Goal: Communication & Community: Share content

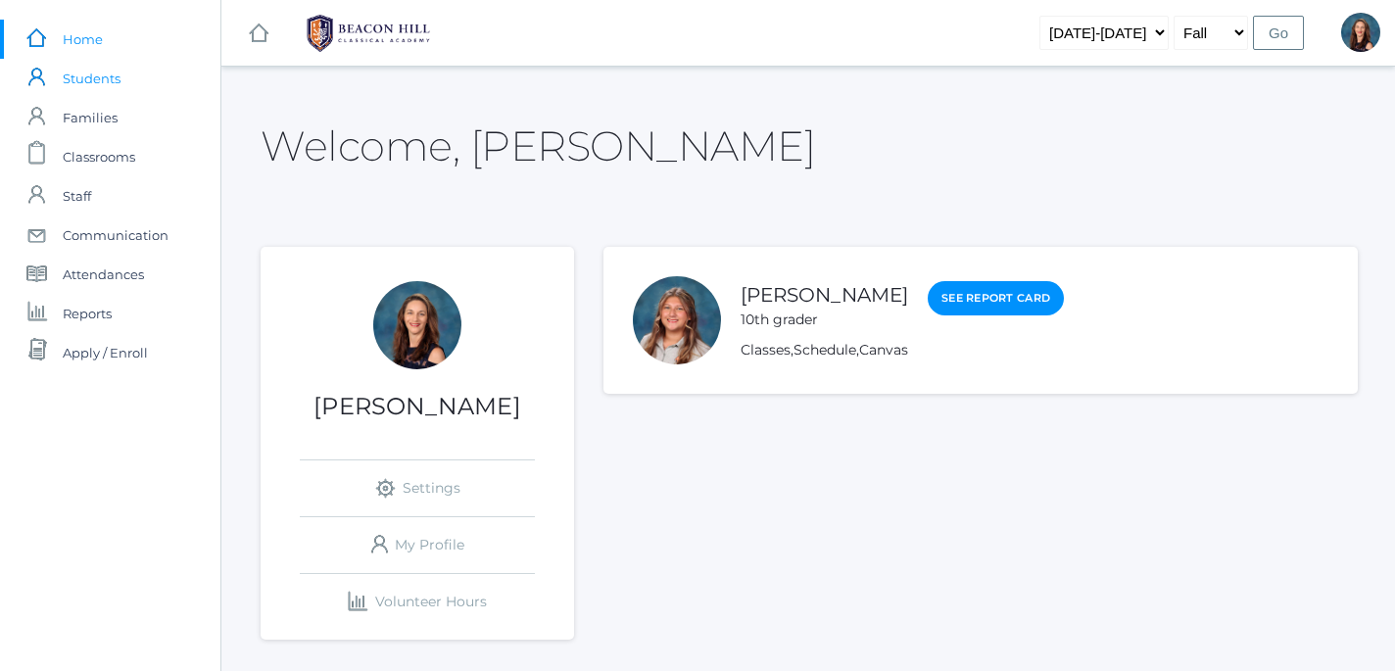
click at [99, 79] on span "Students" at bounding box center [92, 78] width 58 height 39
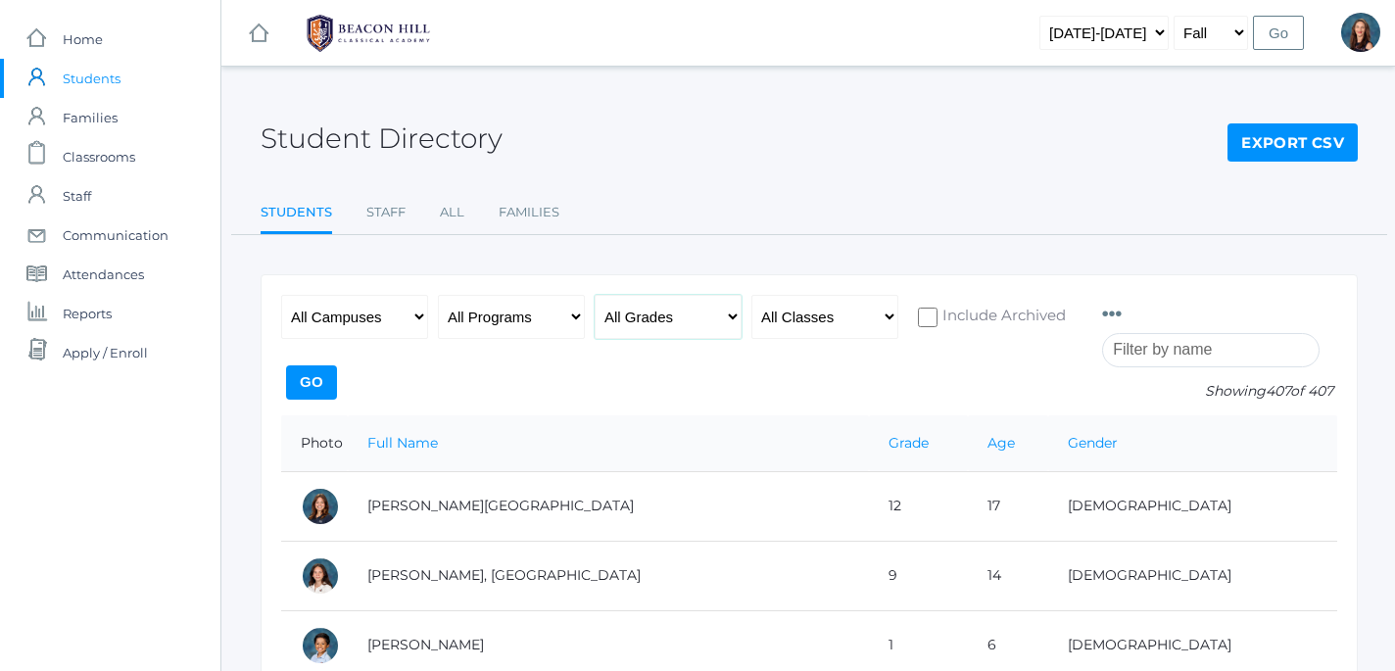
click at [595, 295] on select "All Grades Grammar - Kindergarten - 1st Grade - 2nd Grade - 3rd Grade - 4th Gra…" at bounding box center [668, 317] width 147 height 44
select select "6"
click option "- 6th Grade" at bounding box center [0, 0] width 0 height 0
click at [337, 381] on input "Go" at bounding box center [311, 382] width 51 height 34
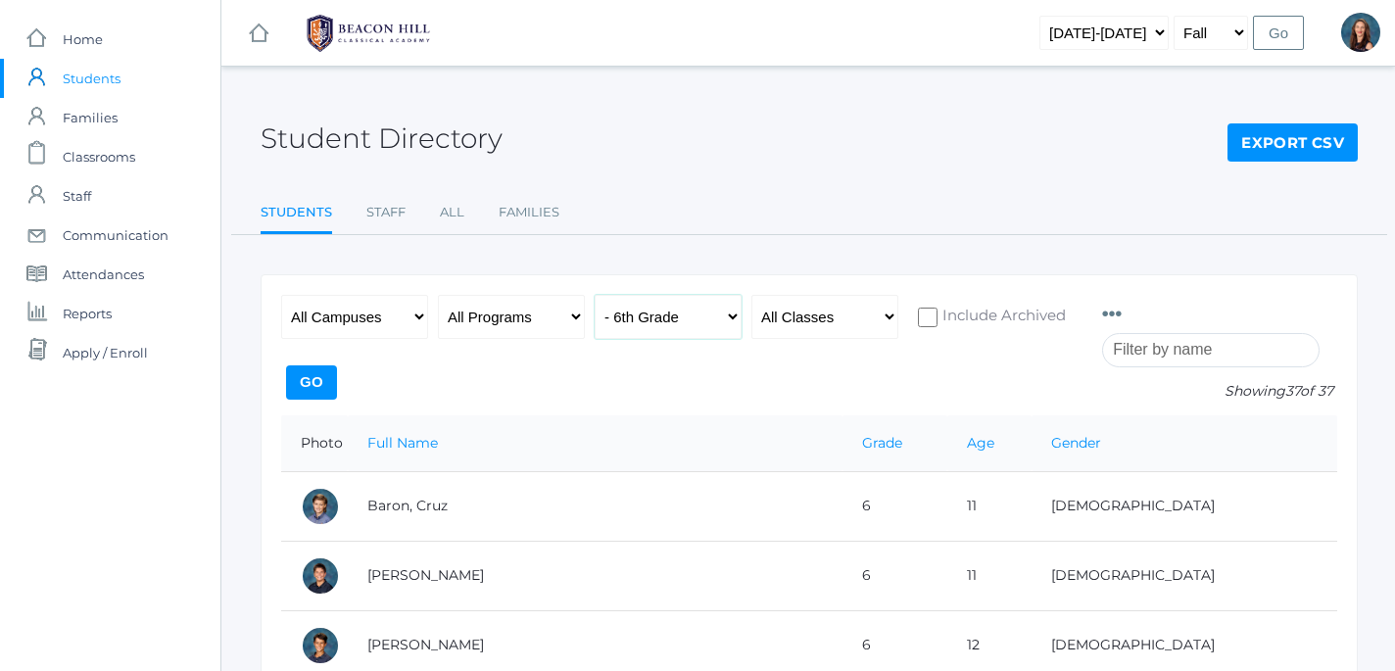
select select "7"
click option "- 7th Grade" at bounding box center [0, 0] width 0 height 0
click at [337, 374] on input "Go" at bounding box center [311, 382] width 51 height 34
select select "8"
click option "- 8th Grade" at bounding box center [0, 0] width 0 height 0
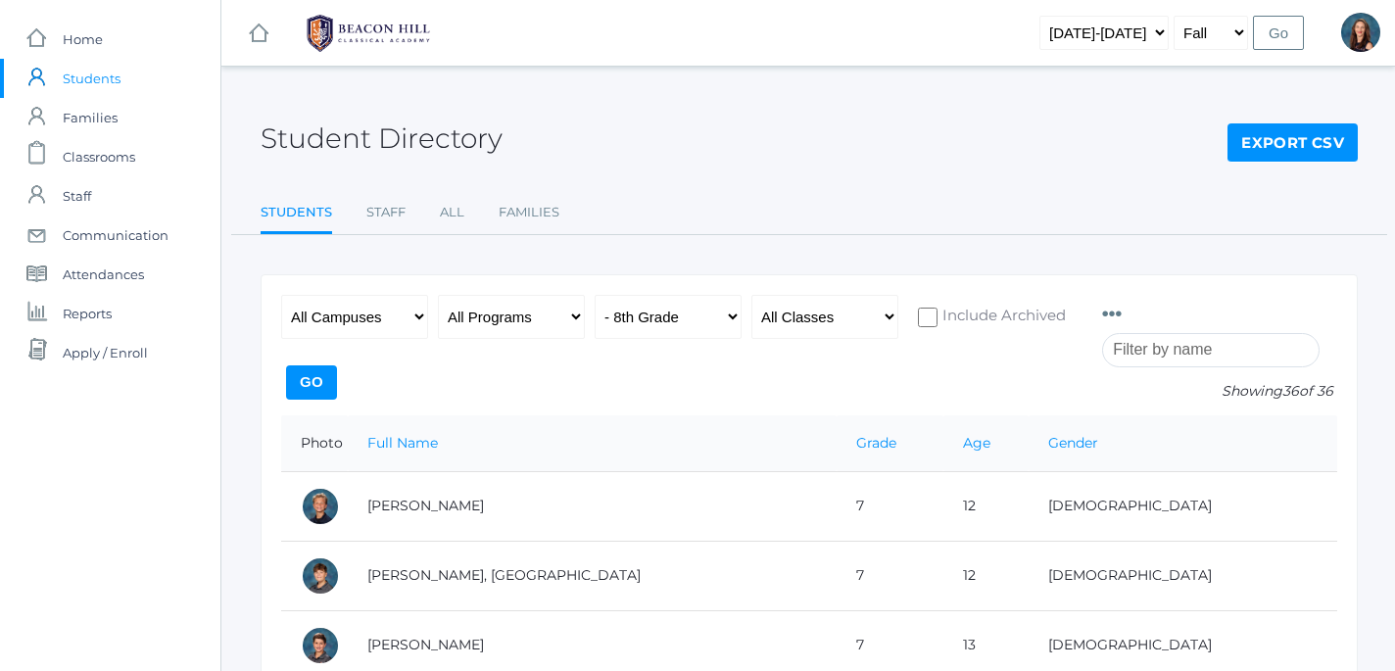
click at [337, 379] on input "Go" at bounding box center [311, 382] width 51 height 34
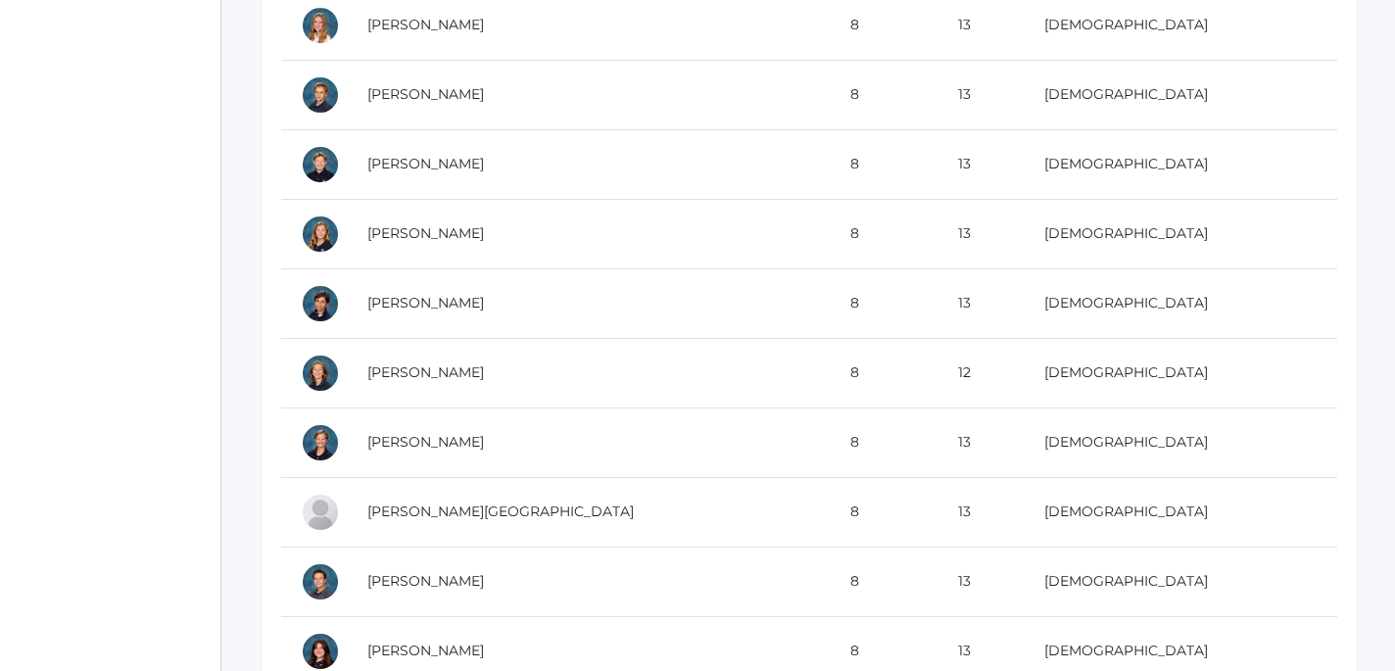
scroll to position [831, 0]
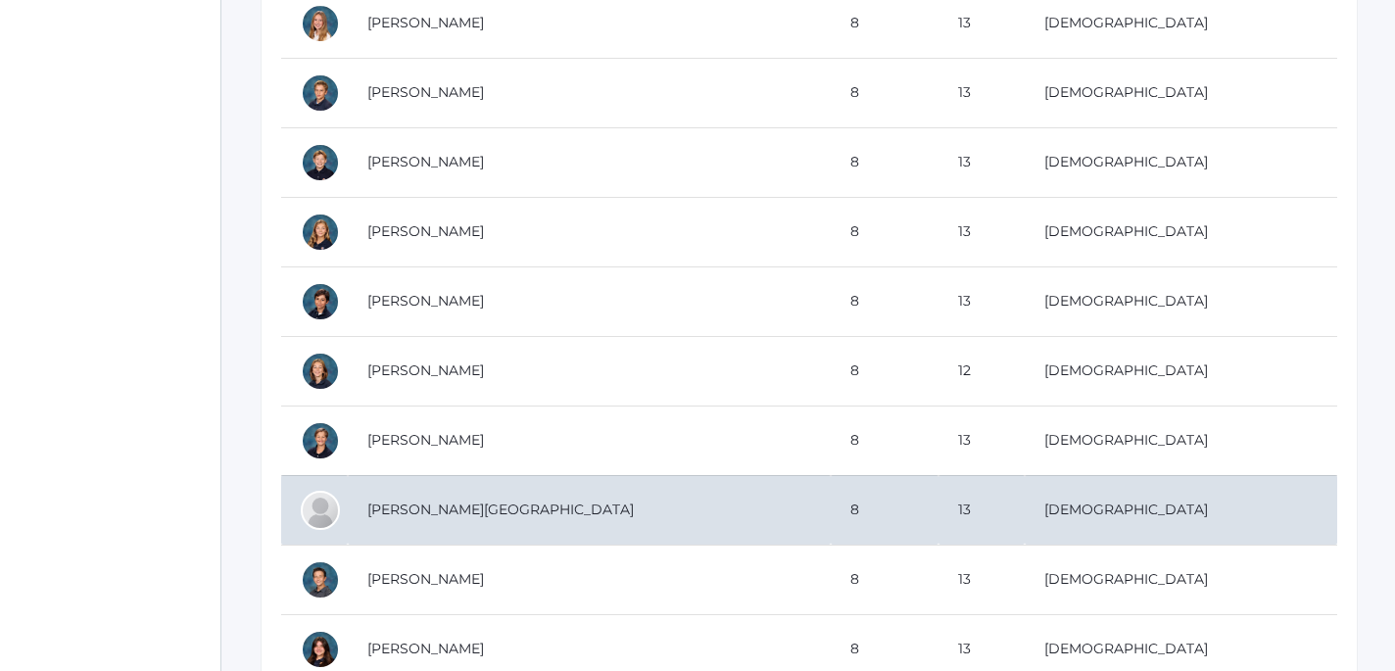
click at [403, 507] on td "[PERSON_NAME][GEOGRAPHIC_DATA]" at bounding box center [589, 510] width 483 height 70
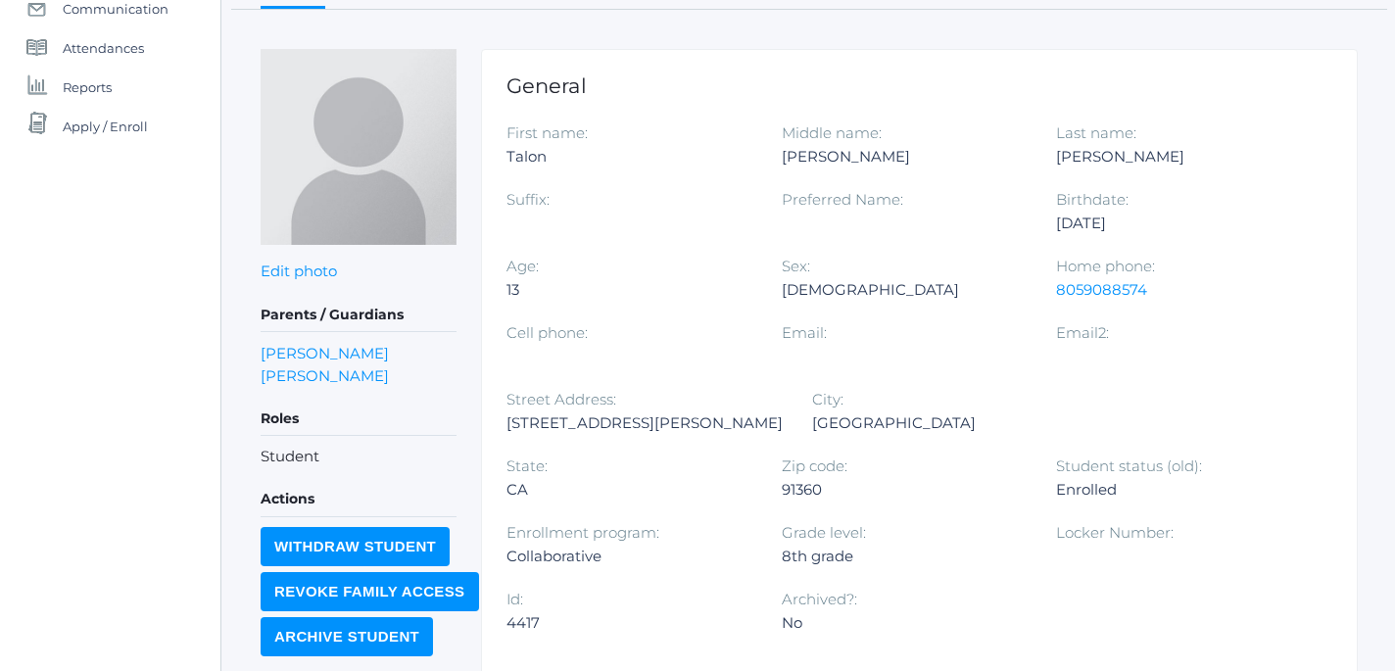
scroll to position [251, 0]
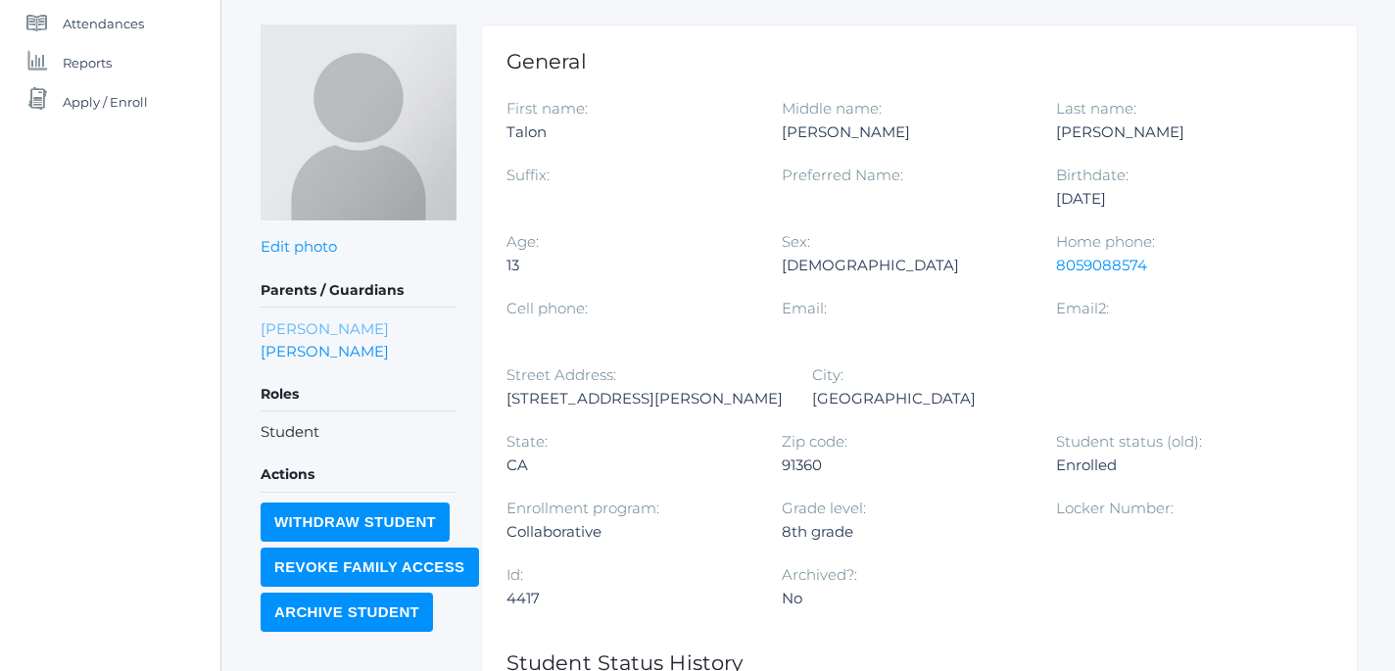
click at [345, 329] on link "[PERSON_NAME]" at bounding box center [325, 328] width 128 height 23
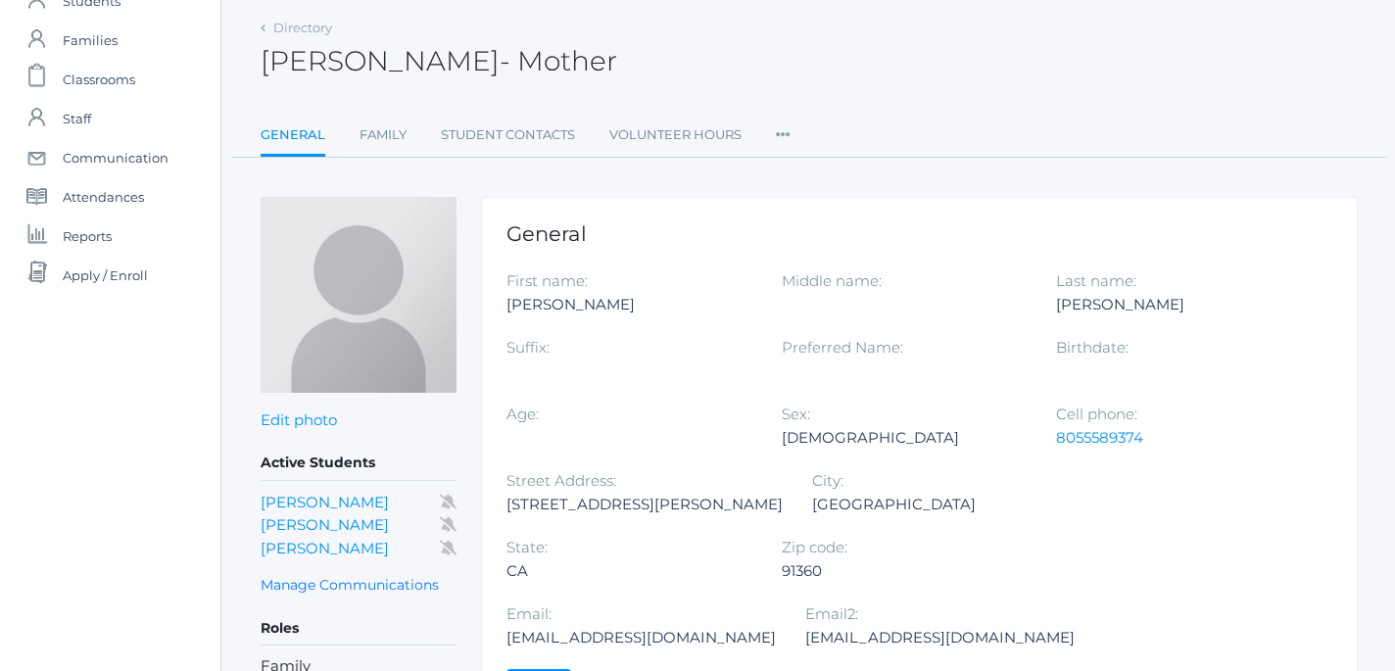
scroll to position [153, 0]
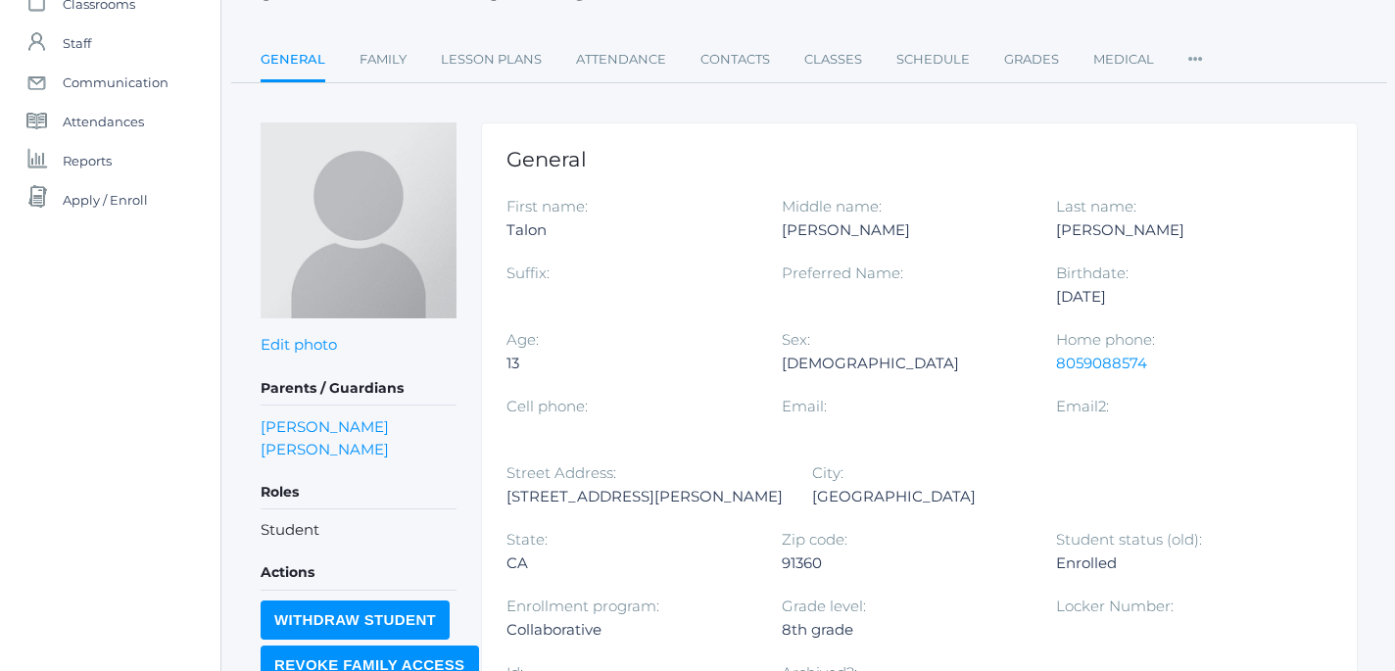
scroll to position [251, 0]
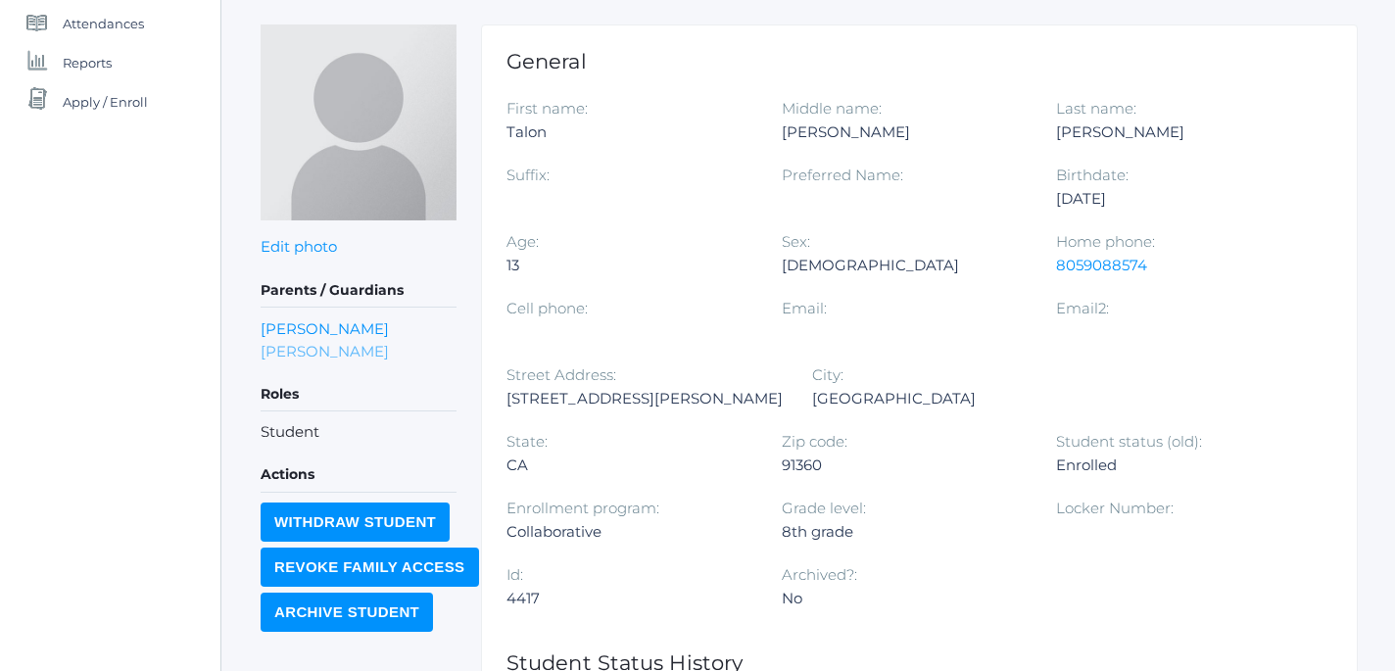
click at [321, 357] on link "[PERSON_NAME]" at bounding box center [325, 351] width 128 height 23
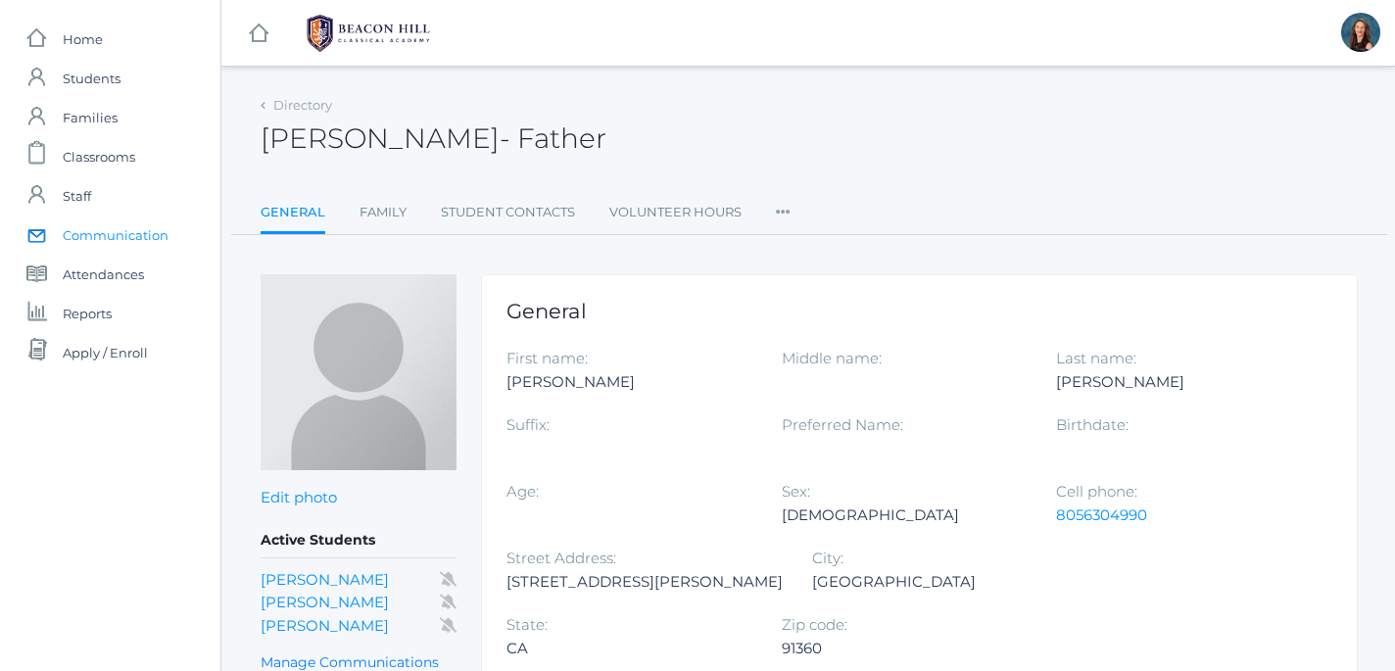
click at [94, 236] on span "Communication" at bounding box center [116, 235] width 106 height 39
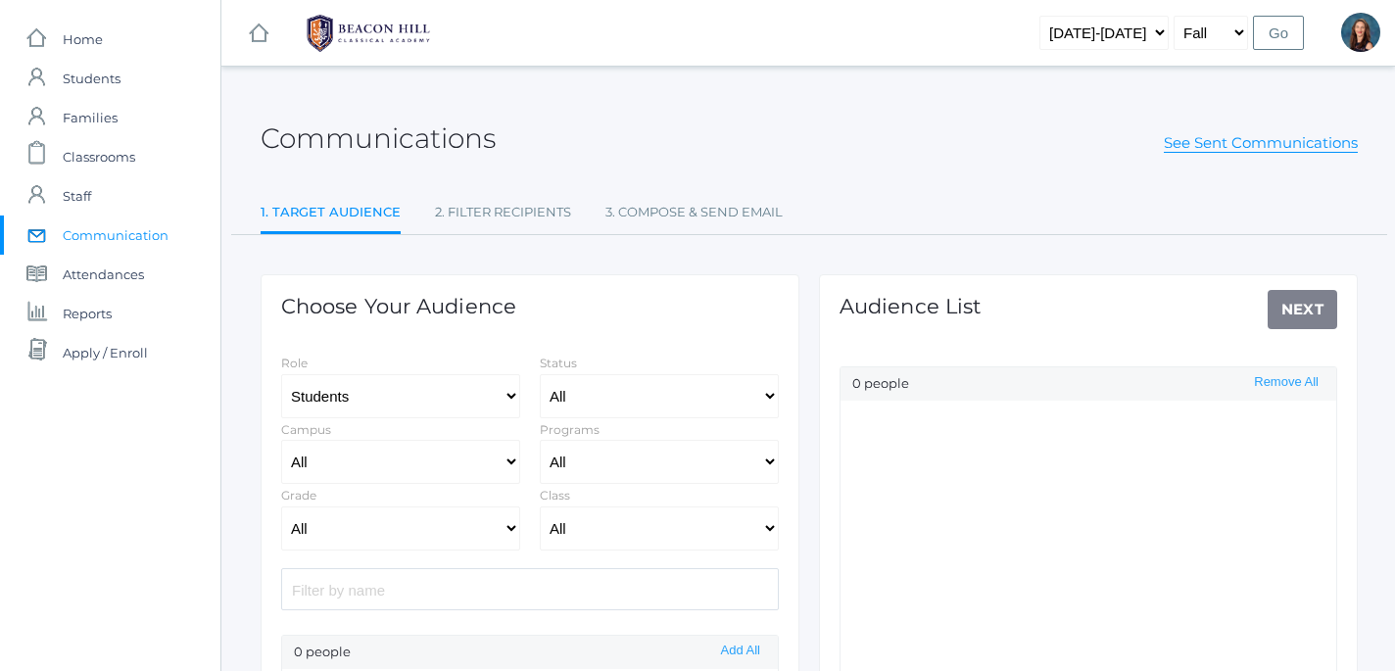
select select "Enrolled"
click at [510, 593] on input "search" at bounding box center [530, 589] width 498 height 42
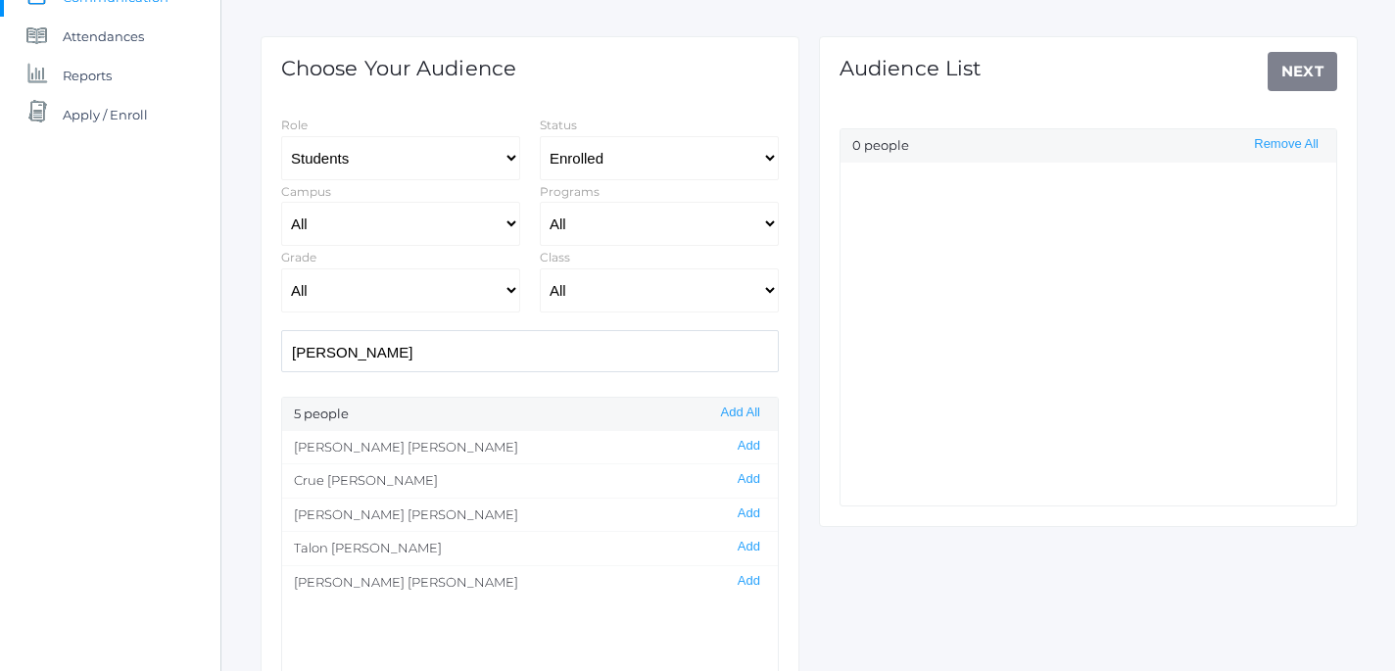
scroll to position [241, 0]
type input "harris"
click at [750, 548] on button "Add" at bounding box center [749, 544] width 34 height 17
click at [1316, 70] on link "Next" at bounding box center [1303, 68] width 71 height 39
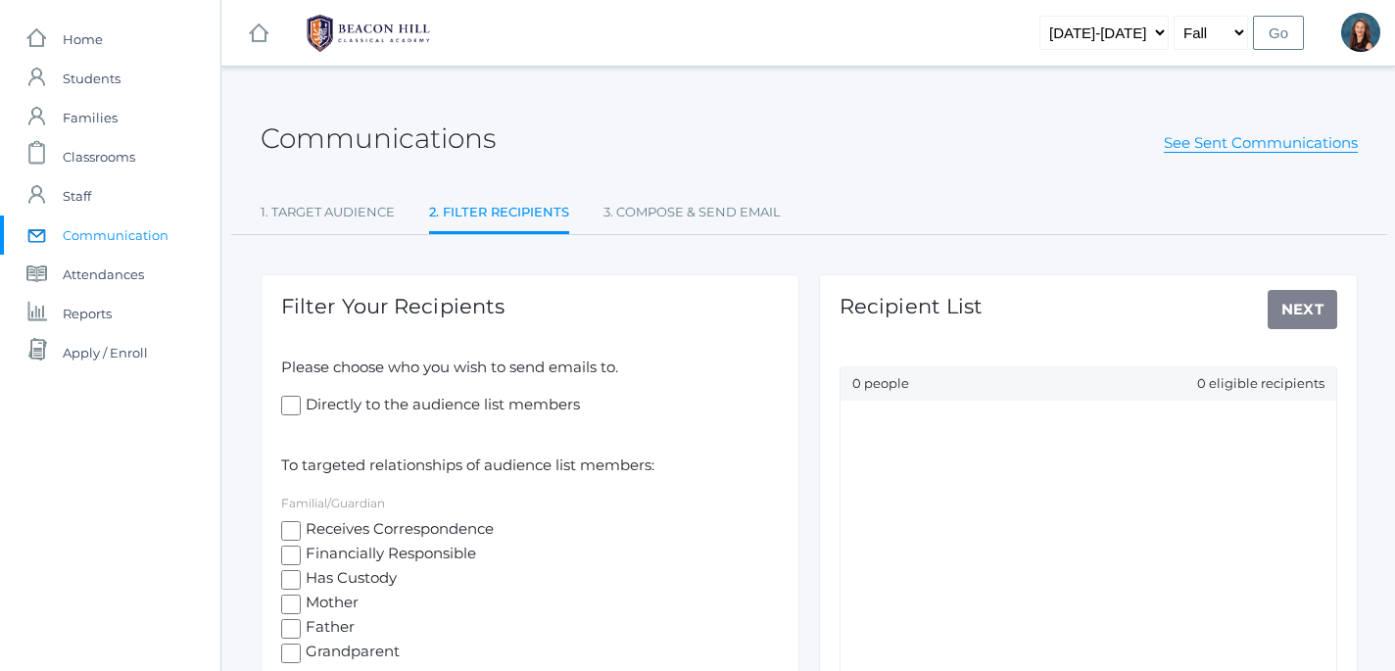
click at [297, 405] on input "Directly to the audience list members" at bounding box center [291, 406] width 20 height 20
checkbox input "true"
click at [289, 530] on input "Receives Correspondence" at bounding box center [291, 531] width 20 height 20
checkbox input "true"
click at [290, 554] on input "Financially Responsible" at bounding box center [291, 556] width 20 height 20
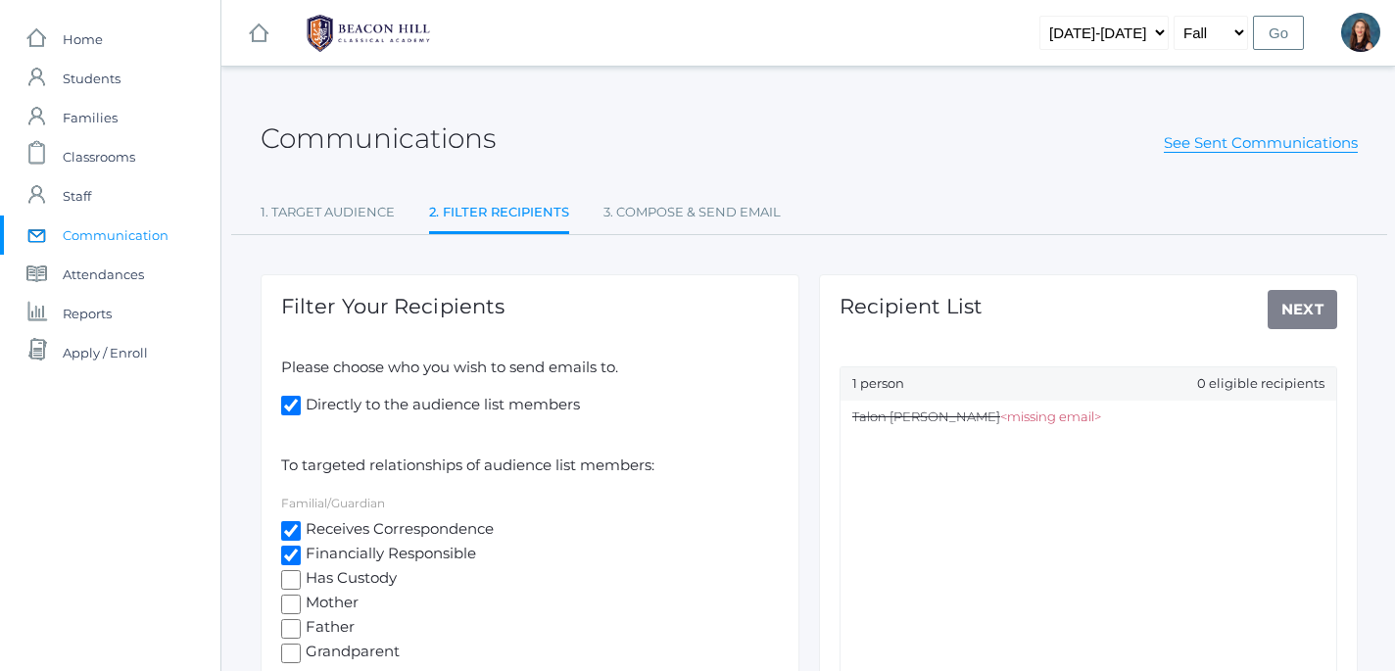
checkbox input "true"
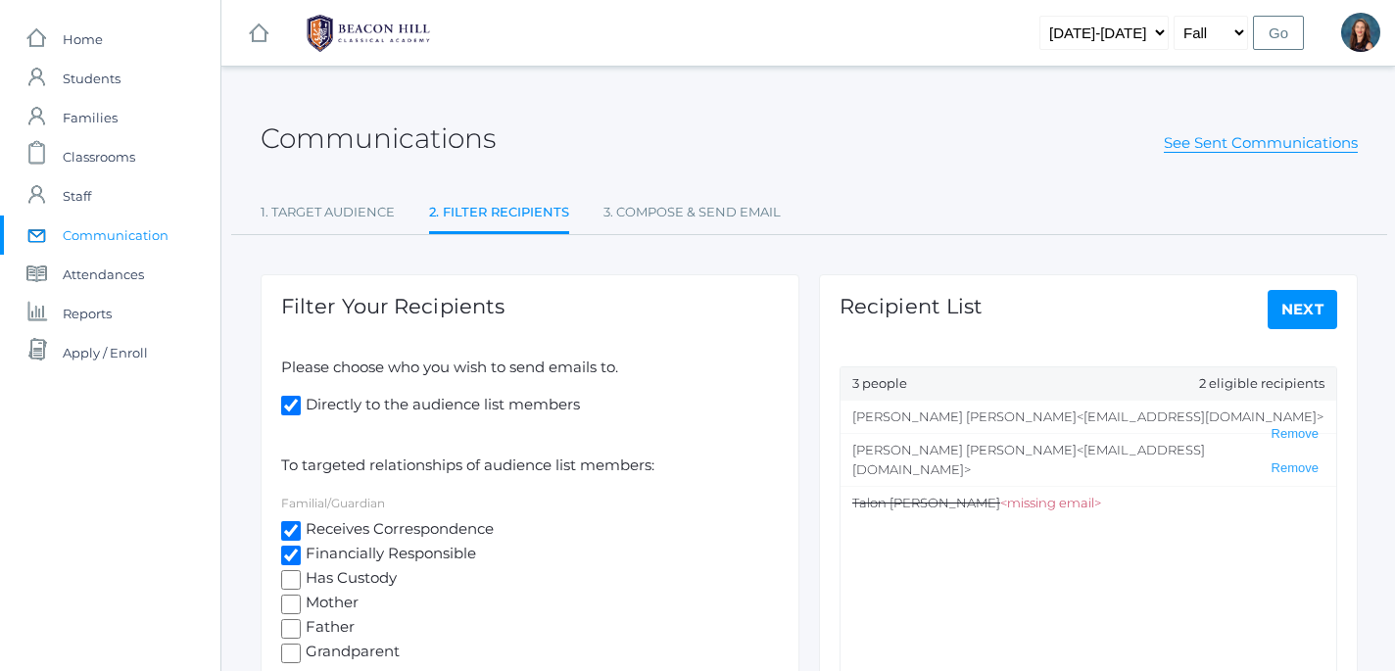
click at [1294, 311] on link "Next" at bounding box center [1303, 309] width 71 height 39
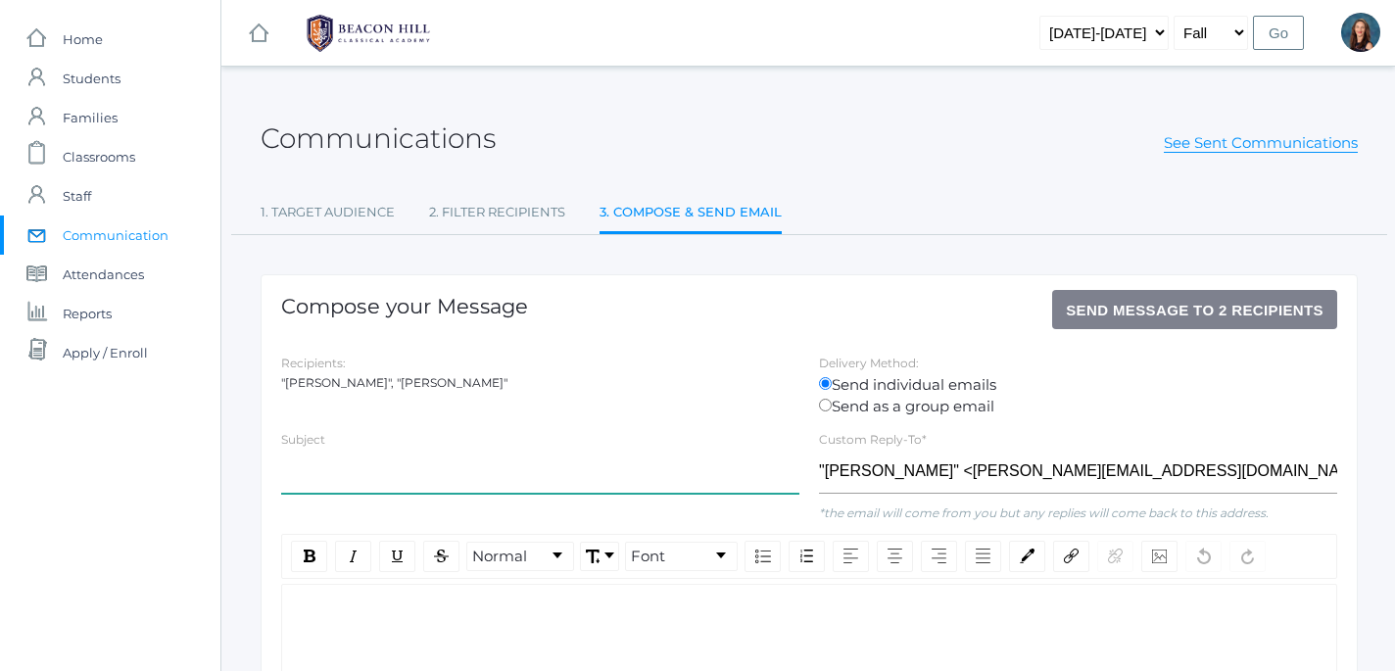
click at [332, 478] on input "text" at bounding box center [540, 472] width 518 height 44
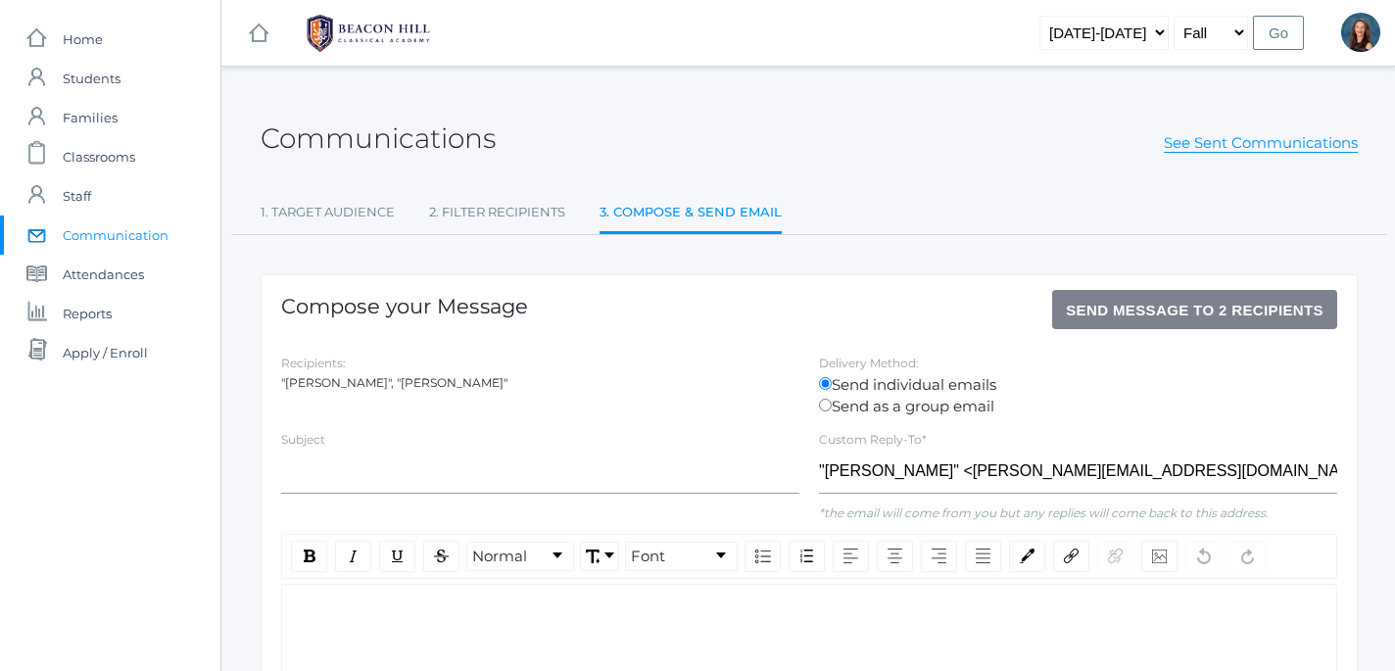
click at [826, 405] on input "Send as a group email" at bounding box center [825, 405] width 13 height 13
radio input "true"
click at [825, 385] on input "Send individual emails" at bounding box center [825, 383] width 13 height 13
radio input "true"
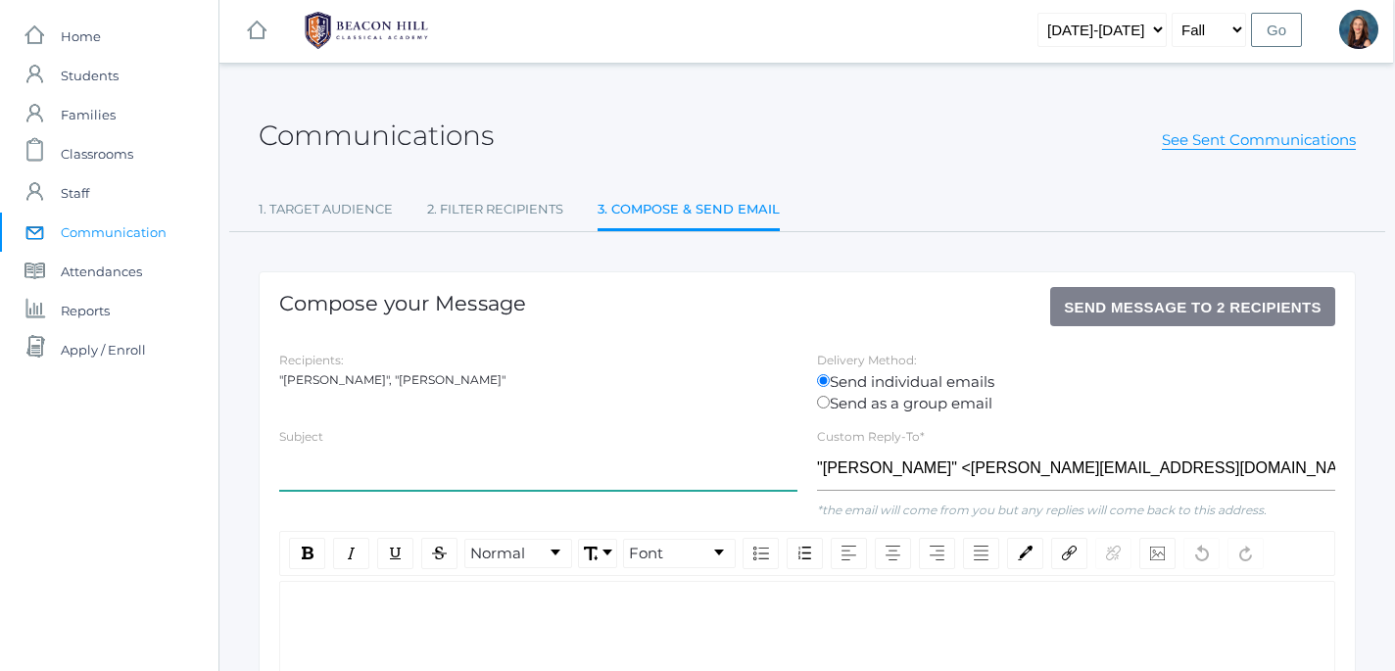
click at [379, 478] on input "text" at bounding box center [538, 469] width 518 height 44
type input "Welcome to Beacon Hill 8th Grade"
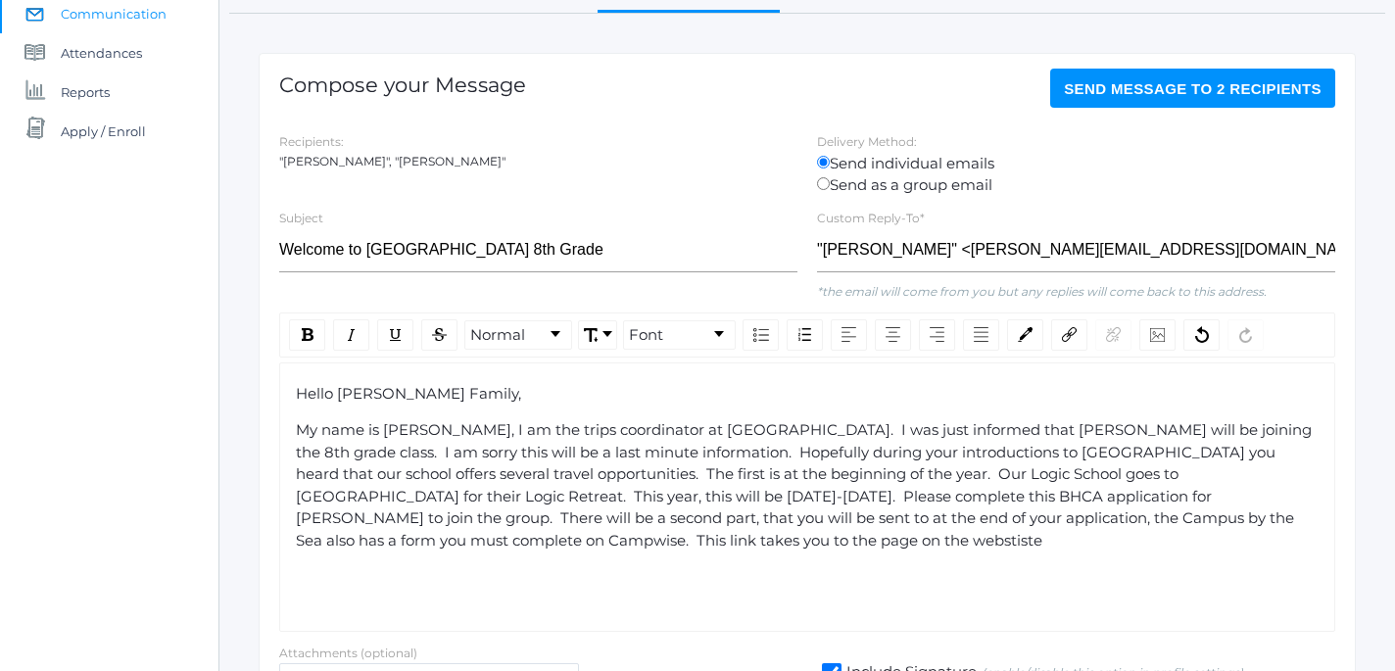
scroll to position [240, 2]
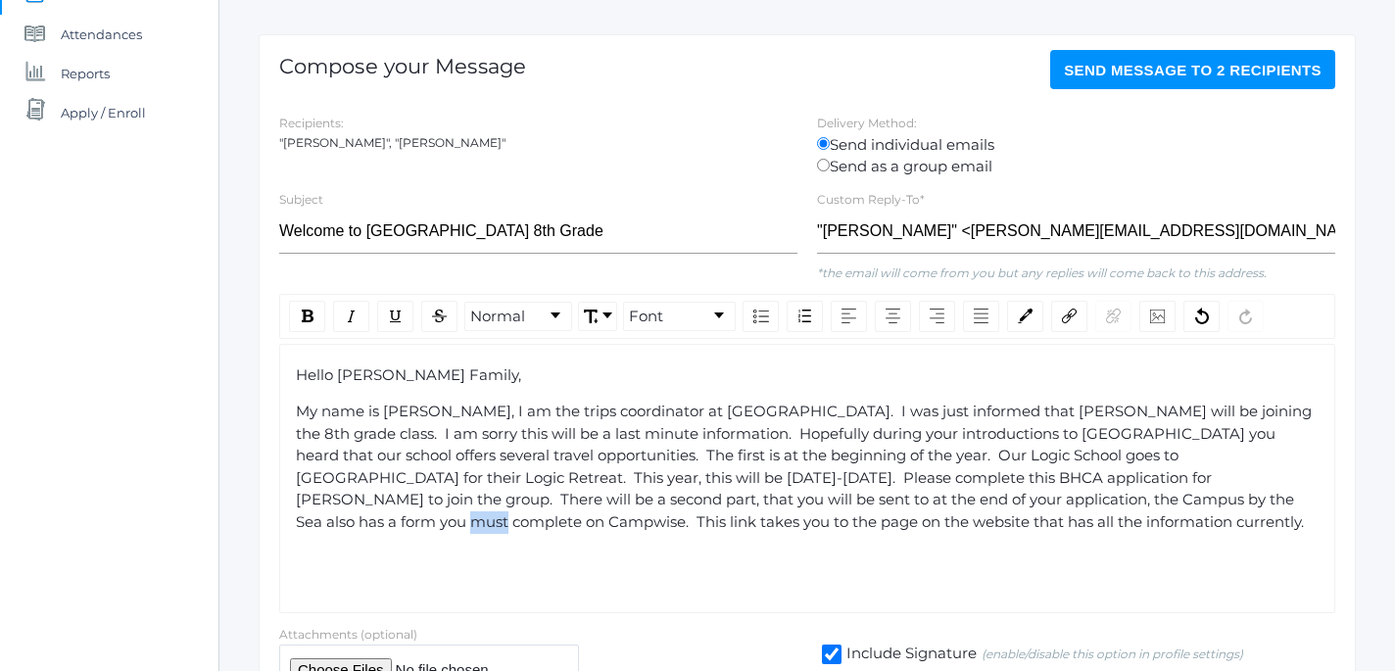
drag, startPoint x: 1082, startPoint y: 499, endPoint x: 1109, endPoint y: 504, distance: 27.9
click at [1109, 504] on span "My name is Hilary Erickson, I am the trips coordinator at Beacon Hill. I was ju…" at bounding box center [806, 466] width 1020 height 129
click at [1068, 315] on img "rdw-link-control" at bounding box center [1069, 316] width 15 height 15
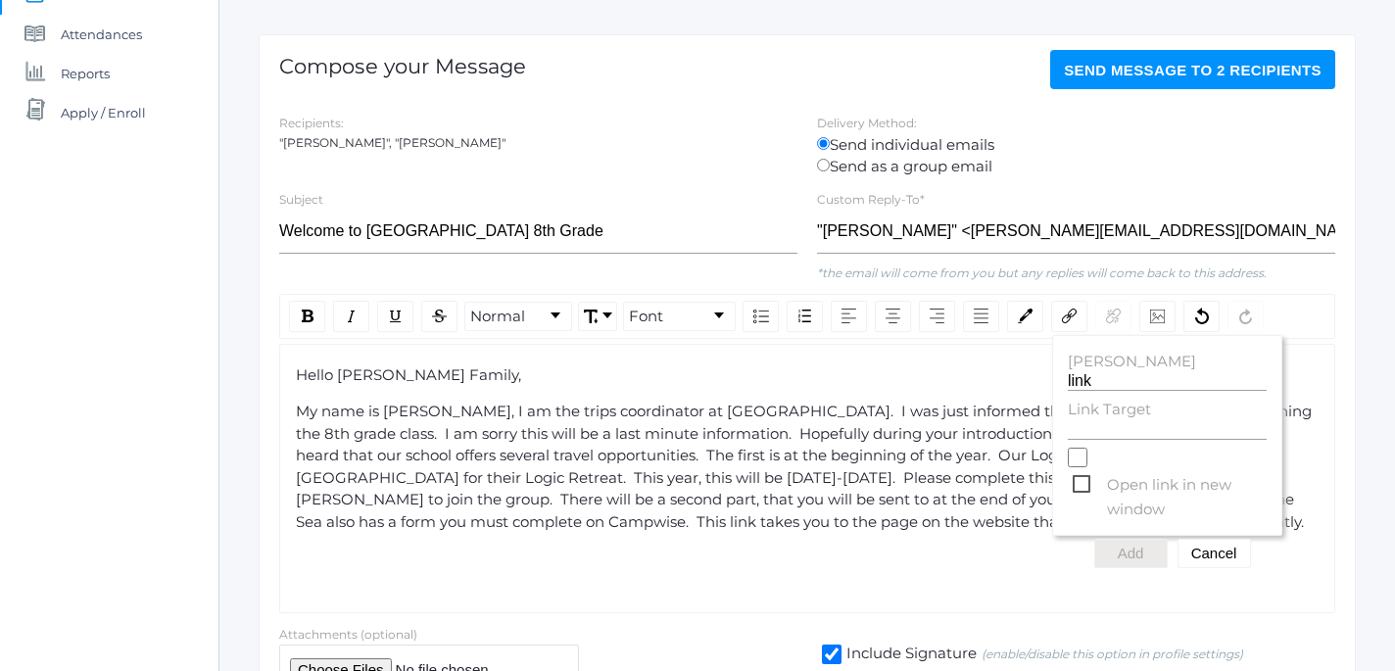
click at [1087, 415] on label "Link Target" at bounding box center [1167, 410] width 199 height 23
click at [1087, 421] on input "Link Target" at bounding box center [1167, 430] width 199 height 19
paste input "https://www.beaconhillclassical.org/logic-school-catalina-retreat-2025.html"
click at [1081, 482] on span "Open link in new window" at bounding box center [1170, 484] width 194 height 24
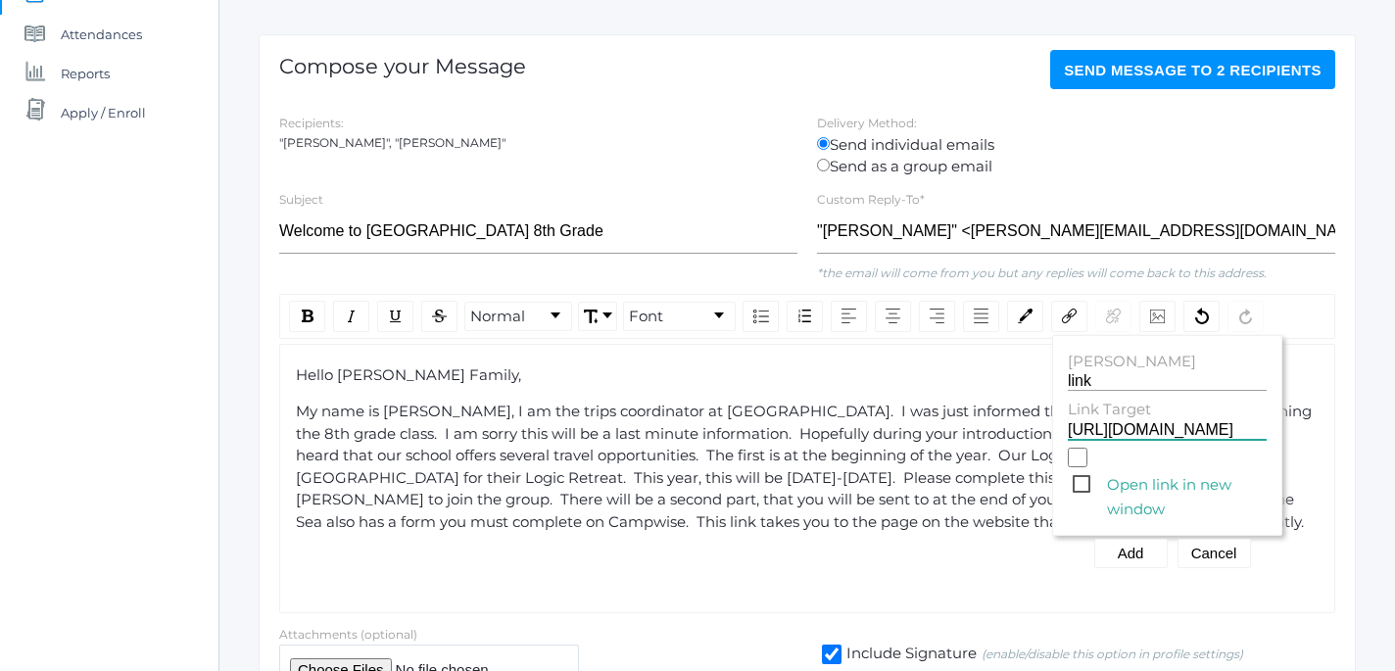
type input "https://www.beaconhillclassical.org/logic-school-catalina-retreat-2025.html"
click at [1081, 467] on input "Open link in new window" at bounding box center [1078, 458] width 20 height 20
checkbox input "true"
click at [1132, 553] on button "Add" at bounding box center [1130, 553] width 73 height 29
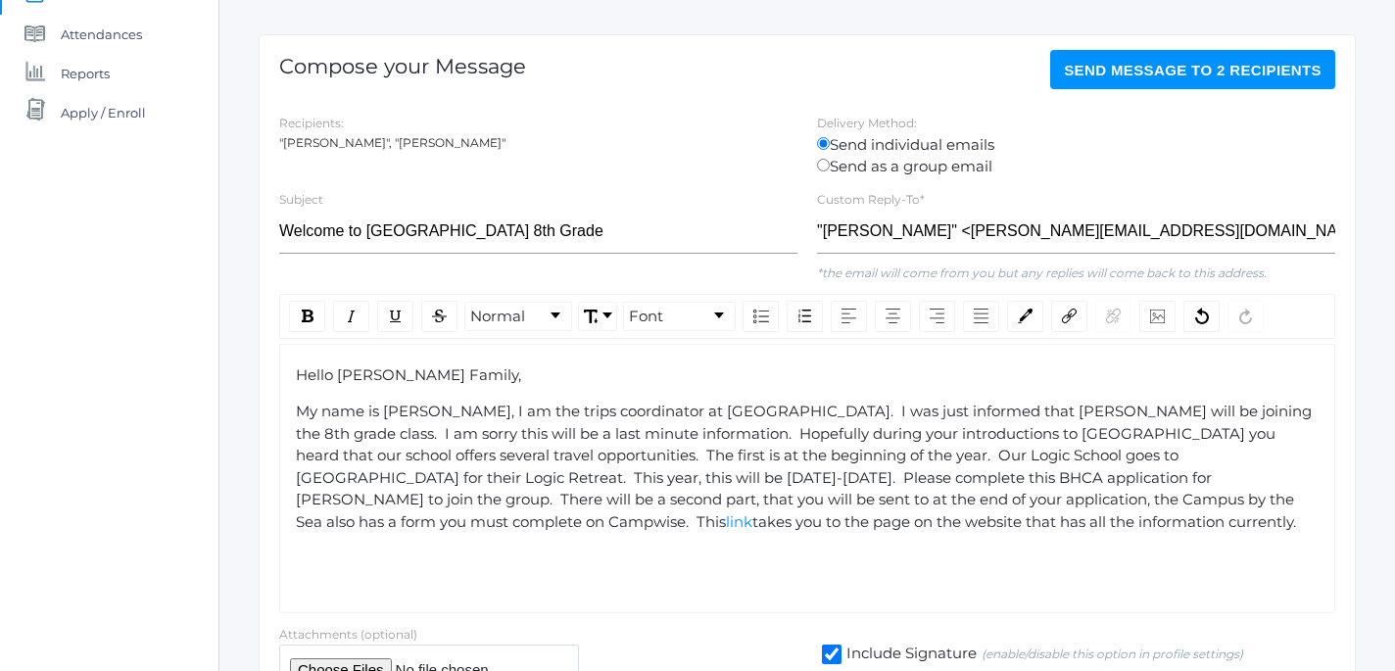
click at [696, 531] on div "My name is Hilary Erickson, I am the trips coordinator at Beacon Hill. I was ju…" at bounding box center [808, 467] width 1024 height 132
drag, startPoint x: 826, startPoint y: 526, endPoint x: 902, endPoint y: 526, distance: 76.4
click at [902, 526] on span "takes you to the page on the website that has all the information currently. Pl…" at bounding box center [800, 532] width 1008 height 41
click at [1069, 315] on img "rdw-link-control" at bounding box center [1069, 316] width 15 height 15
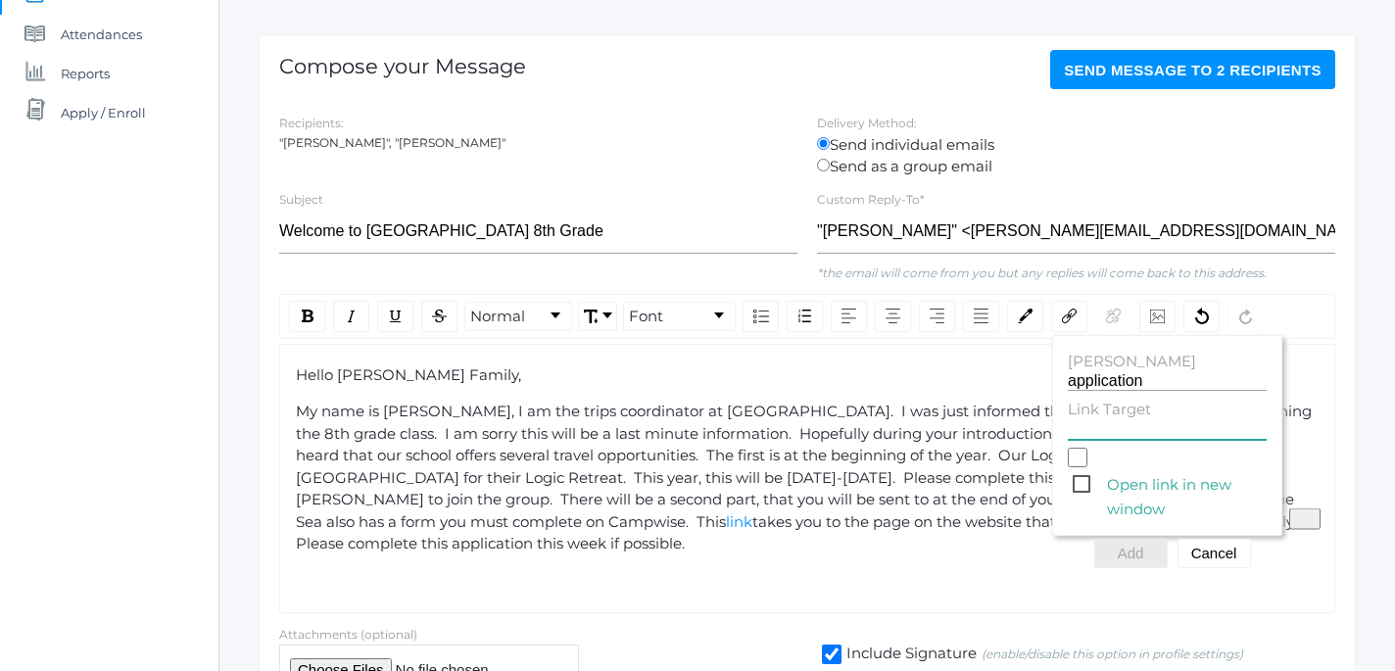
click at [1091, 430] on input "Link Target" at bounding box center [1167, 430] width 199 height 19
paste input "https://form.jotform.com/251756180366158"
click at [1083, 481] on span "Open link in new window" at bounding box center [1170, 484] width 194 height 24
type input "https://form.jotform.com/251756180366158"
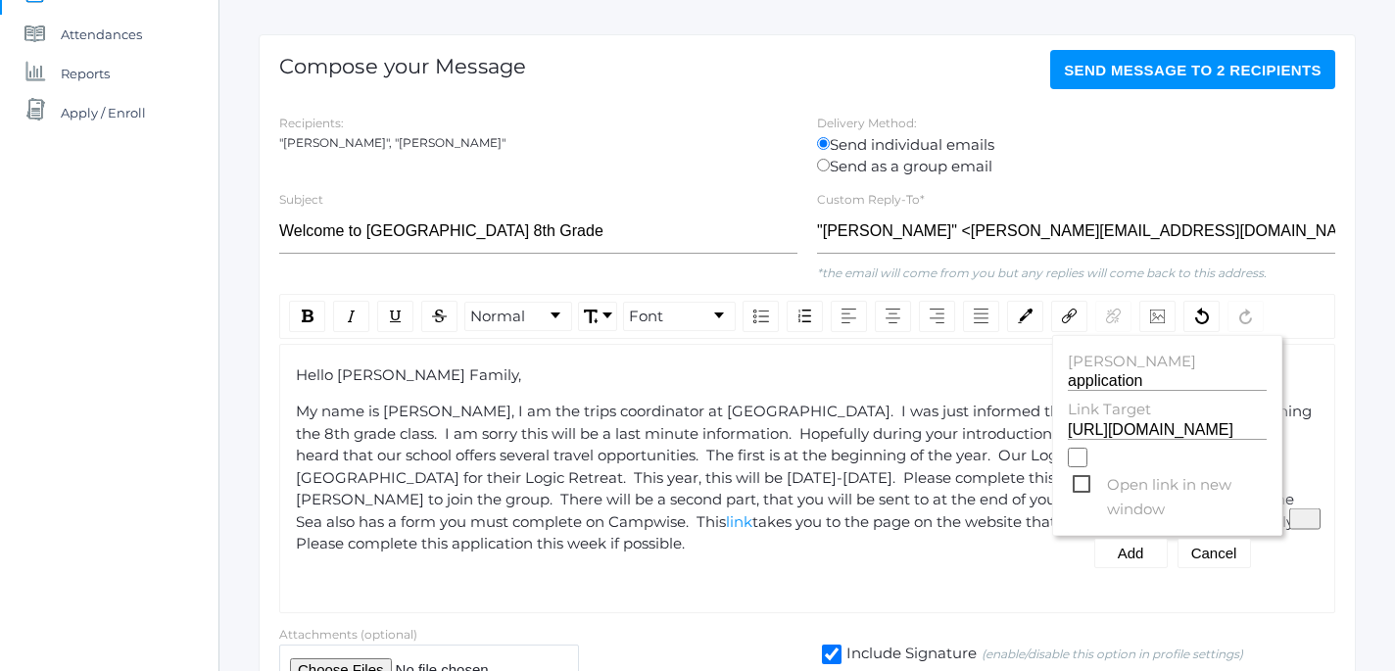
click at [1083, 467] on input "Open link in new window" at bounding box center [1078, 458] width 20 height 20
checkbox input "true"
click at [1137, 559] on button "Add" at bounding box center [1130, 553] width 73 height 29
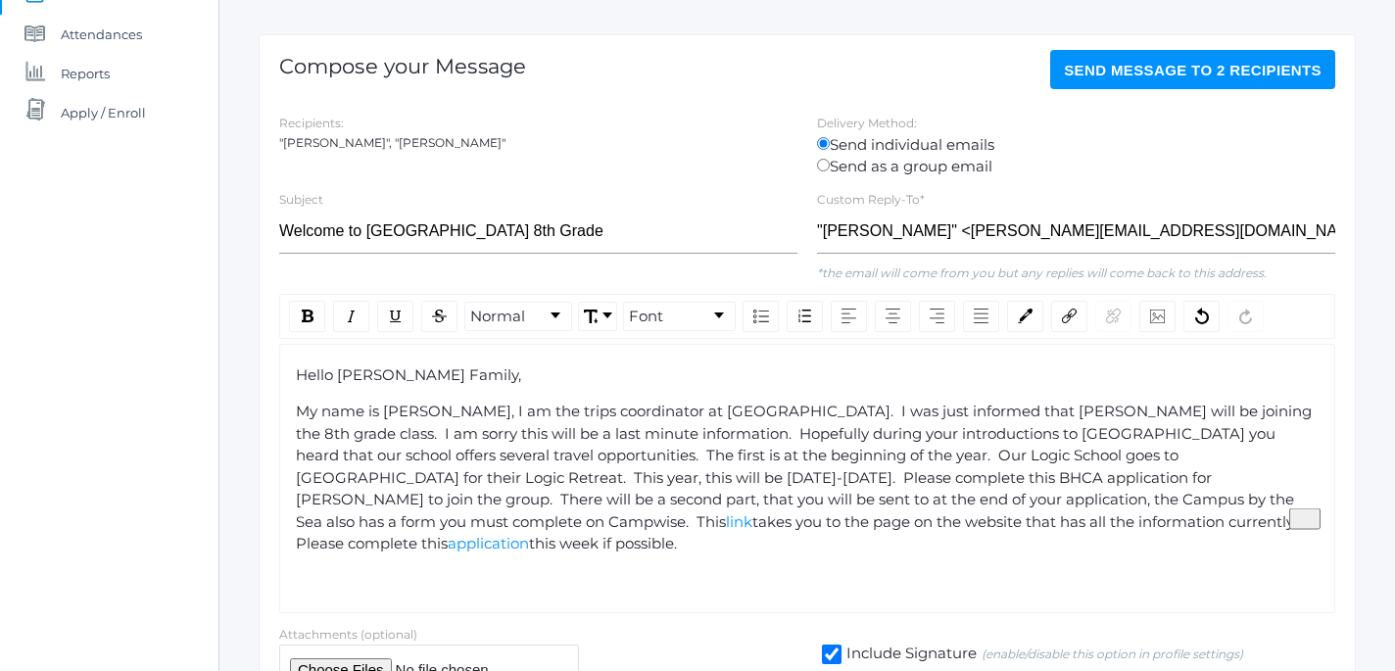
click at [1085, 525] on div "My name is Hilary Erickson, I am the trips coordinator at Beacon Hill. I was ju…" at bounding box center [808, 478] width 1024 height 155
click at [495, 416] on span "My name is Hilary Erickson, I am the trips coordinator at Beacon Hill. I was ju…" at bounding box center [806, 466] width 1020 height 129
click at [567, 412] on span "My name is Hilary Erickson. I am the trips coordinator at Beacon Hill. I was ju…" at bounding box center [806, 466] width 1020 height 129
click at [608, 416] on span "My name is Hilary Erickson. I am the Trips coordinator at Beacon Hill. I was ju…" at bounding box center [807, 466] width 1023 height 129
click at [519, 570] on div "To enrich screen reader interactions, please activate Accessibility in Grammarl…" at bounding box center [808, 581] width 1024 height 23
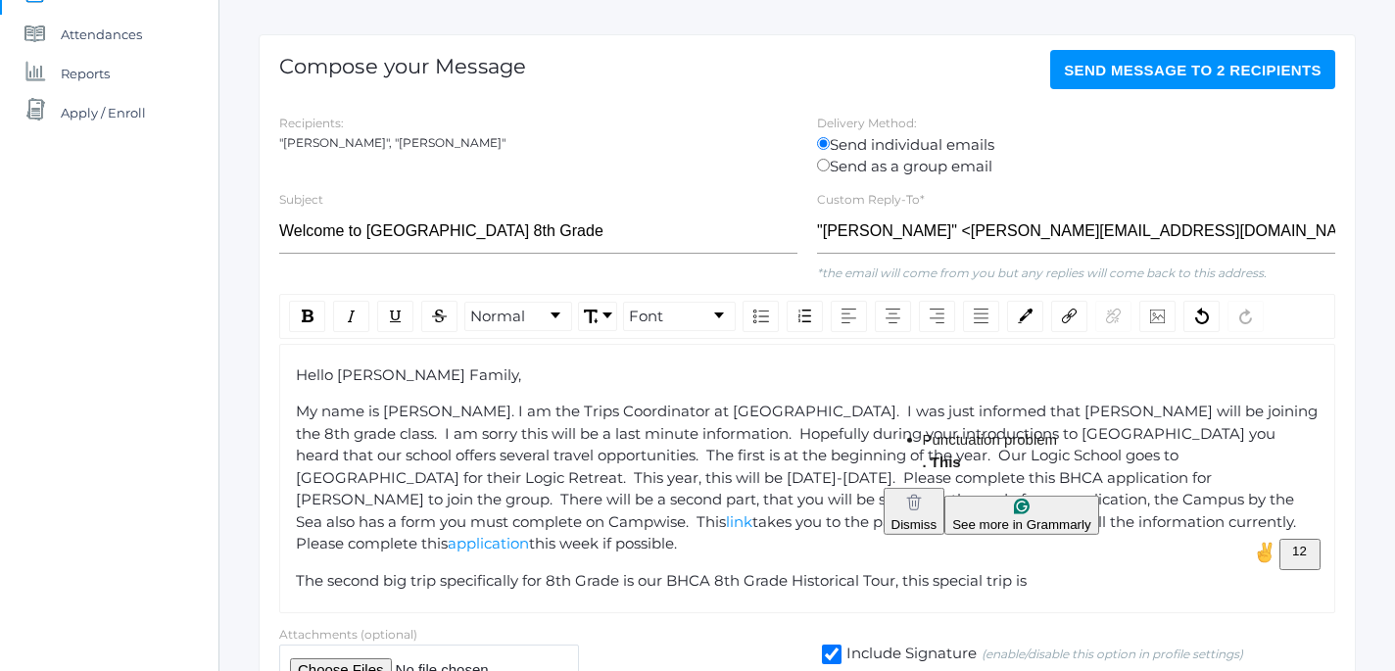
click at [903, 571] on span "The second big trip specifically for 8th Grade is our BHCA 8th Grade Historical…" at bounding box center [661, 580] width 731 height 19
click at [1076, 570] on div "The second big trip specifically for 8th Grade is our BHCA 8th Grade Historical…" at bounding box center [808, 581] width 1024 height 23
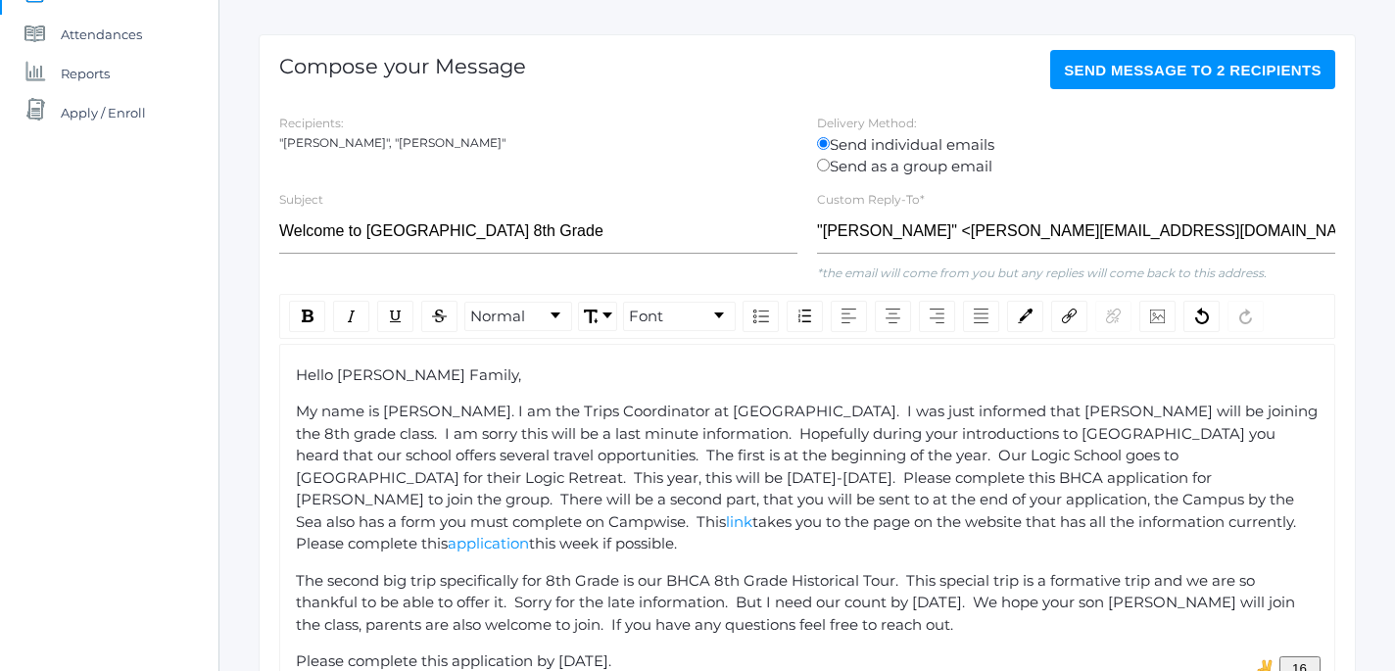
click at [983, 605] on div "The second big trip specifically for 8th Grade is our BHCA 8th Grade Historical…" at bounding box center [808, 603] width 1024 height 67
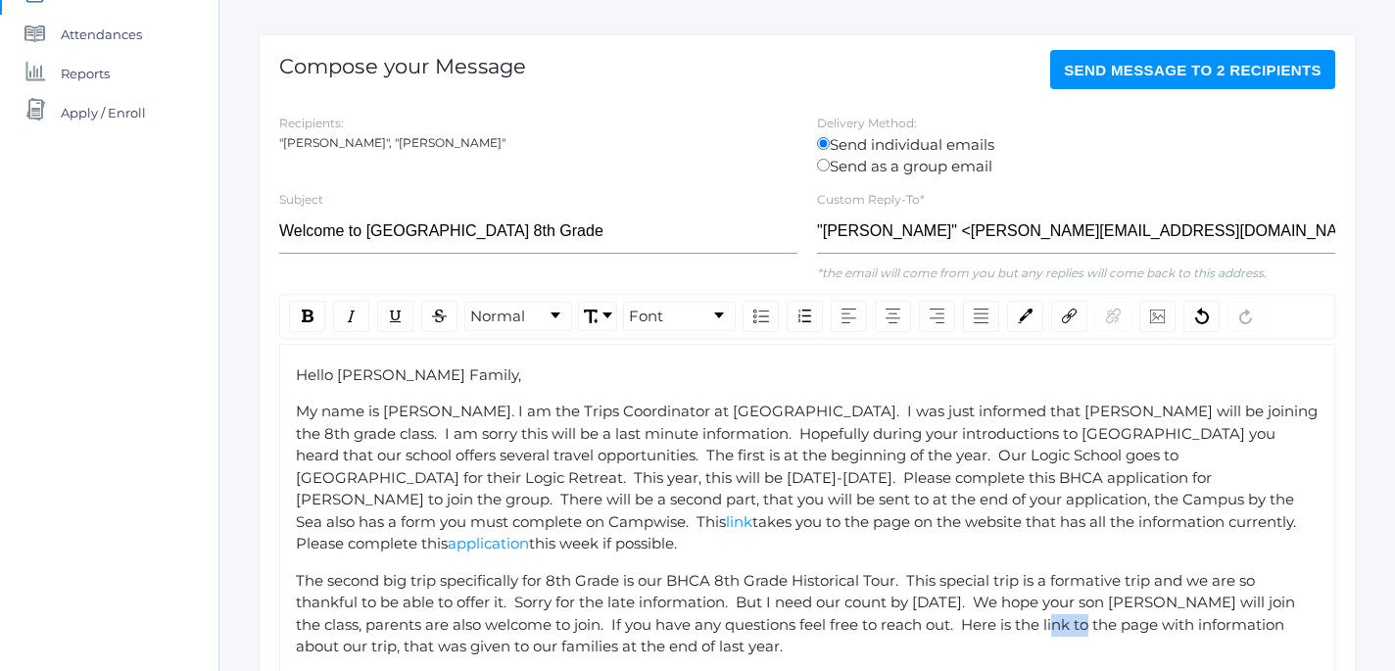
drag, startPoint x: 1020, startPoint y: 604, endPoint x: 1050, endPoint y: 606, distance: 30.4
click at [1050, 606] on span "The second big trip specifically for 8th Grade is our BHCA 8th Grade Historical…" at bounding box center [797, 613] width 1003 height 85
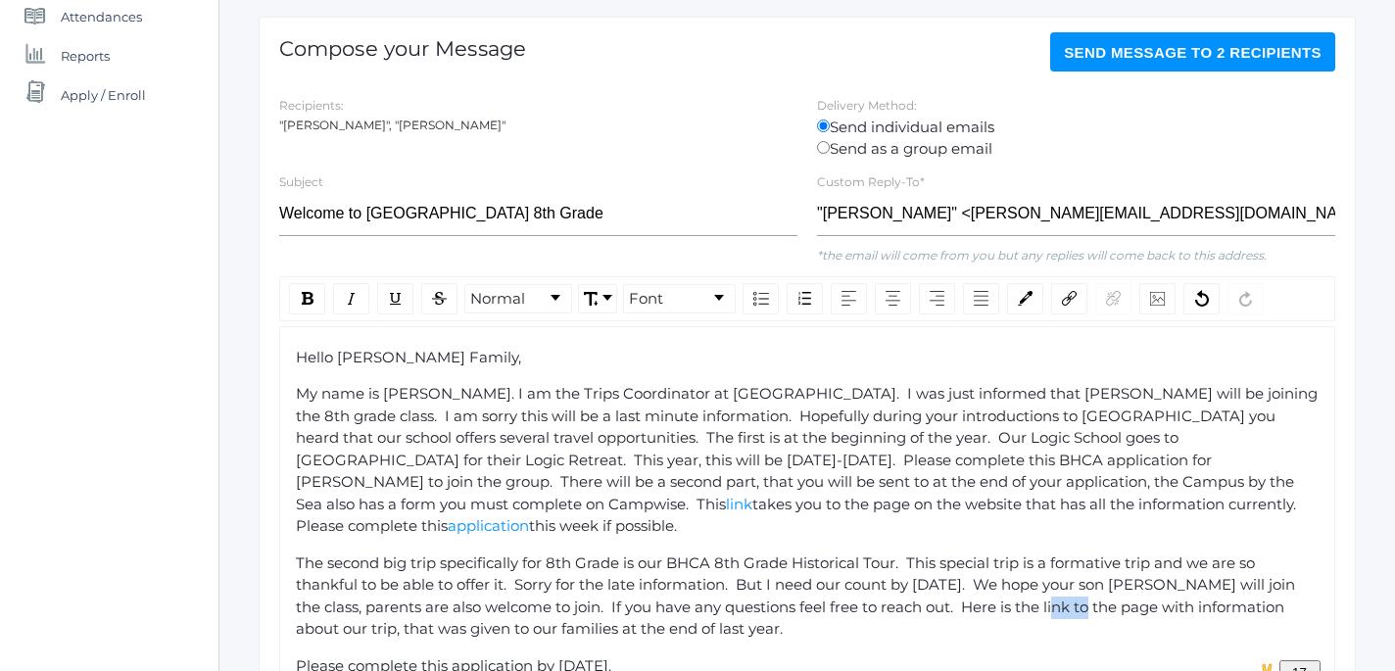
scroll to position [260, 2]
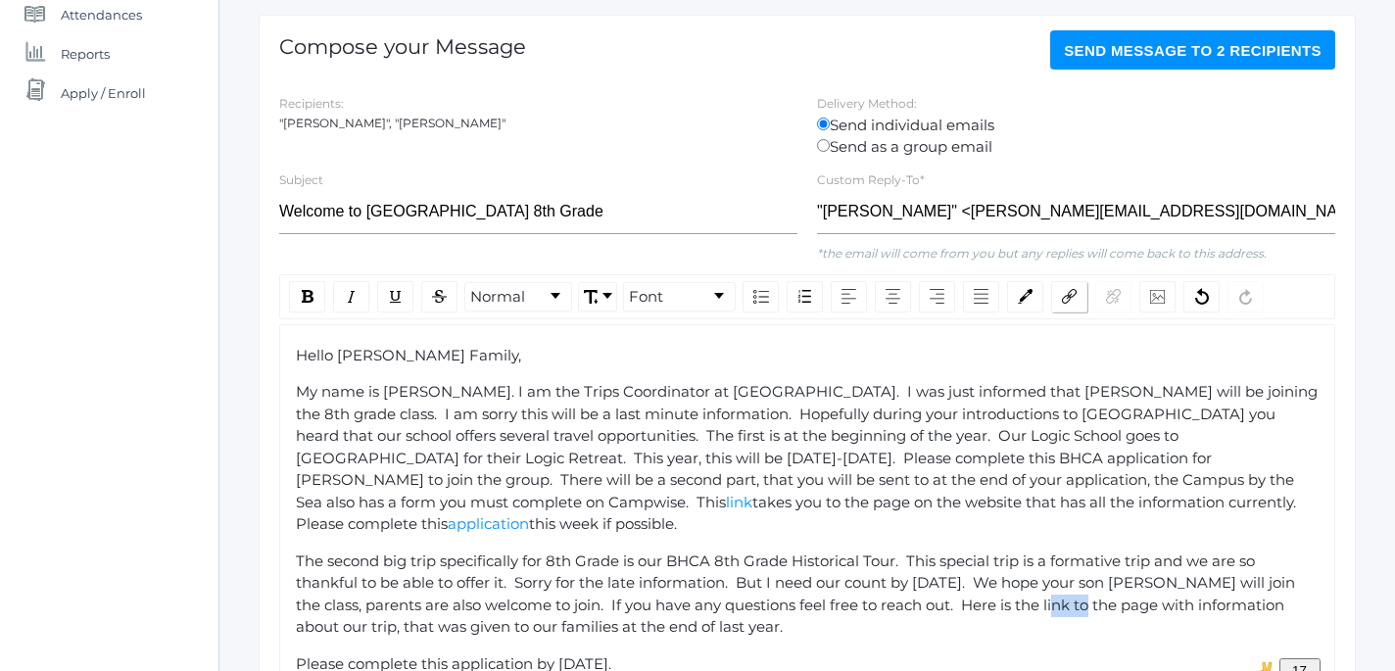
click at [1071, 303] on img "rdw-link-control" at bounding box center [1069, 296] width 15 height 15
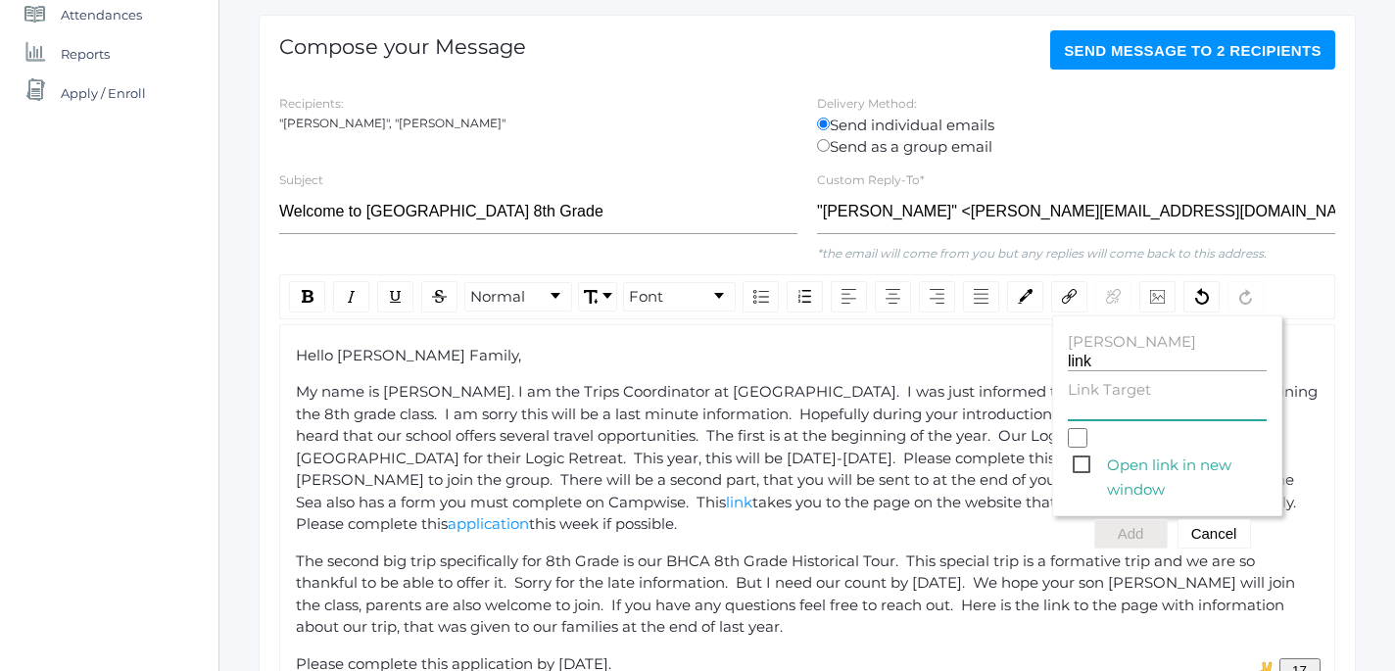
click at [1096, 404] on input "Link Target" at bounding box center [1167, 411] width 199 height 19
paste input "https://www.beaconhillclassical.org/8th-grade-east-coast-historical-studies-tou…"
click at [1086, 464] on span "Open link in new window" at bounding box center [1170, 465] width 194 height 24
type input "https://www.beaconhillclassical.org/8th-grade-east-coast-historical-studies-tou…"
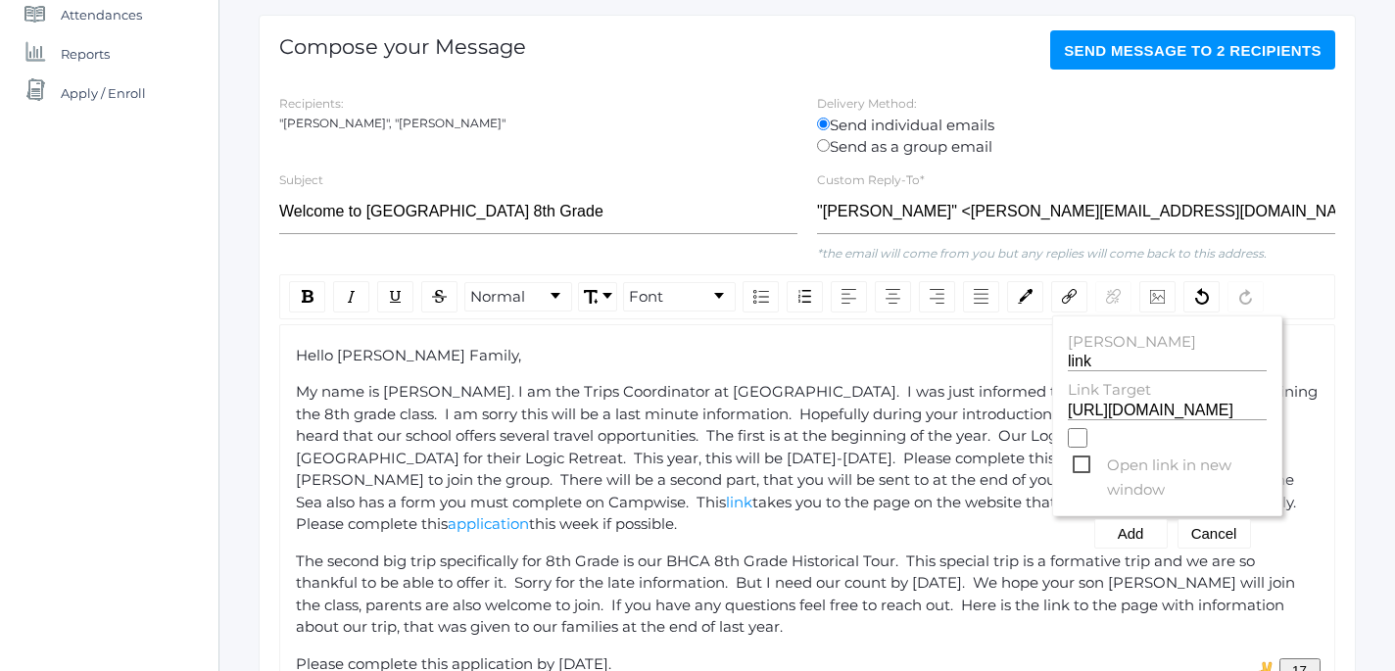
click at [1086, 448] on input "Open link in new window" at bounding box center [1078, 438] width 20 height 20
checkbox input "true"
click at [1133, 537] on button "Add" at bounding box center [1130, 533] width 73 height 29
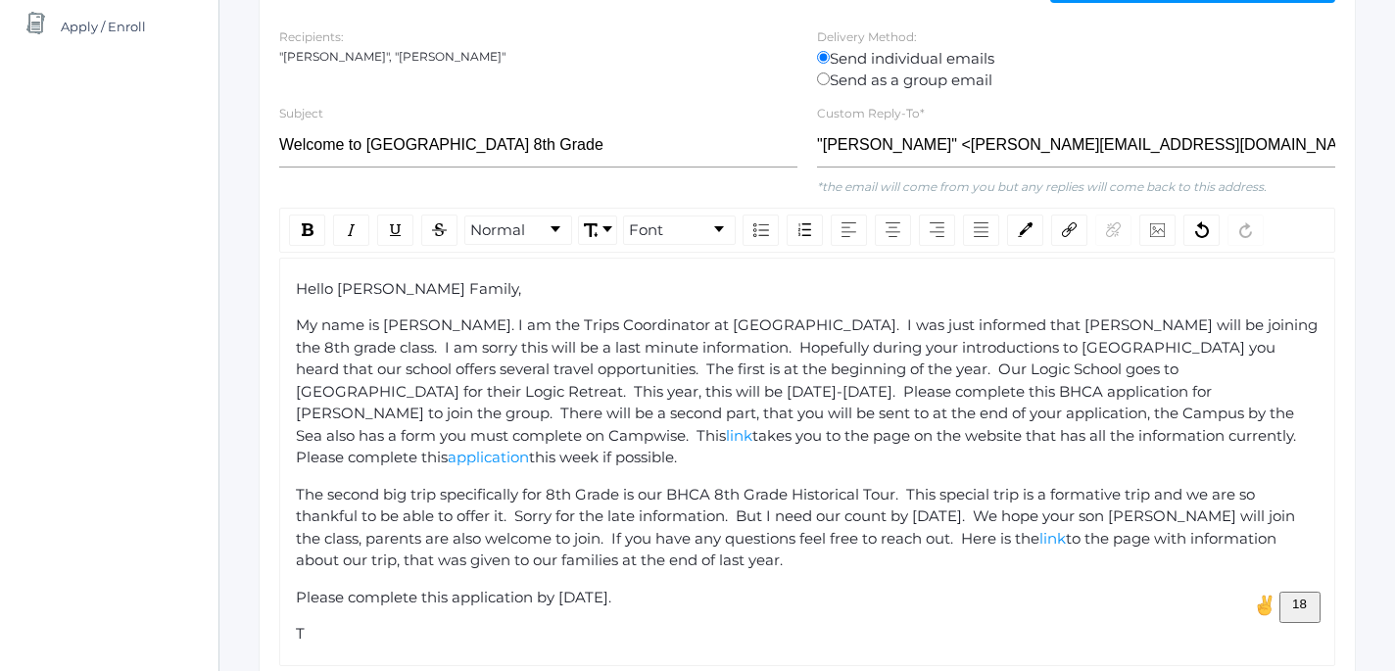
scroll to position [329, 2]
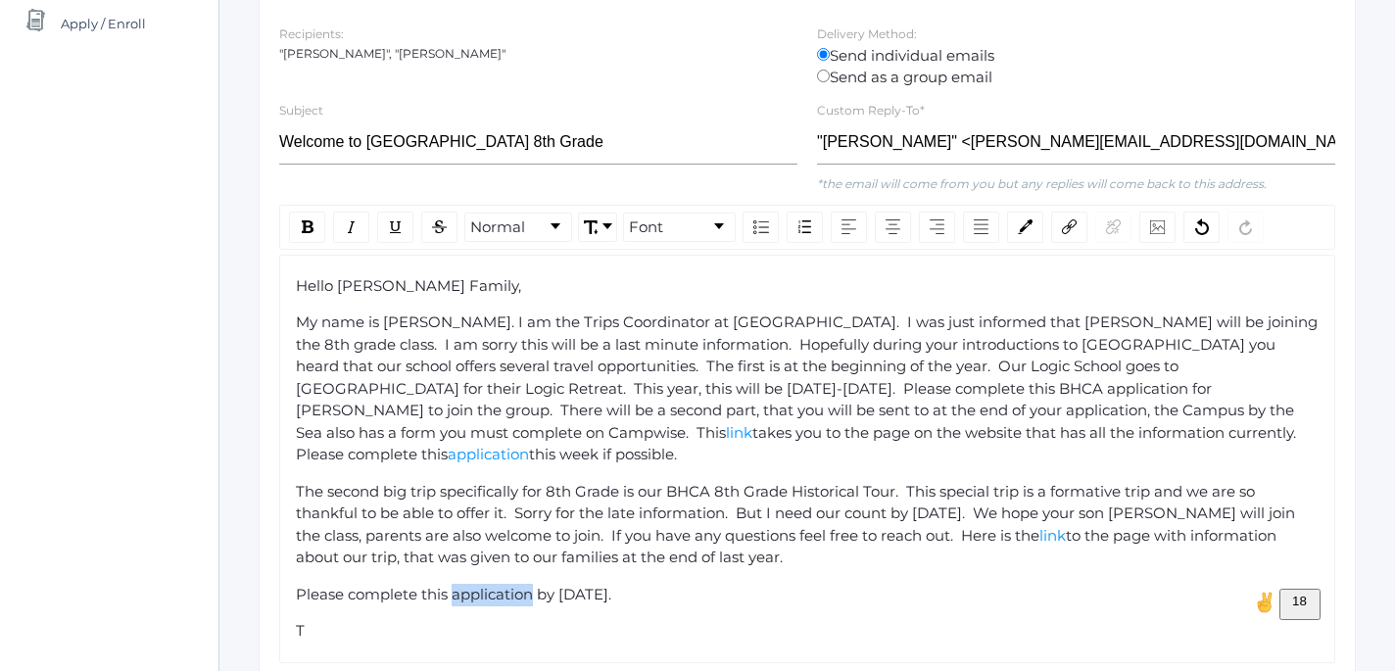
drag, startPoint x: 453, startPoint y: 574, endPoint x: 536, endPoint y: 577, distance: 83.3
click at [536, 585] on span "Please complete this application by tomorrow." at bounding box center [453, 594] width 315 height 19
click at [1067, 232] on img "rdw-link-control" at bounding box center [1069, 226] width 15 height 15
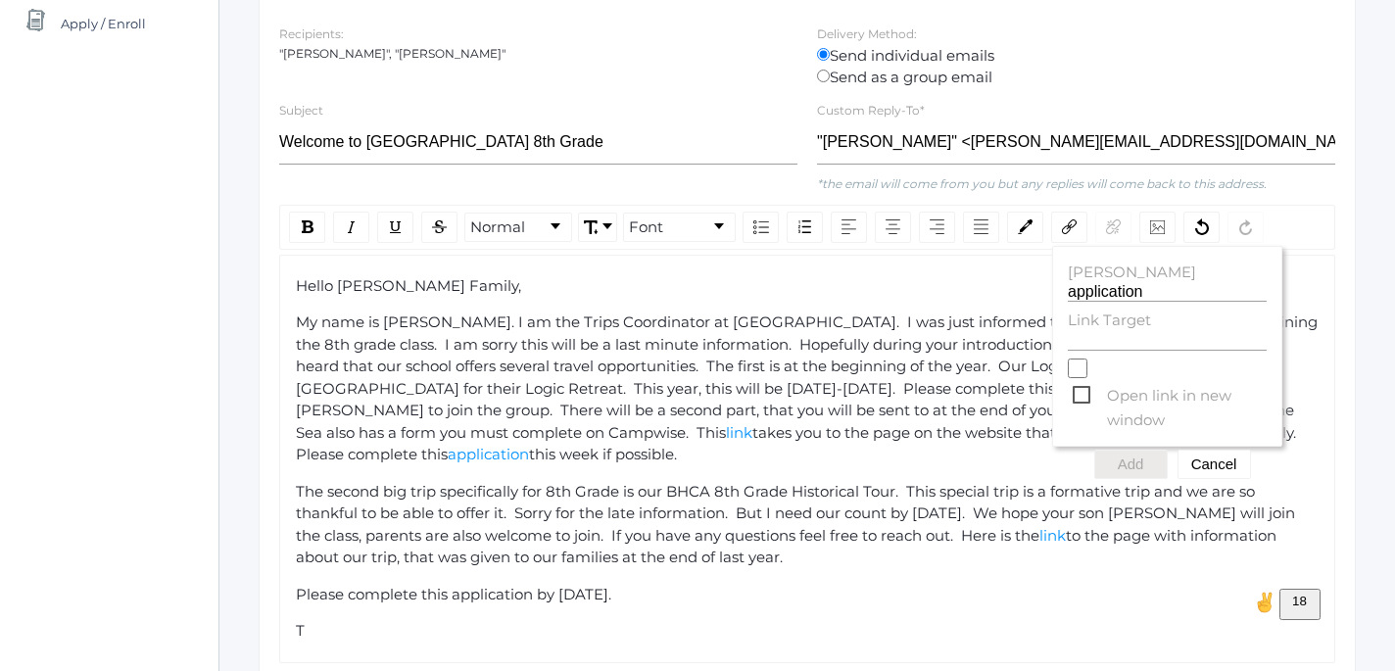
click at [1094, 324] on label "Link Target" at bounding box center [1167, 321] width 199 height 23
click at [1094, 332] on input "Link Target" at bounding box center [1167, 341] width 199 height 19
paste input "https://form.jotform.com/251547456368164"
click at [1084, 395] on span "Open link in new window" at bounding box center [1170, 395] width 194 height 24
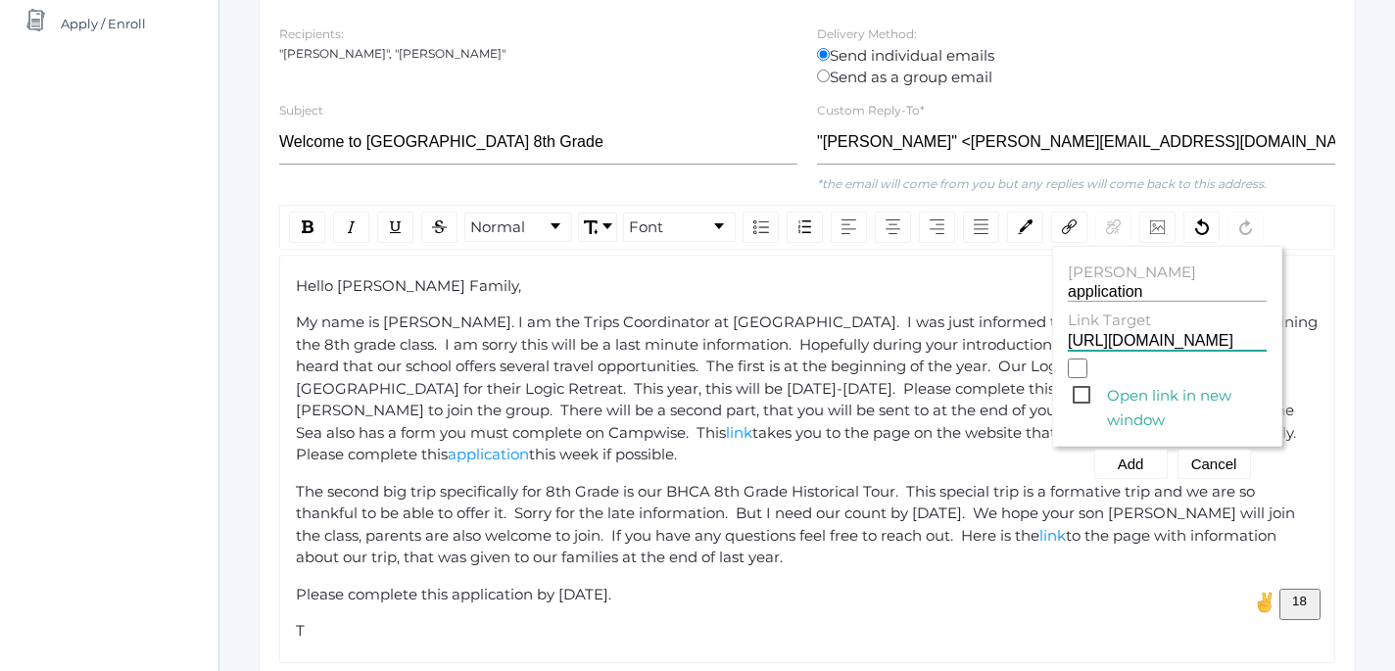
type input "https://form.jotform.com/251547456368164"
click at [1084, 378] on input "Open link in new window" at bounding box center [1078, 369] width 20 height 20
checkbox input "true"
click at [1134, 464] on button "Add" at bounding box center [1130, 464] width 73 height 29
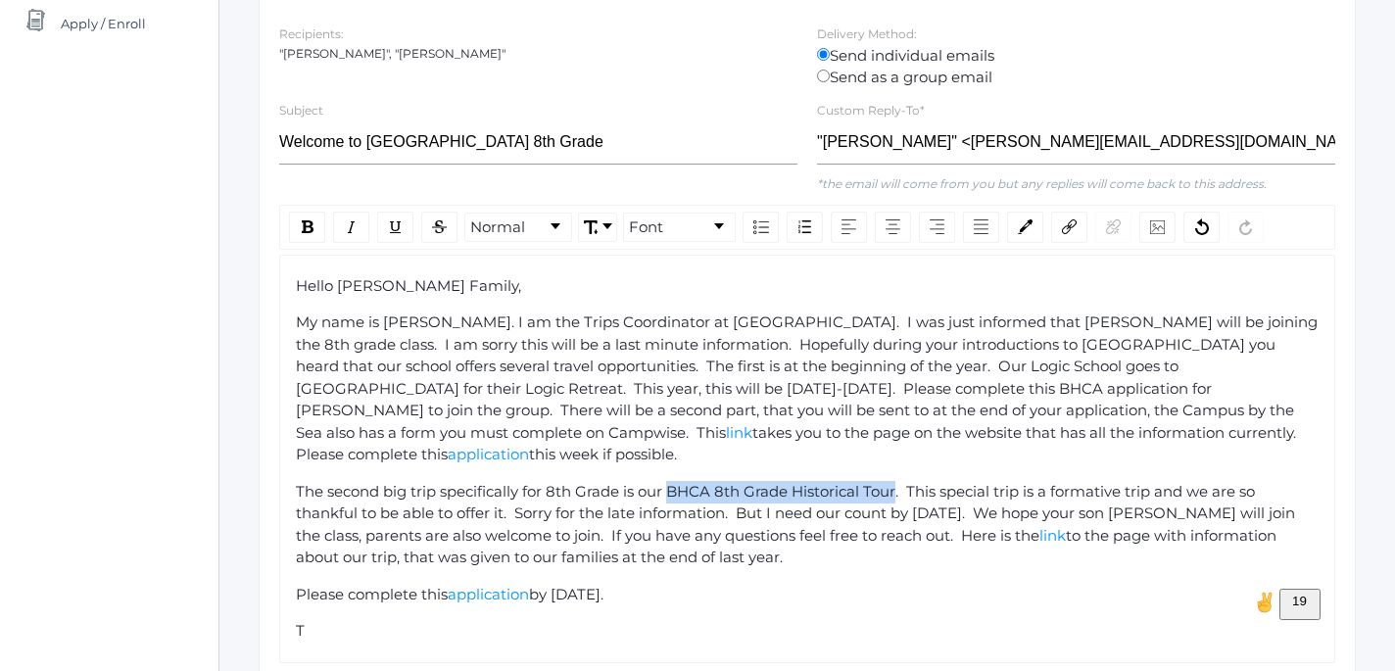
drag, startPoint x: 669, startPoint y: 471, endPoint x: 898, endPoint y: 478, distance: 229.3
click at [898, 482] on span "The second big trip specifically for 8th Grade is our BHCA 8th Grade Historical…" at bounding box center [797, 513] width 1003 height 63
click at [1068, 228] on img "rdw-link-control" at bounding box center [1069, 226] width 15 height 15
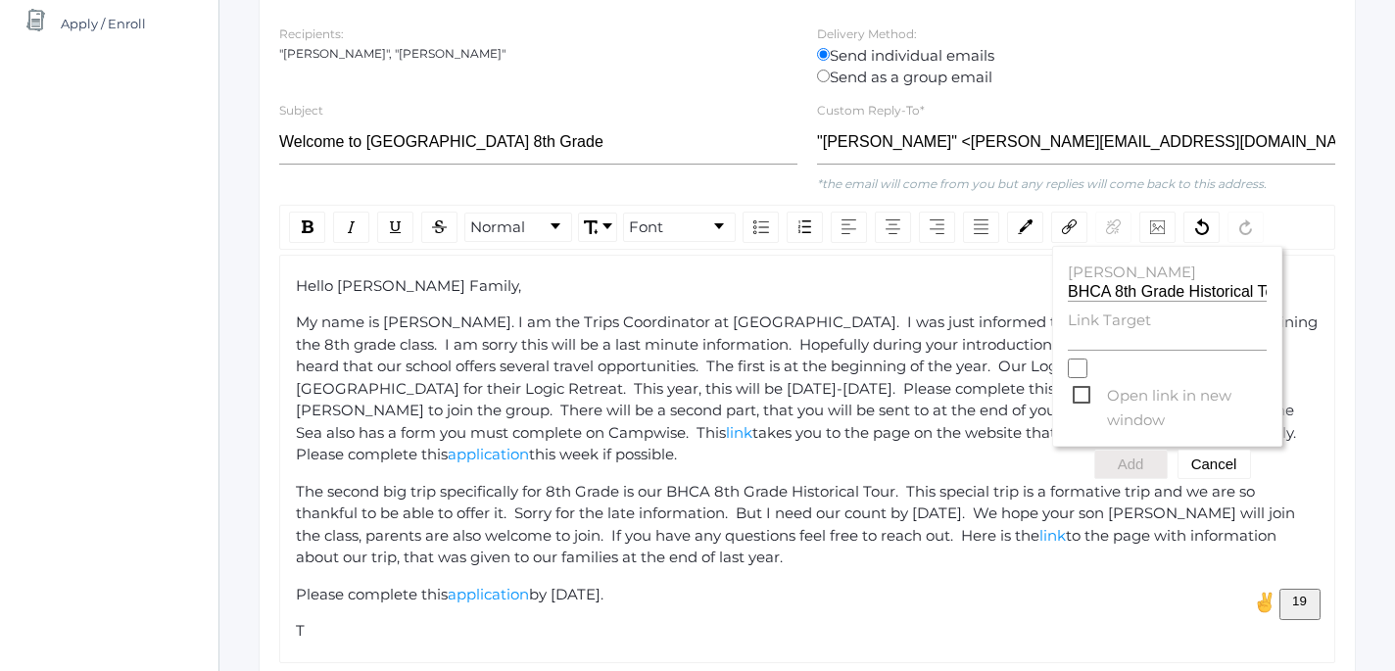
click at [1097, 331] on label "Link Target" at bounding box center [1167, 321] width 199 height 23
click at [1097, 332] on input "Link Target" at bounding box center [1167, 341] width 199 height 19
paste input "https://form.jotform.com/251547456368164"
click at [1081, 396] on span "Open link in new window" at bounding box center [1170, 395] width 194 height 24
type input "https://form.jotform.com/251547456368164"
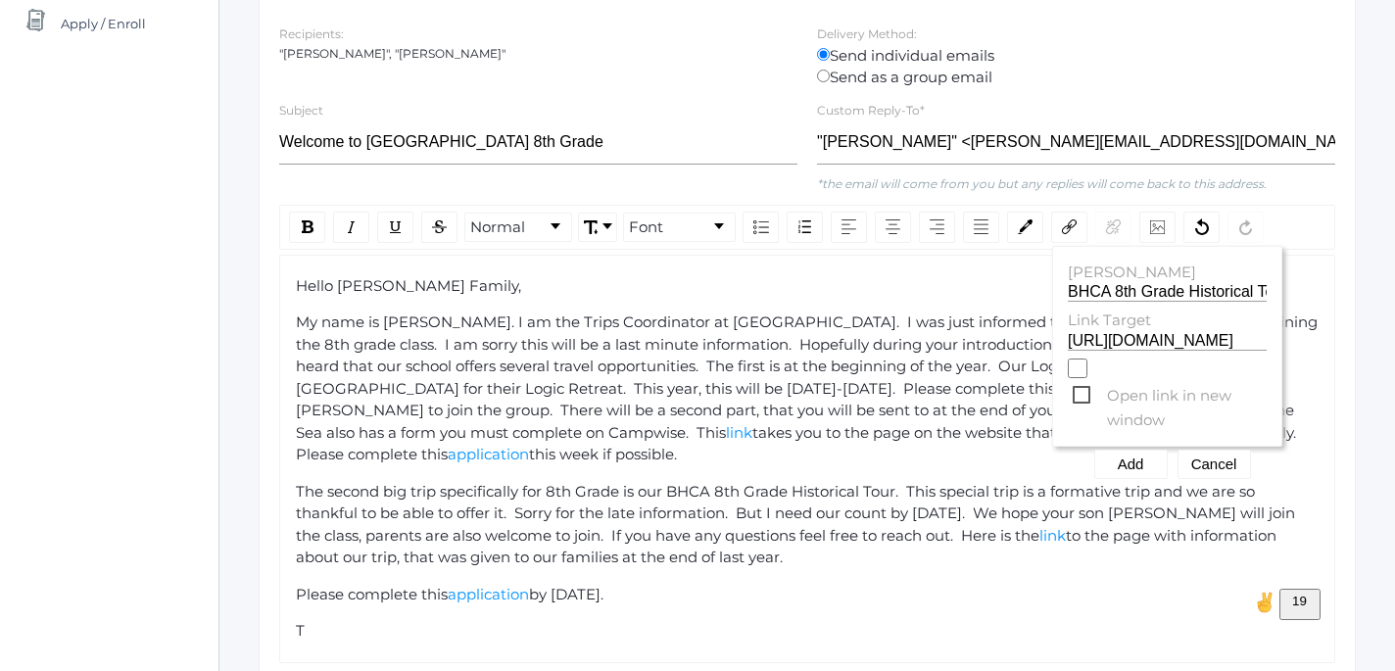
click at [1081, 378] on input "Open link in new window" at bounding box center [1078, 369] width 20 height 20
checkbox input "true"
click at [1140, 472] on button "Add" at bounding box center [1130, 464] width 73 height 29
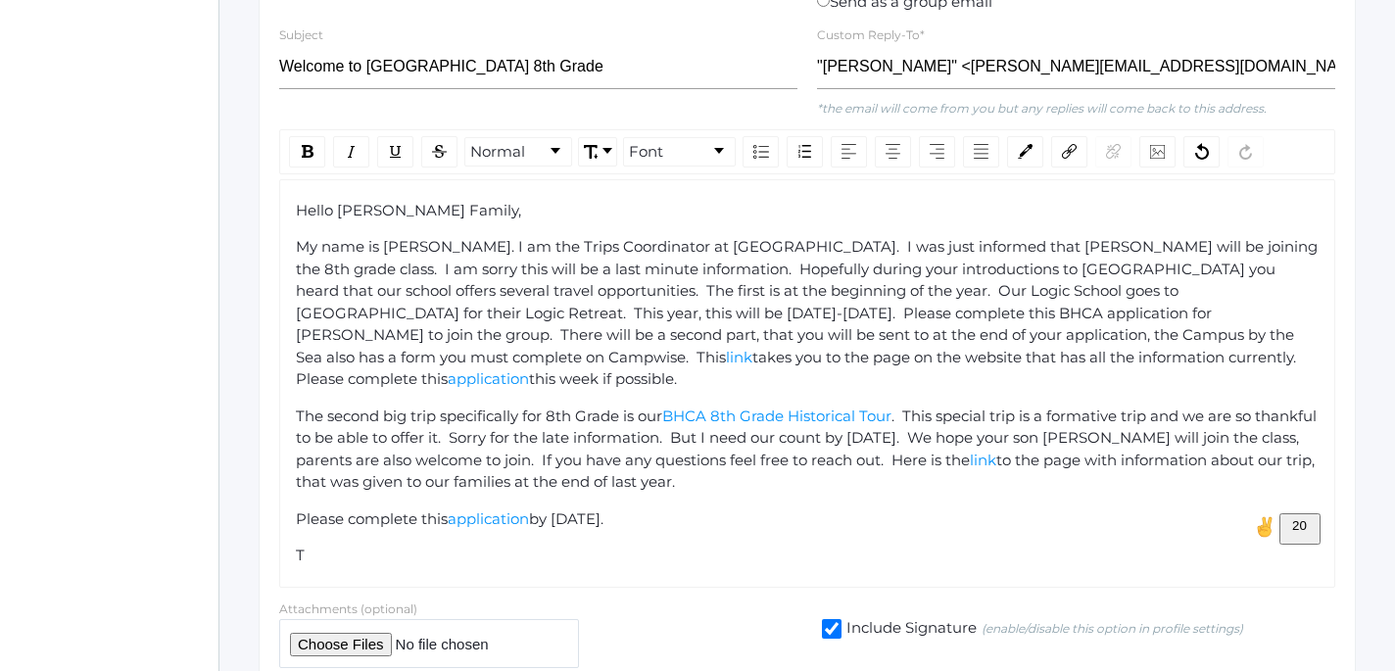
scroll to position [410, 2]
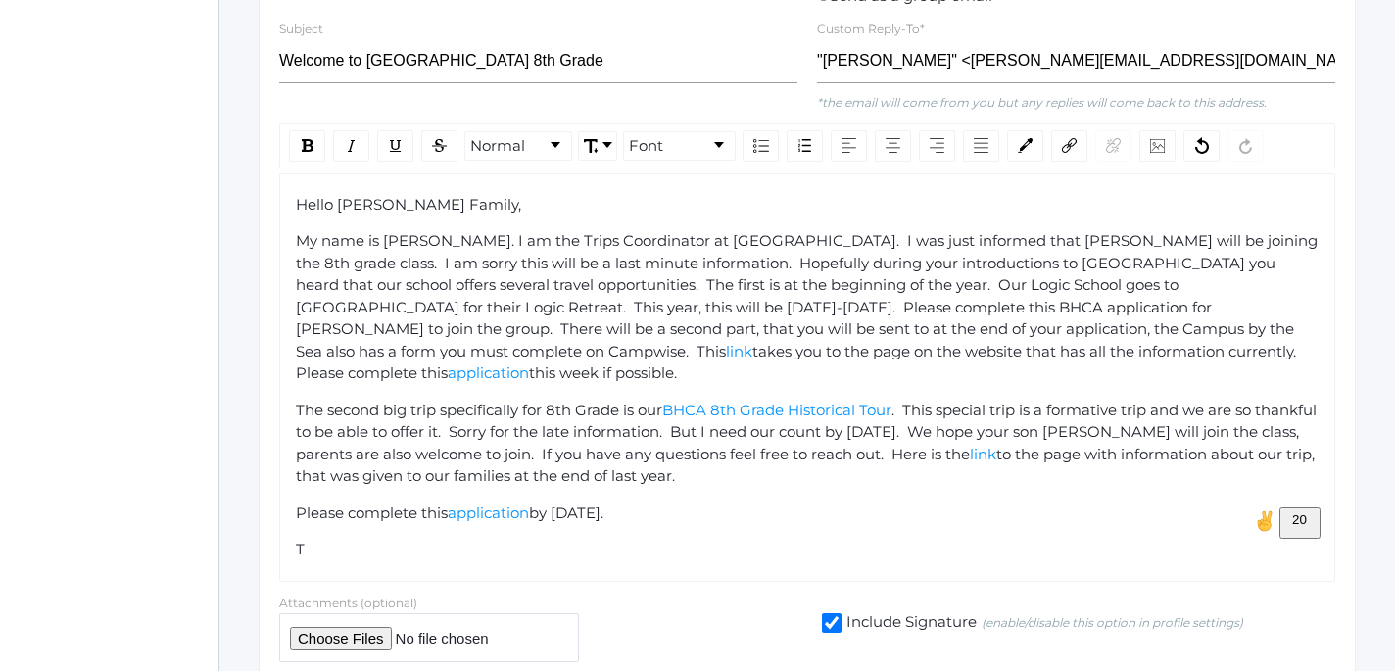
click at [308, 539] on div "T" at bounding box center [808, 550] width 1024 height 23
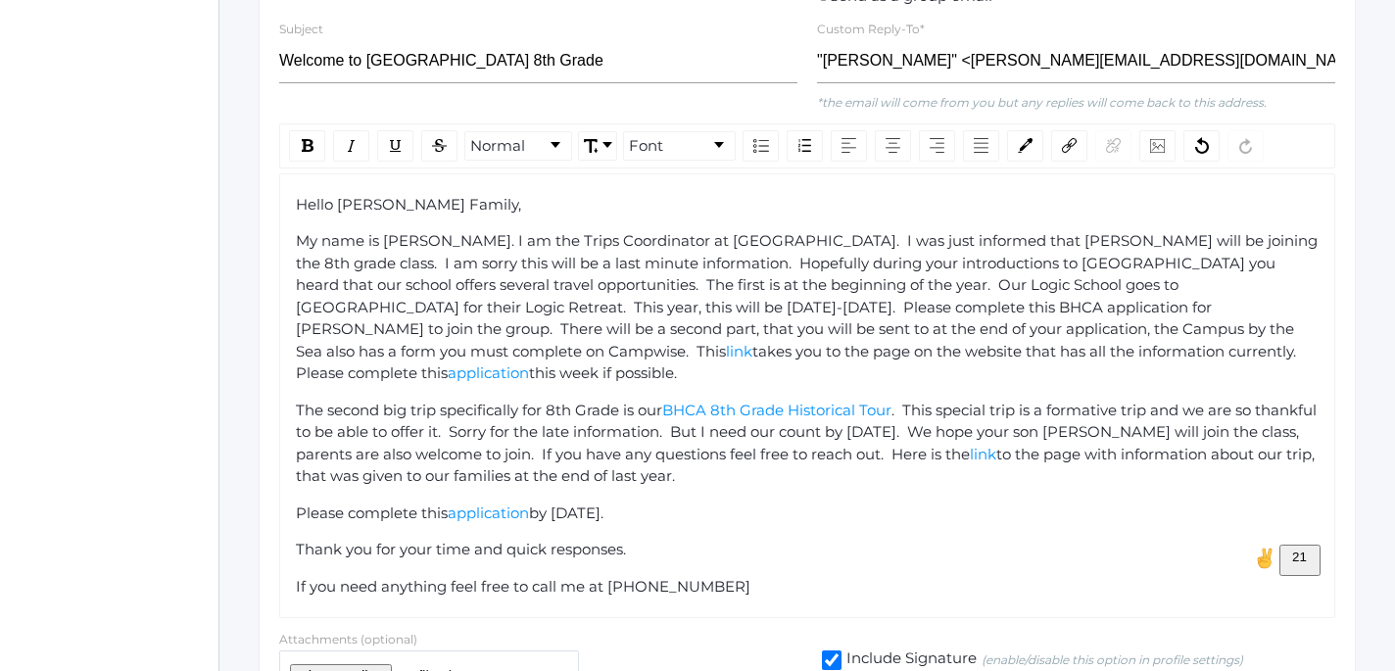
click at [531, 577] on span "If you need anything feel free to call me at 805-405-6033" at bounding box center [523, 586] width 455 height 19
click at [770, 576] on div "If you need anything feel free to text or call me at 805-405-6033" at bounding box center [808, 587] width 1024 height 23
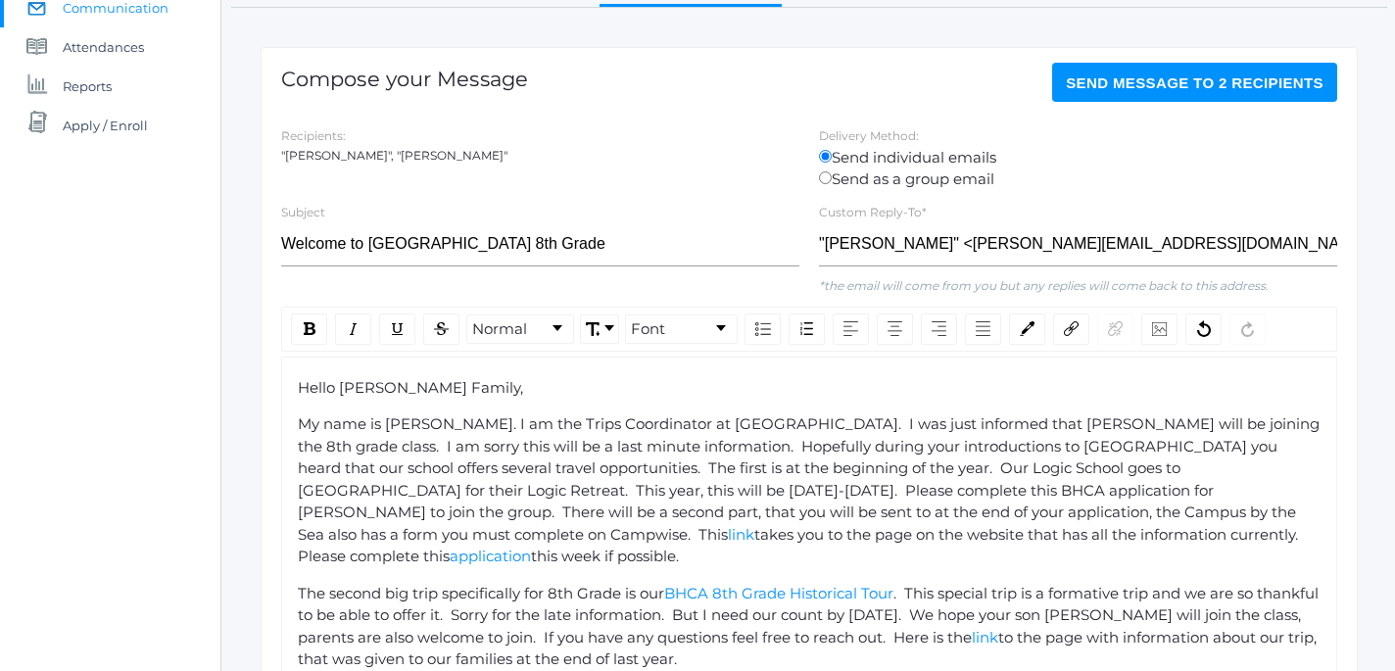
scroll to position [207, 0]
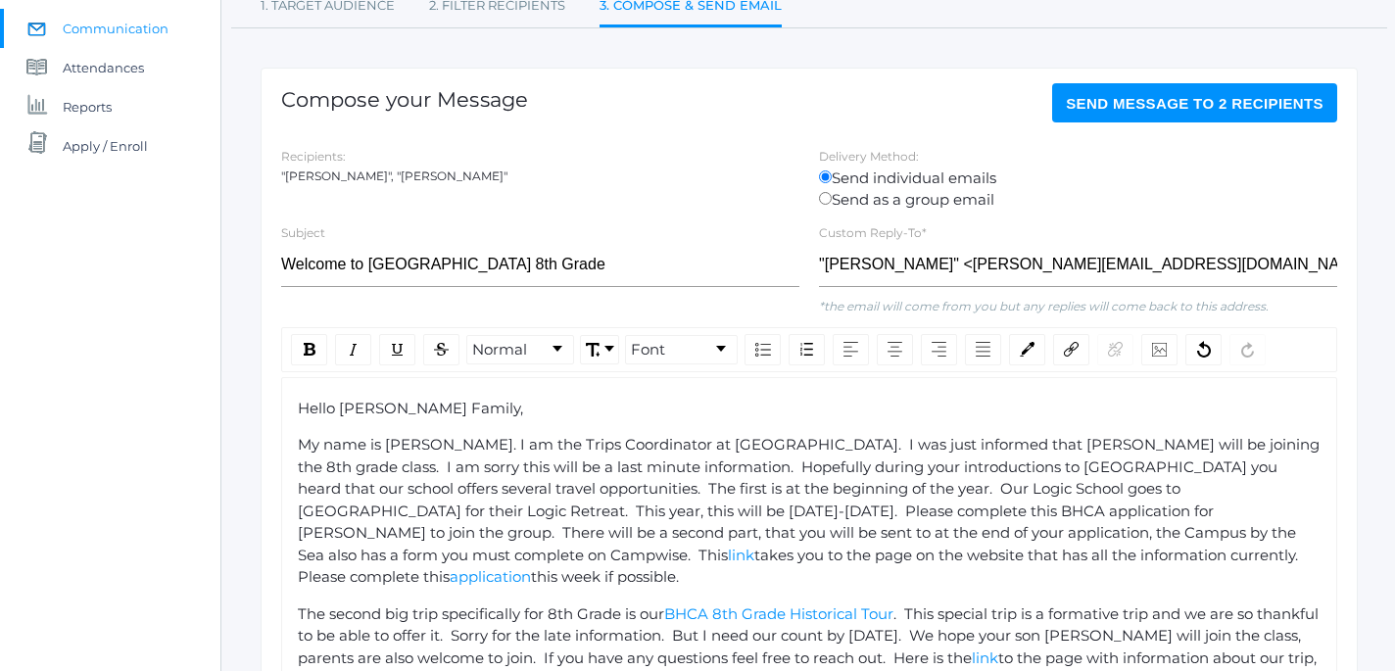
click at [1205, 106] on span "Send Message to 2 recipients" at bounding box center [1195, 103] width 258 height 17
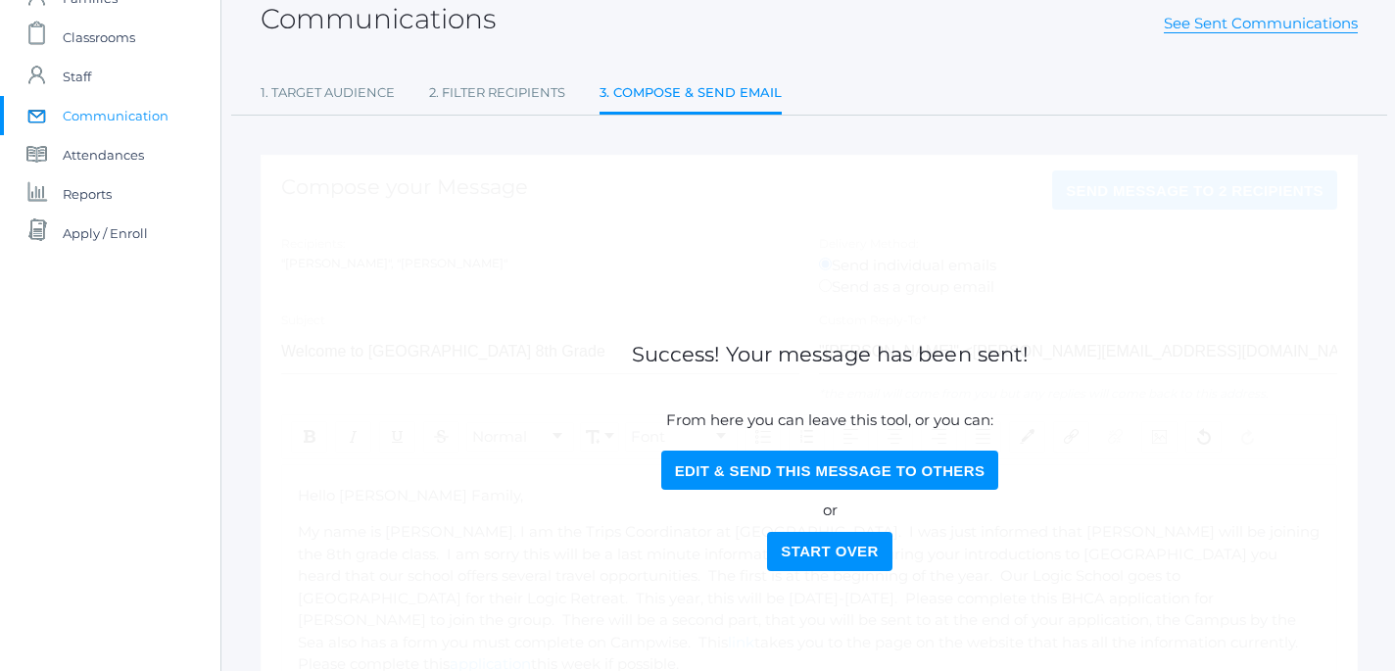
scroll to position [0, 0]
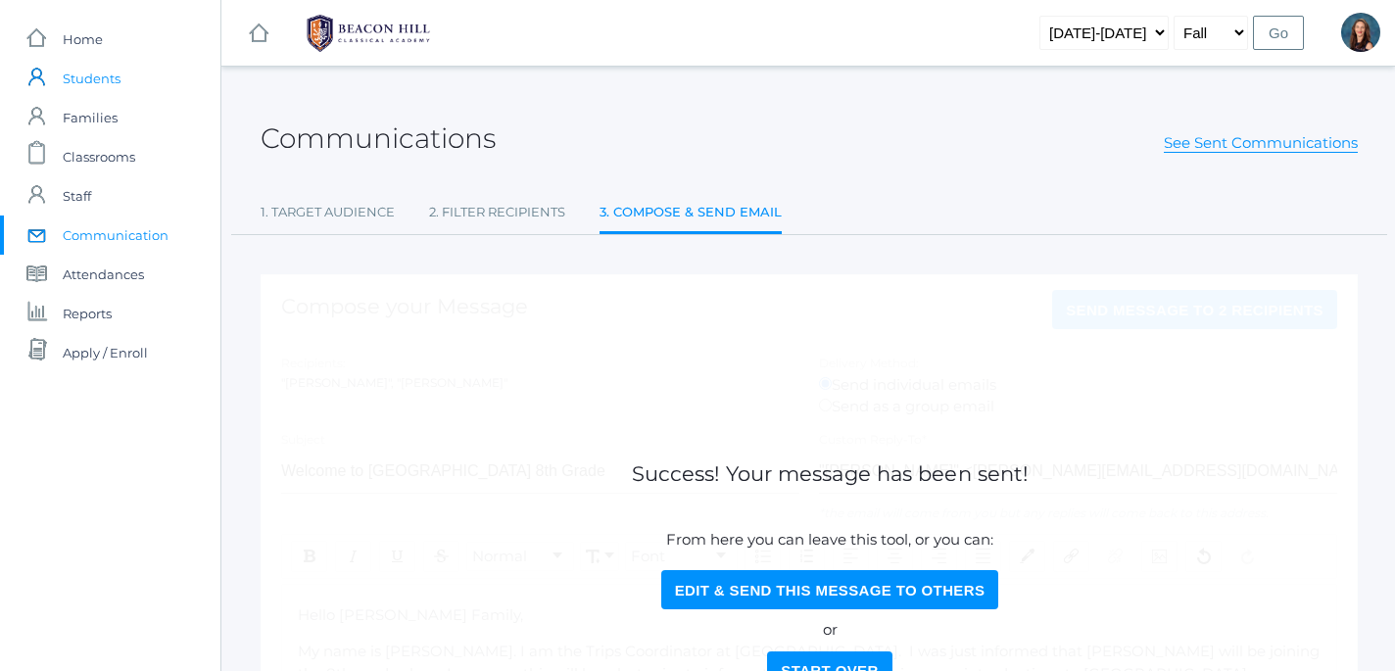
click at [77, 83] on span "Students" at bounding box center [92, 78] width 58 height 39
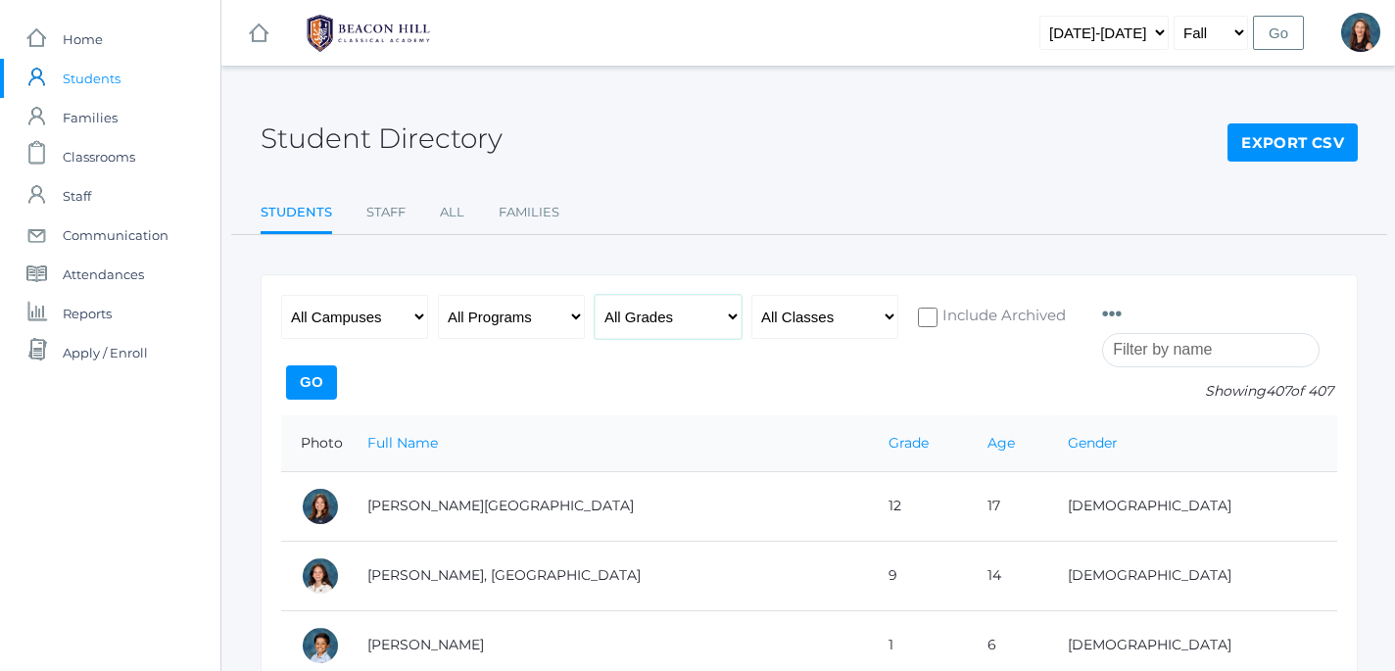
click at [595, 295] on select "All Grades Grammar - Kindergarten - 1st Grade - 2nd Grade - 3rd Grade - 4th Gra…" at bounding box center [668, 317] width 147 height 44
select select "6"
click option "- 6th Grade" at bounding box center [0, 0] width 0 height 0
click at [337, 373] on input "Go" at bounding box center [311, 382] width 51 height 34
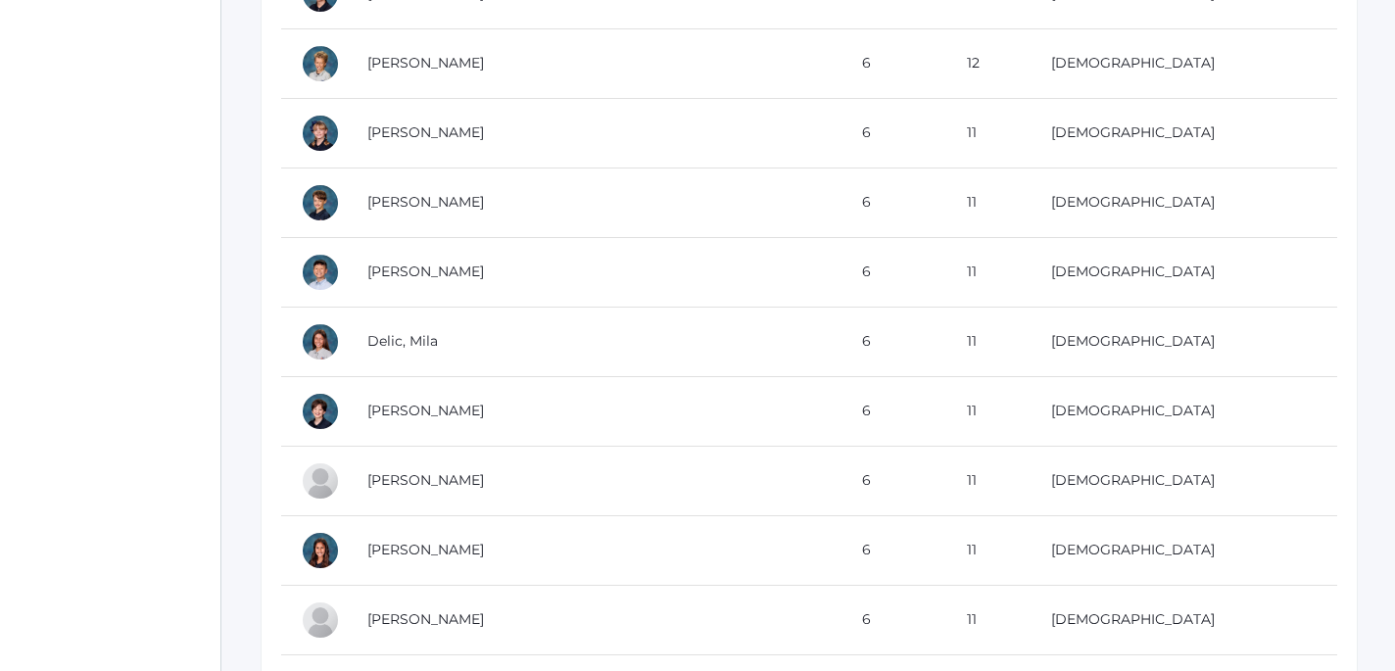
scroll to position [795, 0]
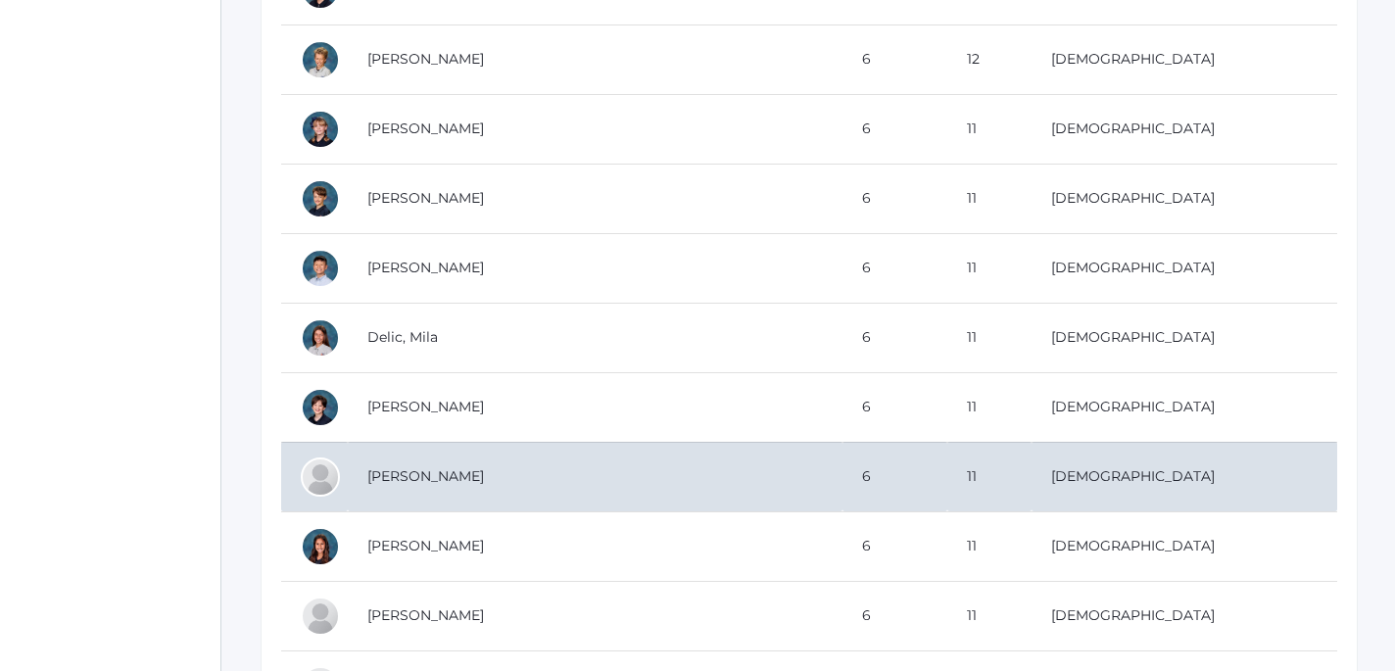
click at [455, 482] on td "[PERSON_NAME]" at bounding box center [595, 477] width 495 height 70
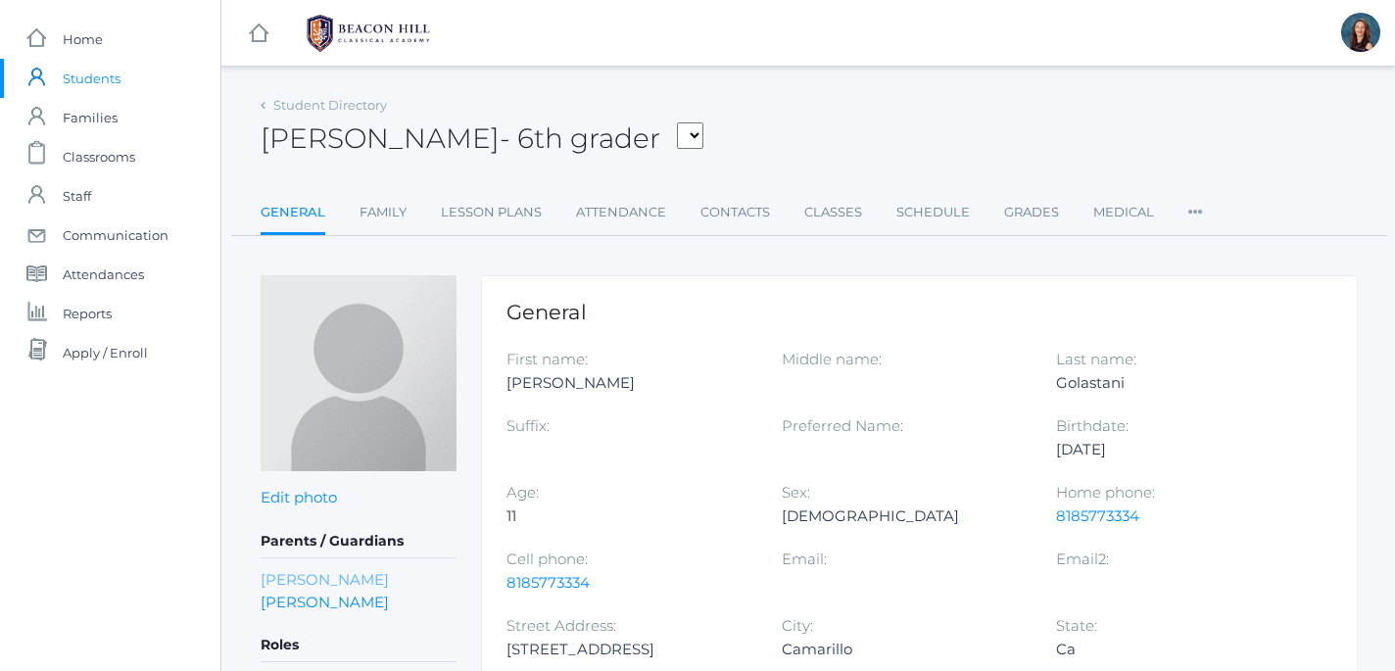
click at [332, 580] on link "Mona Golastani" at bounding box center [325, 579] width 128 height 23
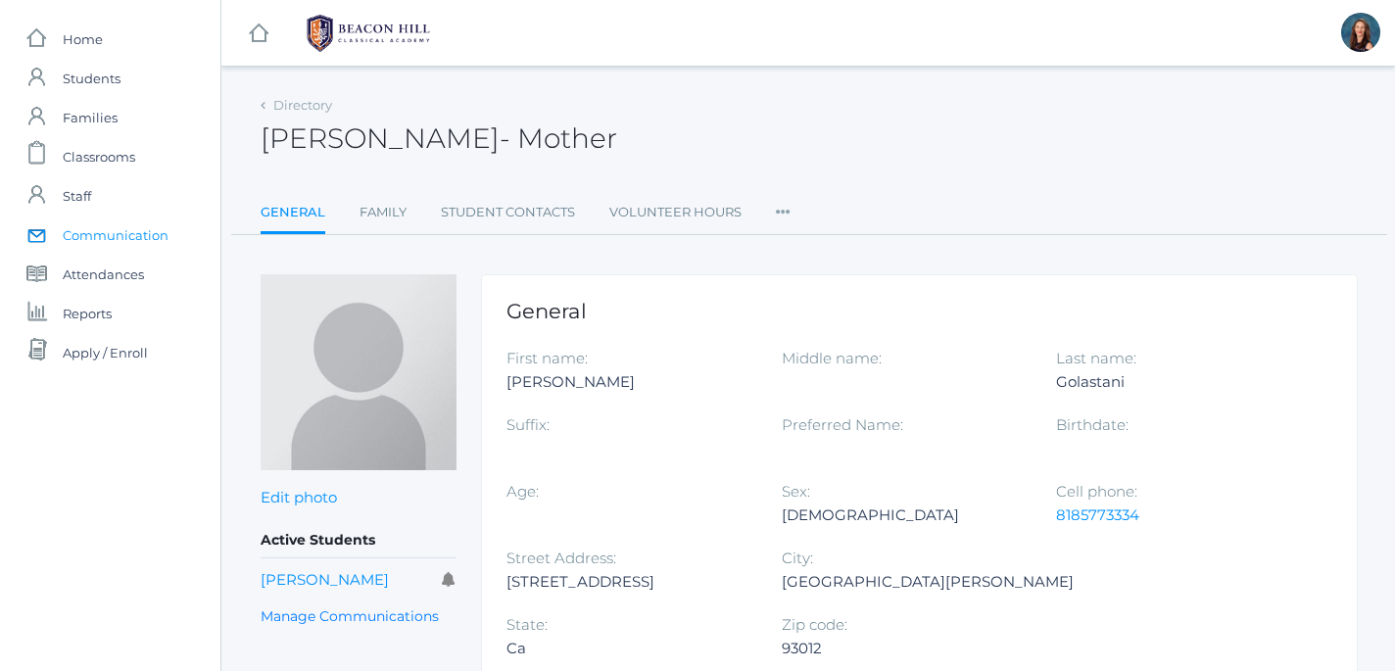
click at [142, 238] on span "Communication" at bounding box center [116, 235] width 106 height 39
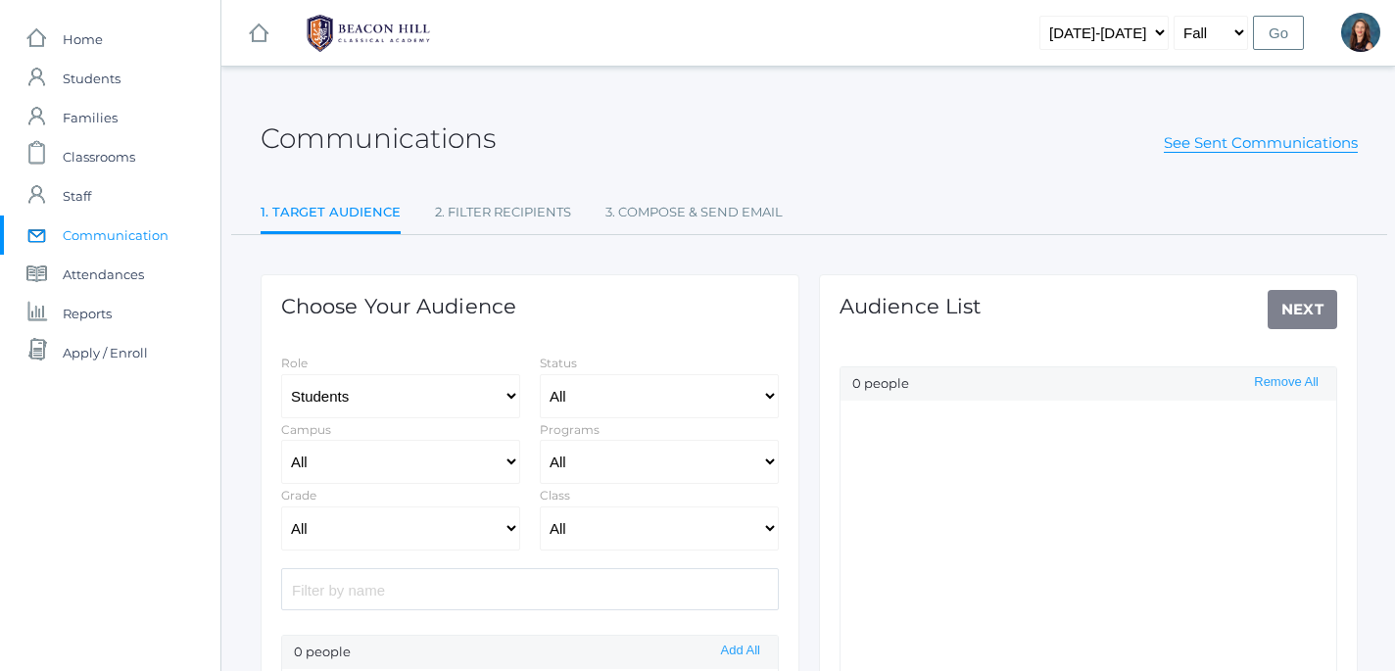
select select "Enrolled"
click at [491, 596] on input "search" at bounding box center [530, 589] width 498 height 42
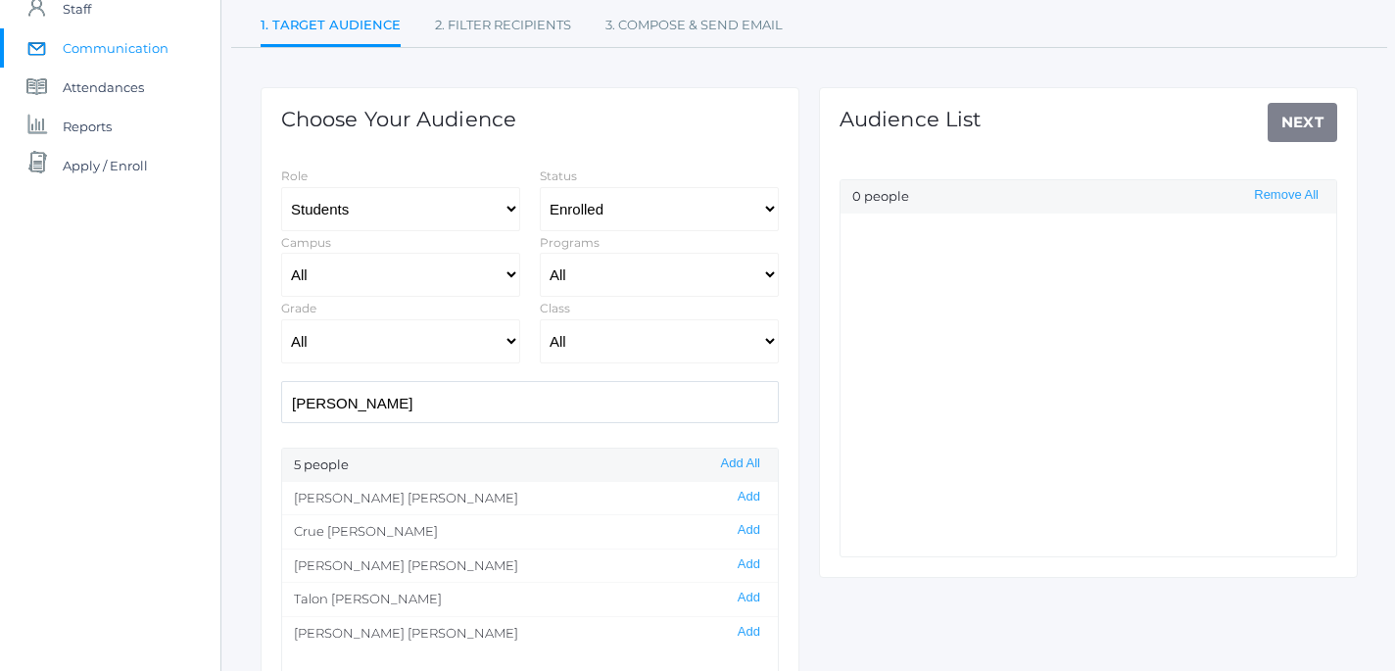
scroll to position [190, 0]
type input "[PERSON_NAME]"
click at [753, 496] on button "Add" at bounding box center [749, 494] width 34 height 17
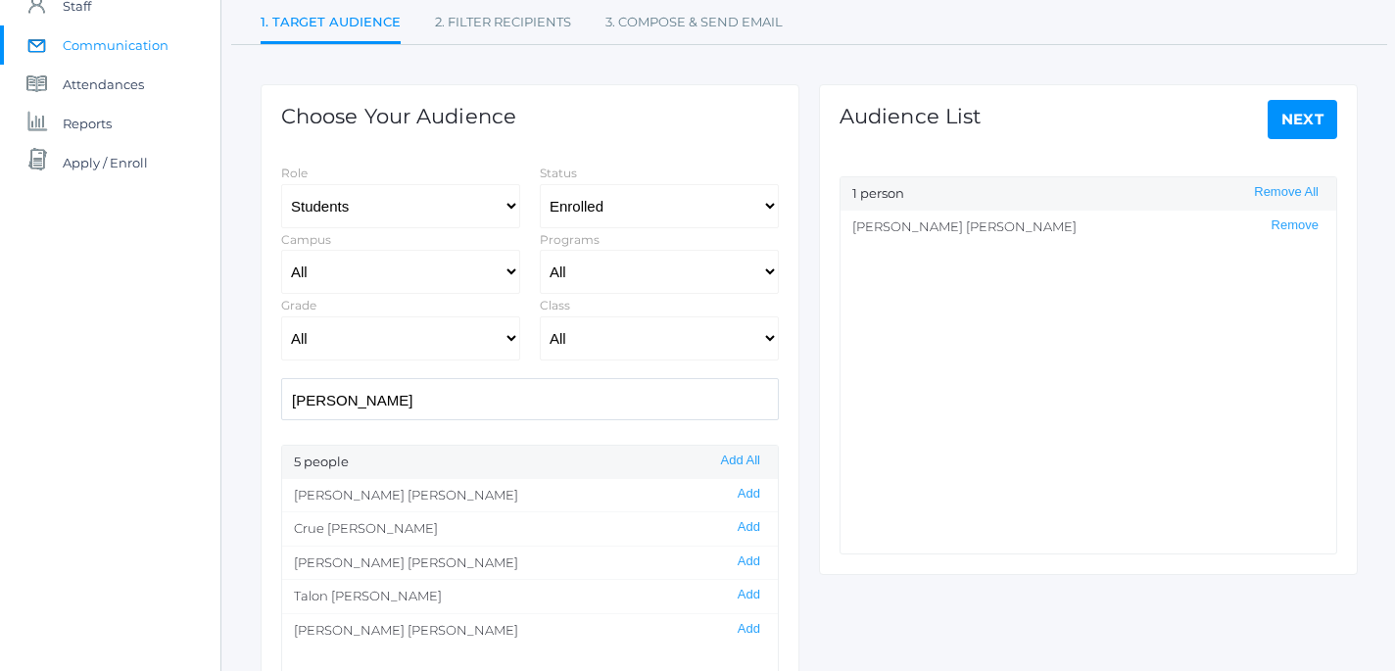
click at [1314, 117] on link "Next" at bounding box center [1303, 119] width 71 height 39
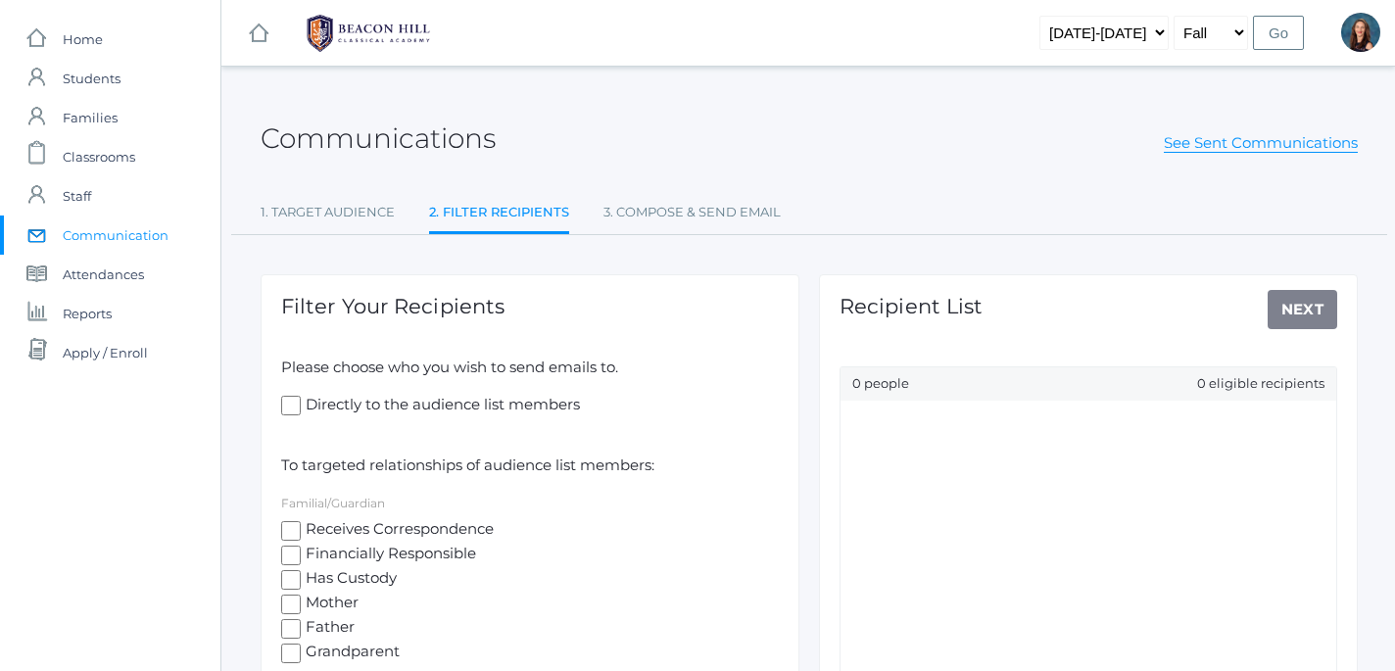
click at [300, 399] on input "Directly to the audience list members" at bounding box center [291, 406] width 20 height 20
checkbox input "true"
click at [290, 530] on input "Receives Correspondence" at bounding box center [291, 531] width 20 height 20
checkbox input "true"
click at [290, 560] on input "Financially Responsible" at bounding box center [291, 556] width 20 height 20
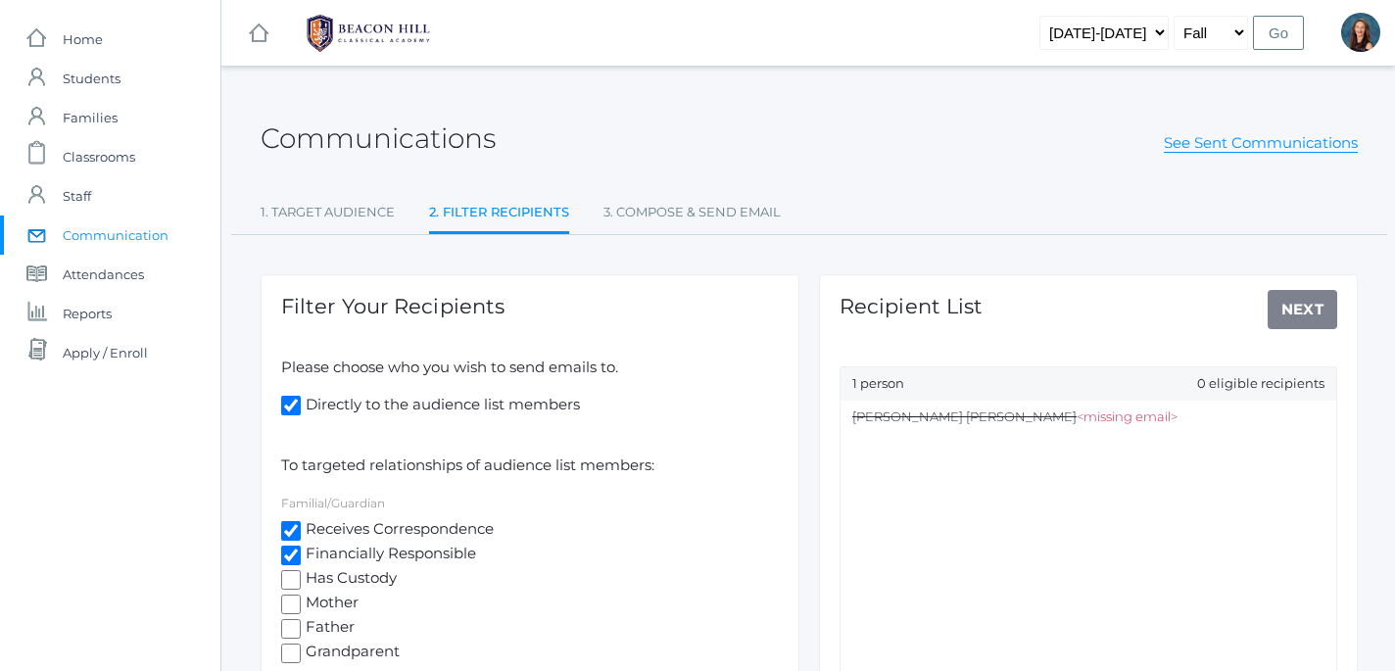
checkbox input "true"
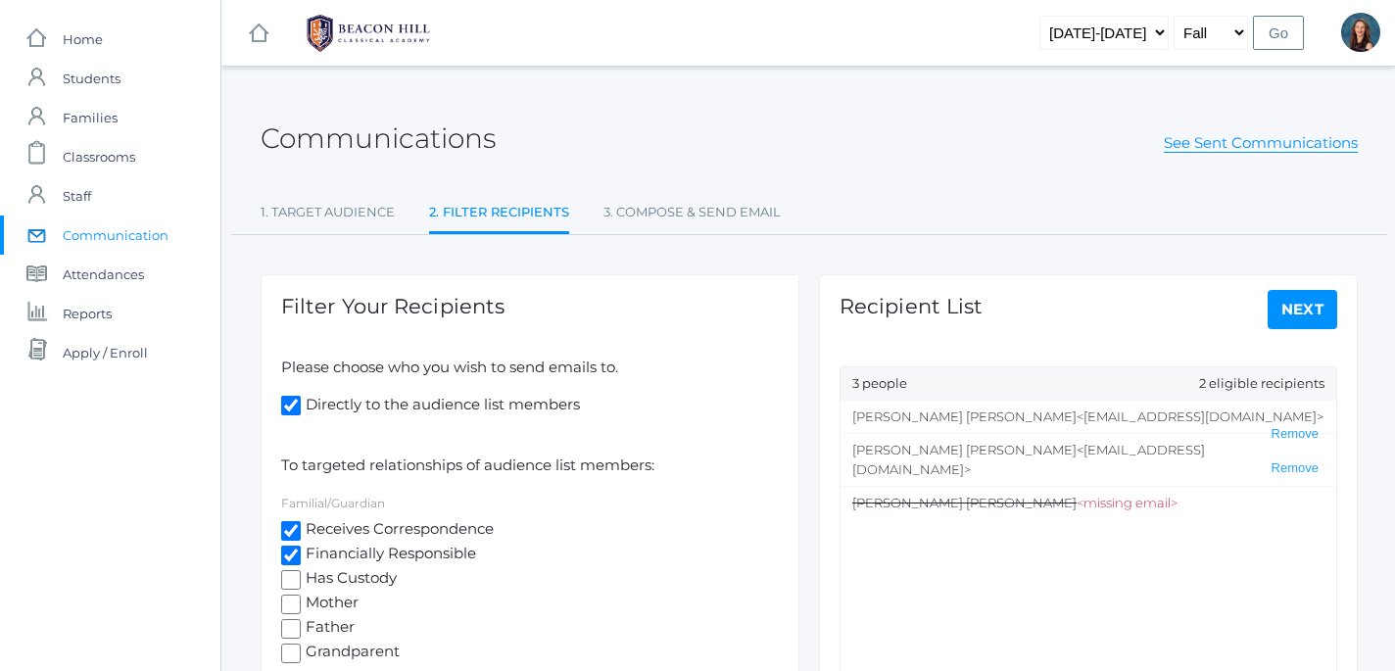
click at [1299, 311] on link "Next" at bounding box center [1303, 309] width 71 height 39
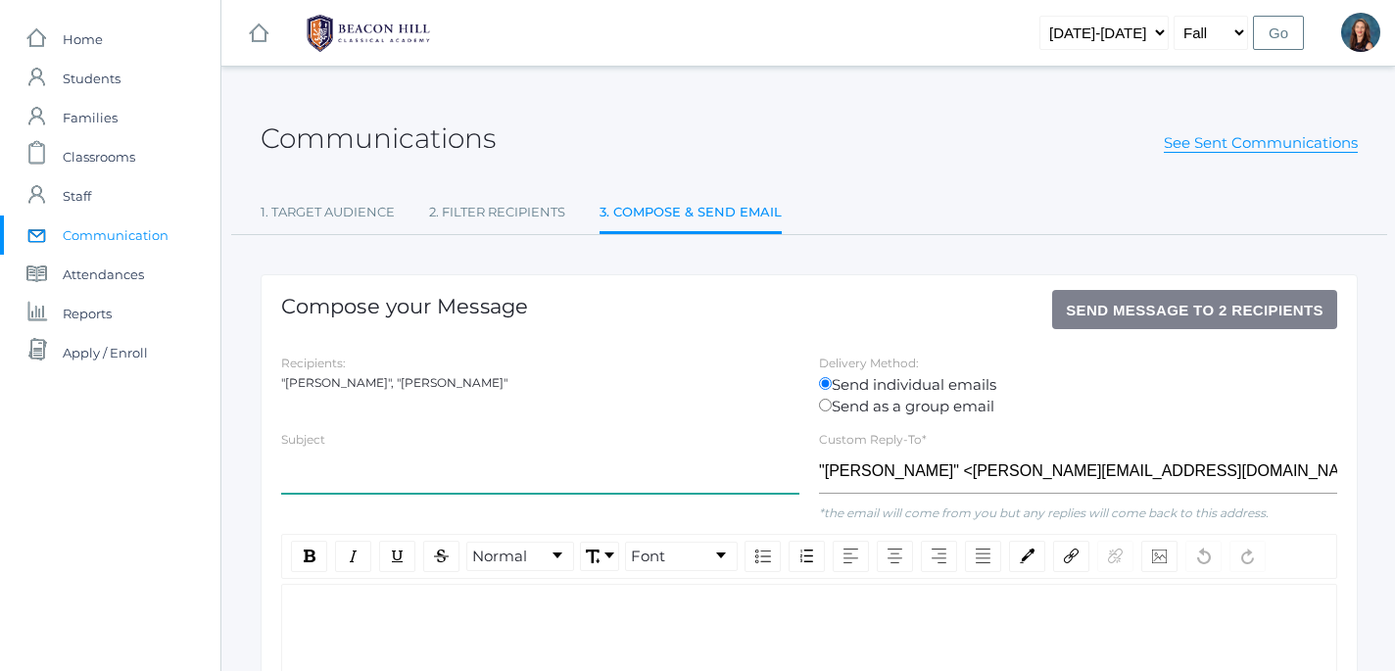
click at [369, 479] on input "text" at bounding box center [540, 472] width 518 height 44
type input "Logic Retreat"
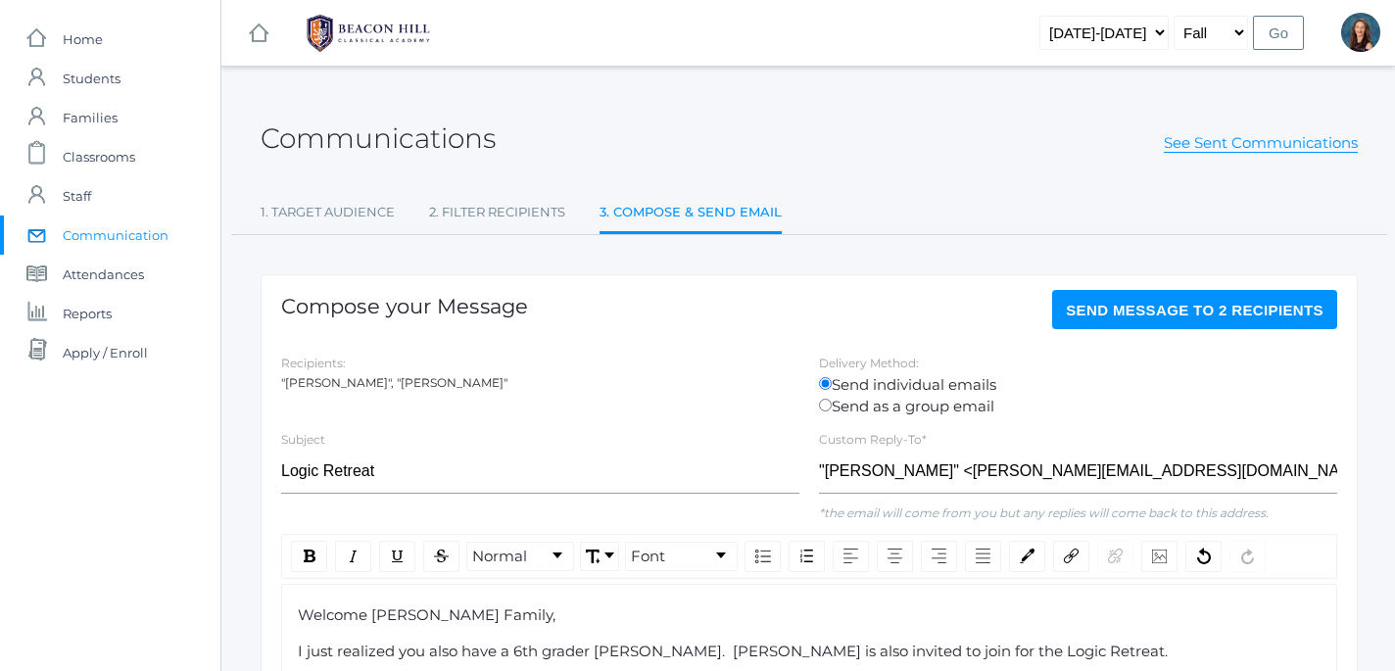
scroll to position [27, 0]
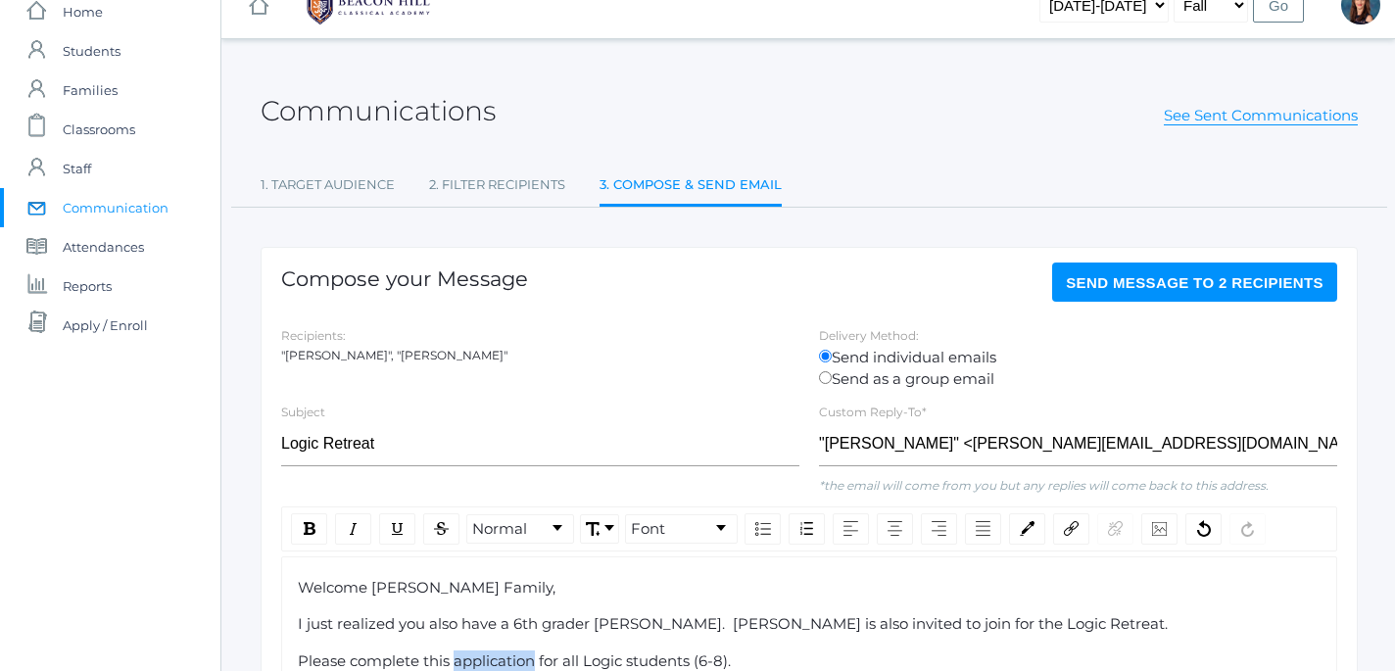
drag, startPoint x: 457, startPoint y: 663, endPoint x: 539, endPoint y: 665, distance: 82.3
click at [539, 665] on span "Please complete this application for all Logic students (6-8)." at bounding box center [514, 660] width 433 height 19
click at [1065, 536] on img "rdw-link-control" at bounding box center [1071, 528] width 15 height 15
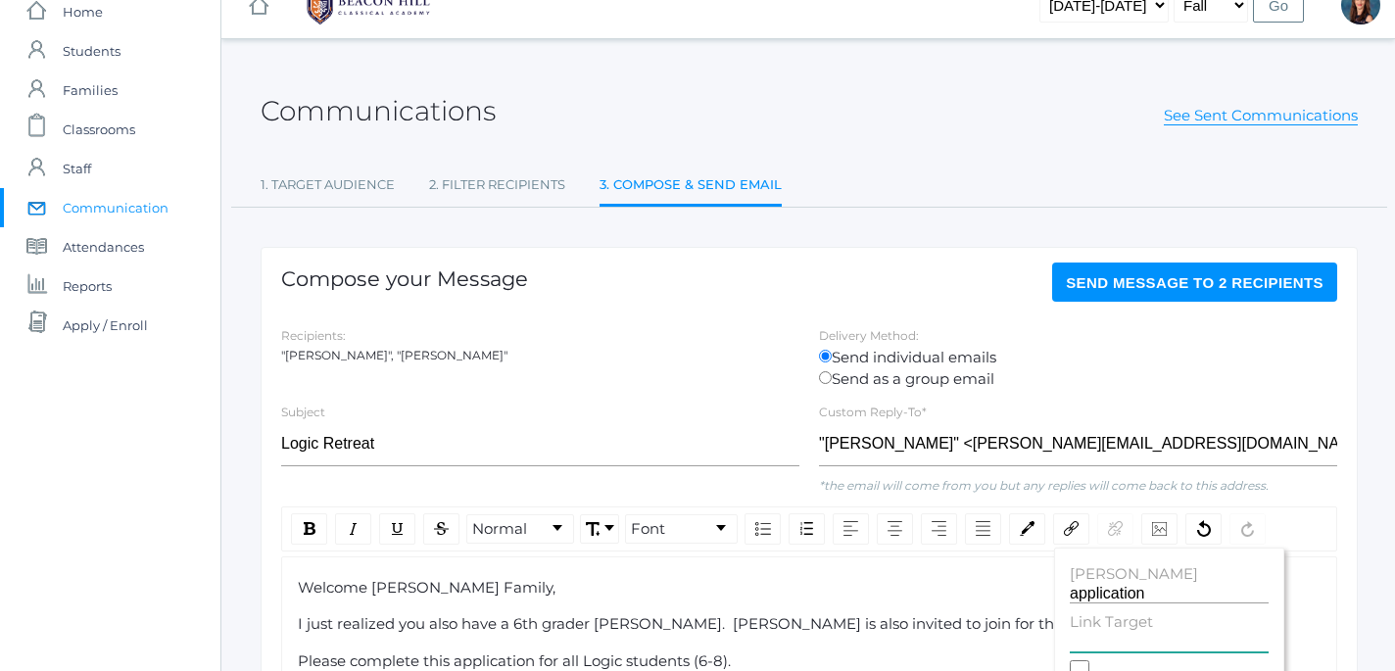
click at [1102, 635] on input "Link Target" at bounding box center [1169, 643] width 199 height 19
paste input "https://form.jotform.com/251756180366158"
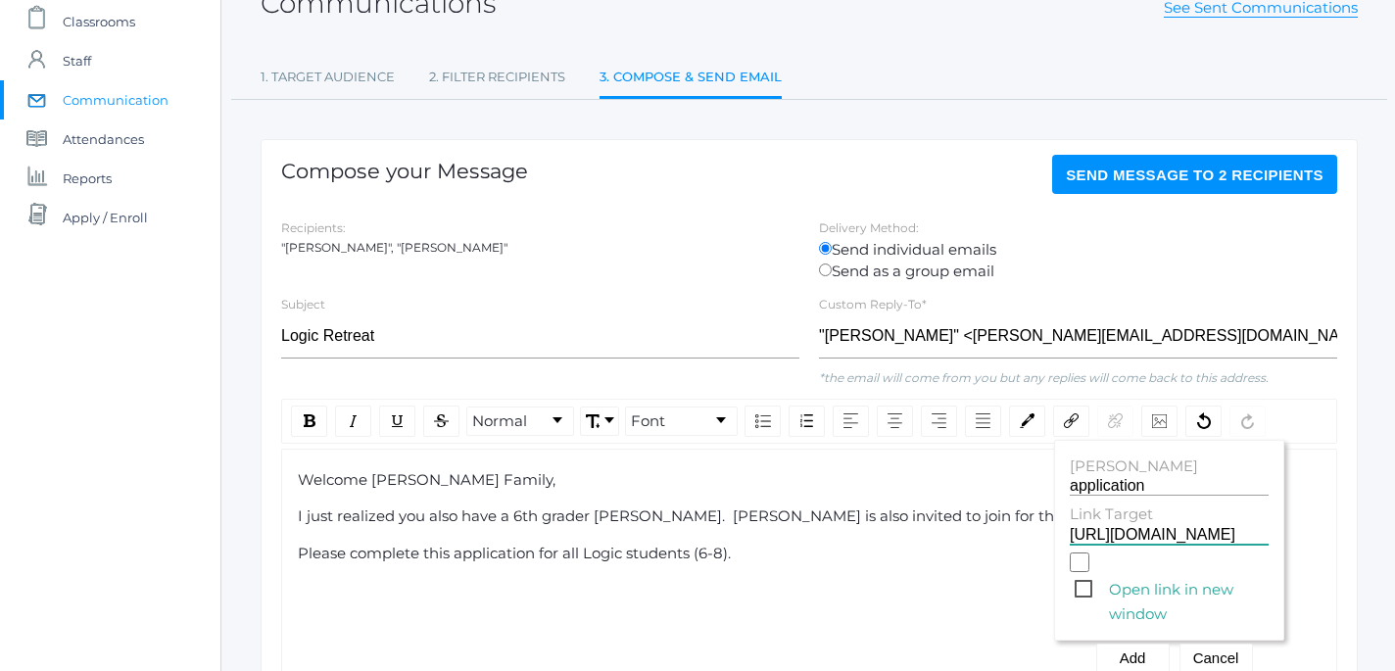
scroll to position [142, 0]
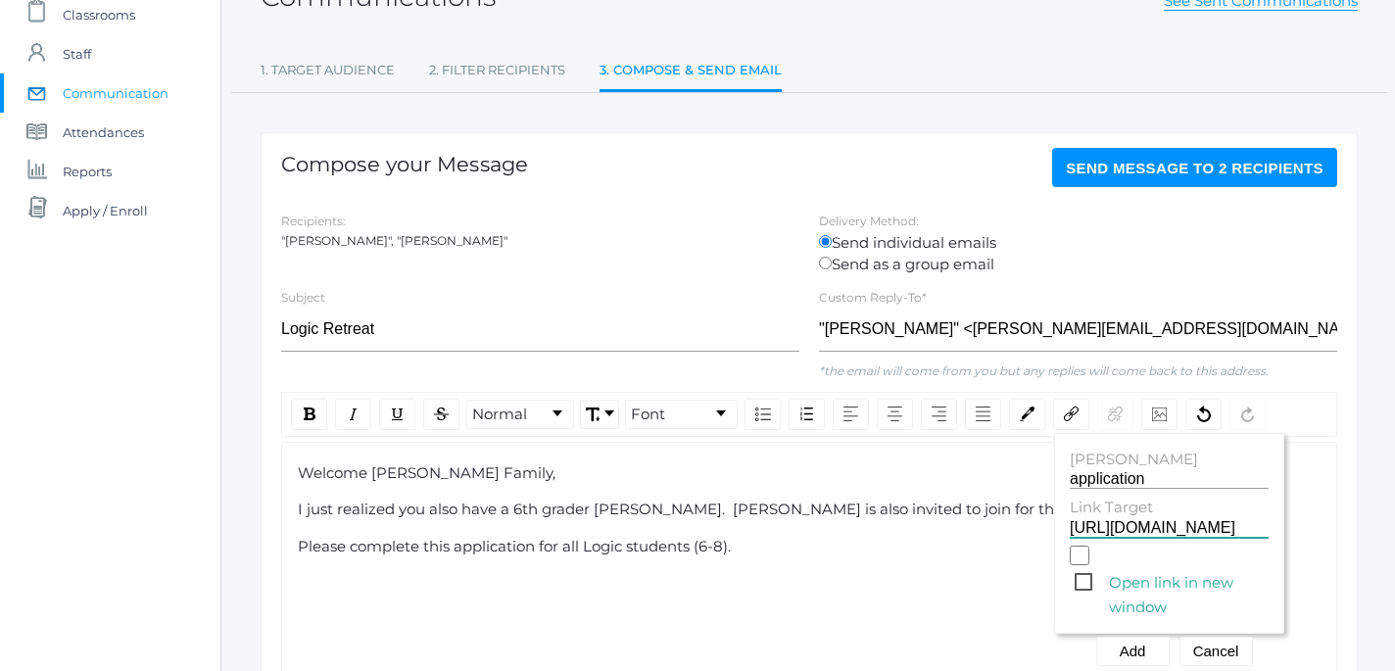
click at [1082, 589] on span "Open link in new window" at bounding box center [1172, 582] width 194 height 24
type input "https://form.jotform.com/251756180366158"
click at [1082, 565] on input "Open link in new window" at bounding box center [1080, 556] width 20 height 20
checkbox input "true"
click at [1136, 649] on button "Add" at bounding box center [1132, 651] width 73 height 29
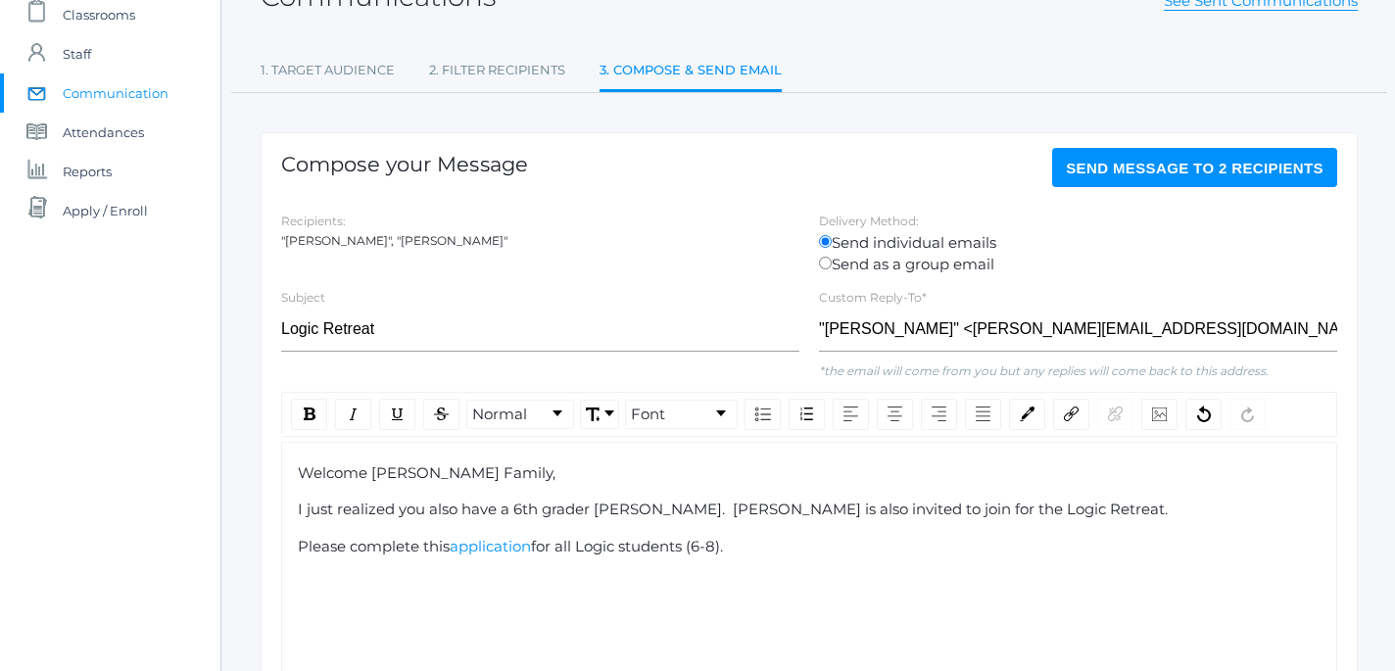
click at [772, 550] on div "Please complete this application for all Logic students (6-8)." at bounding box center [810, 547] width 1024 height 23
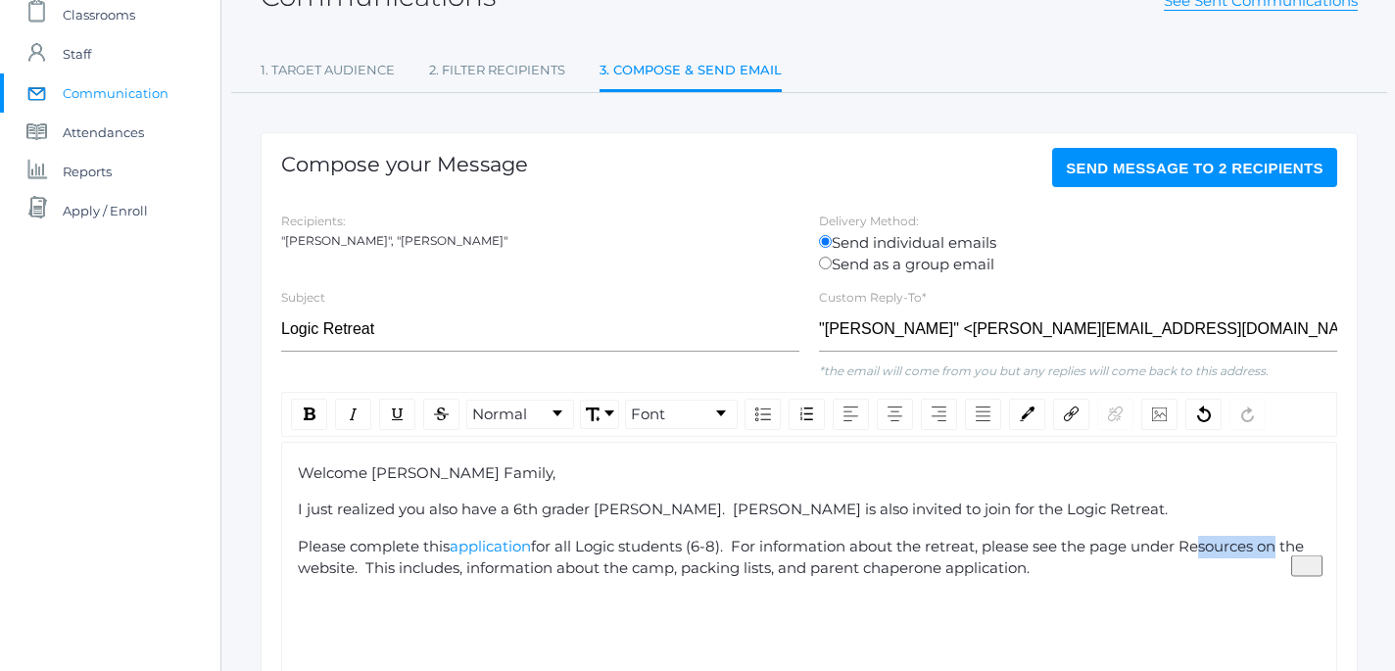
drag, startPoint x: 1197, startPoint y: 554, endPoint x: 1275, endPoint y: 554, distance: 77.4
click at [1275, 554] on span "for all Logic students (6-8). For information about the retreat, please see the…" at bounding box center [803, 557] width 1010 height 41
click at [1068, 424] on div "rdw-link-control" at bounding box center [1071, 414] width 36 height 31
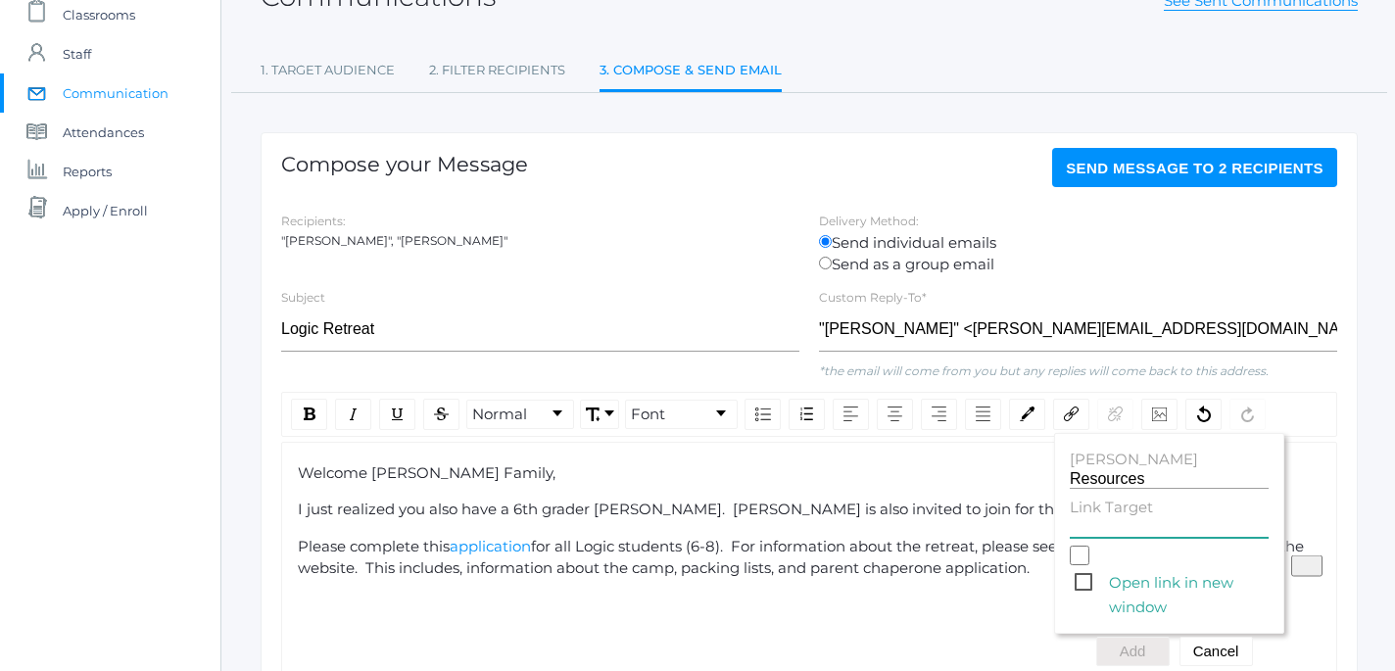
click at [1093, 527] on input "Link Target" at bounding box center [1169, 528] width 199 height 19
paste input "https://www.beaconhillclassical.org/logic-school-catalina-retreat-2025.html"
click at [1086, 585] on span "Open link in new window" at bounding box center [1172, 582] width 194 height 24
type input "https://www.beaconhillclassical.org/logic-school-catalina-retreat-2025.html"
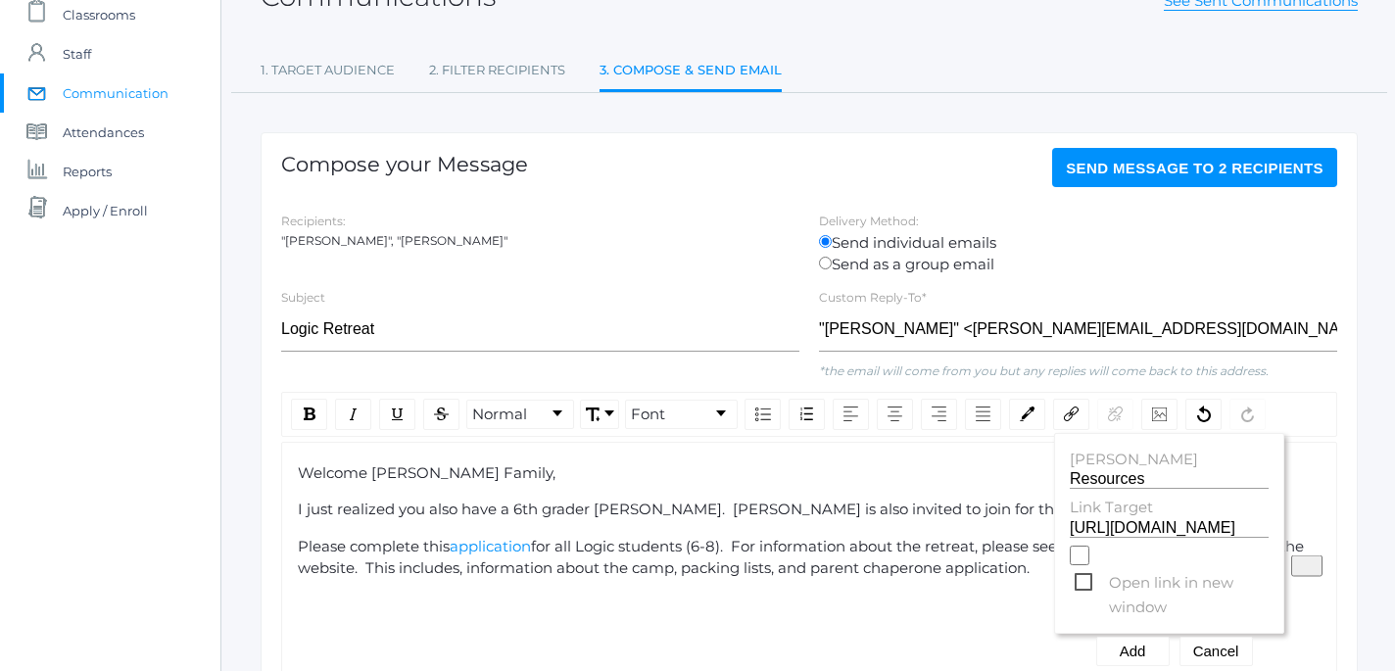
click at [1086, 565] on input "Open link in new window" at bounding box center [1080, 556] width 20 height 20
checkbox input "true"
click at [1136, 651] on button "Add" at bounding box center [1132, 651] width 73 height 29
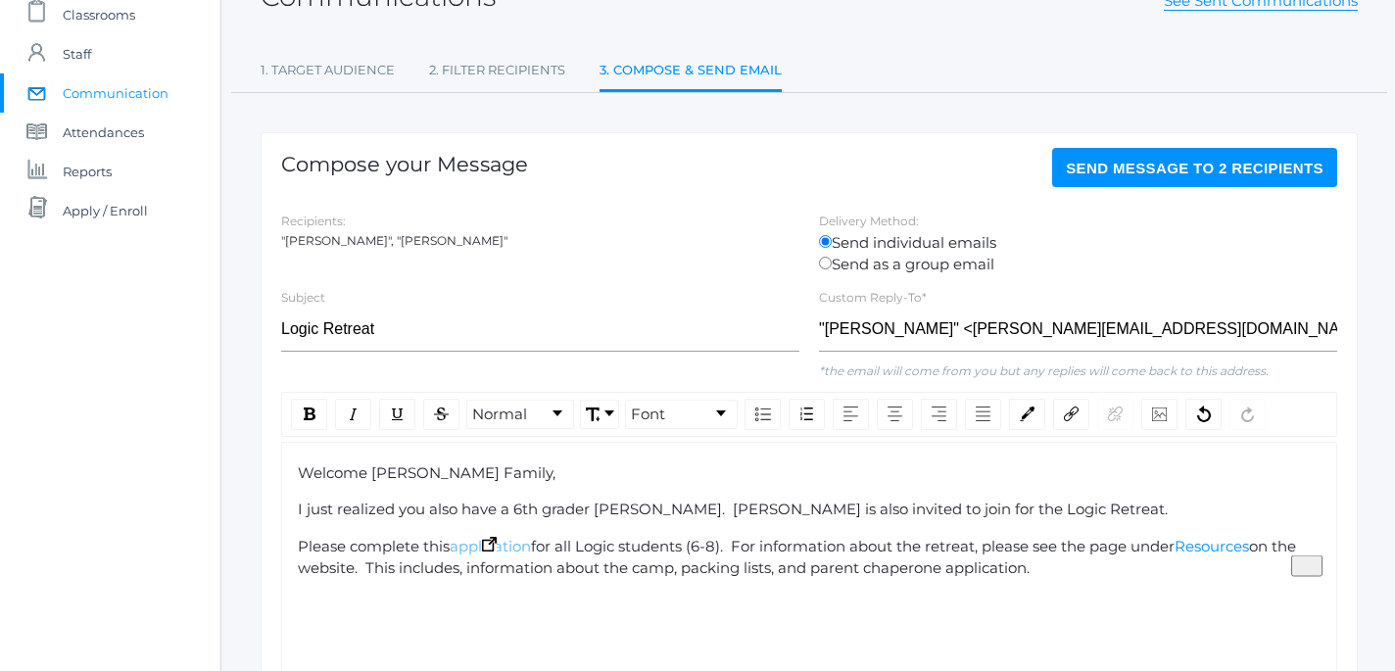
click at [463, 549] on span "application" at bounding box center [490, 546] width 81 height 19
click at [467, 551] on span "application" at bounding box center [490, 546] width 81 height 19
drag, startPoint x: 457, startPoint y: 548, endPoint x: 539, endPoint y: 552, distance: 82.4
click at [539, 552] on div "Please complete this A pplication for all Logic students (6-8). For information…" at bounding box center [810, 558] width 1024 height 44
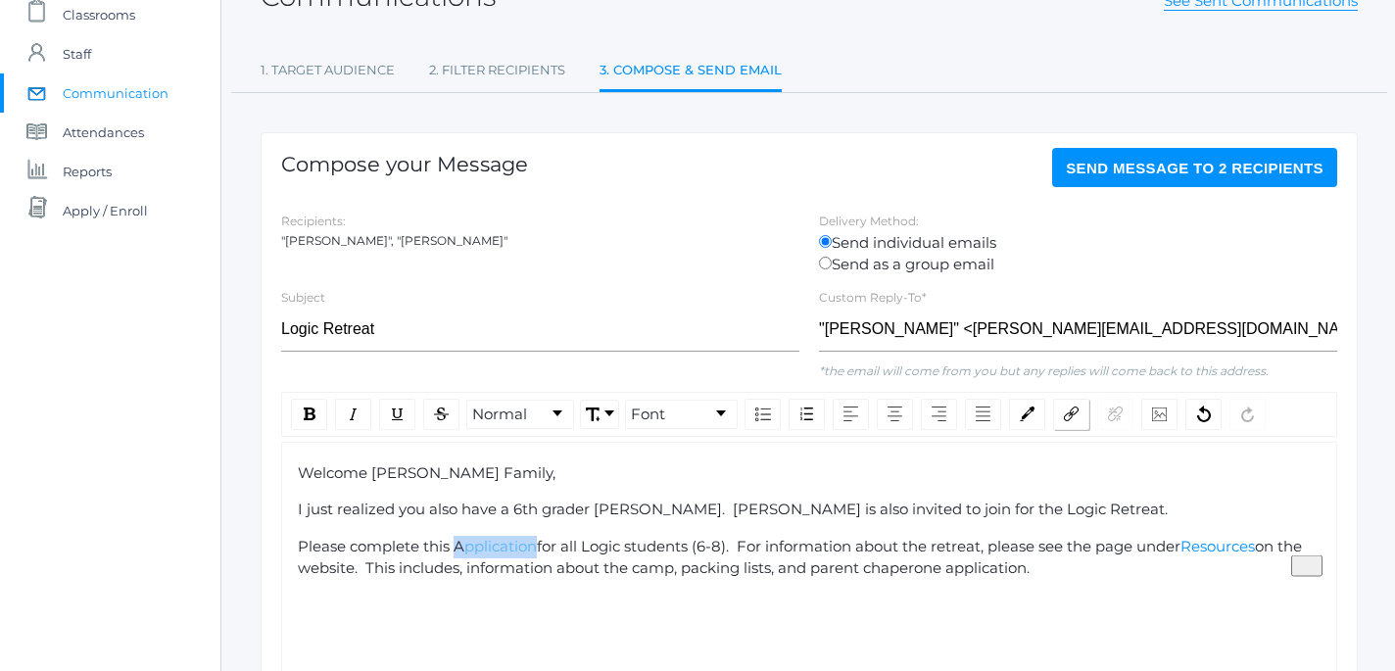
click at [1074, 410] on img "rdw-link-control" at bounding box center [1071, 414] width 15 height 15
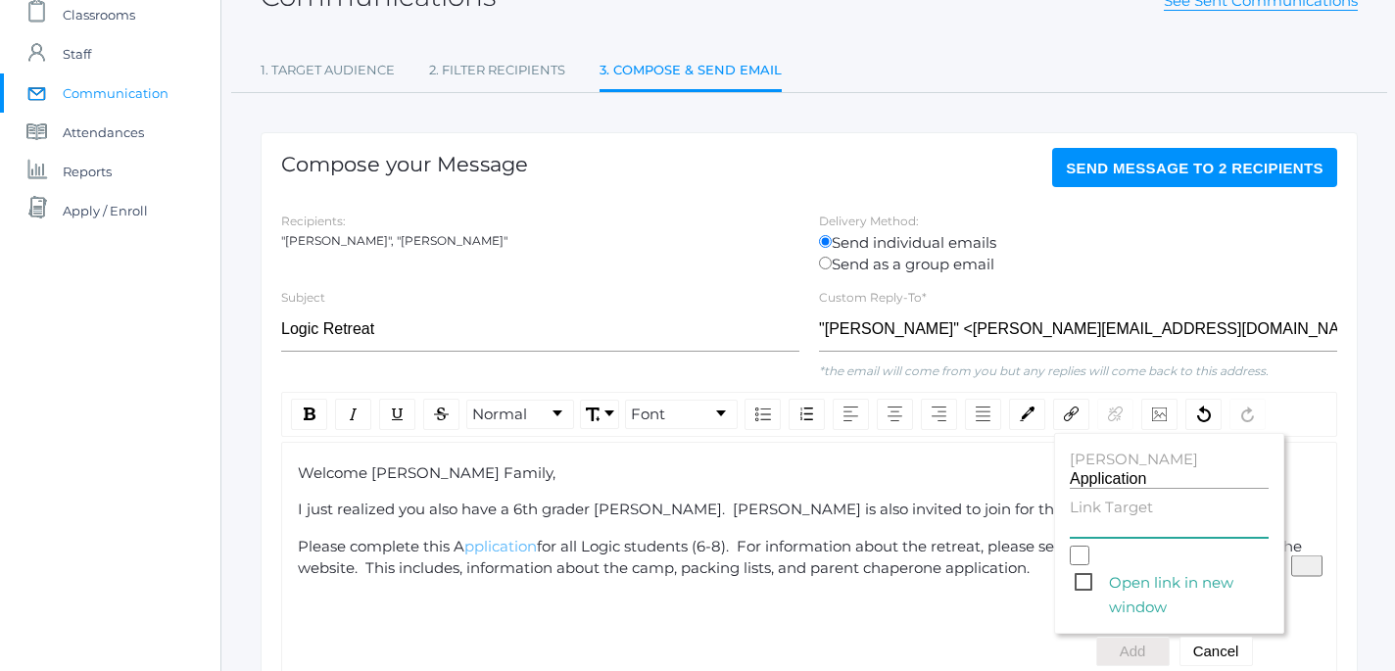
click at [1090, 525] on input "Link Target" at bounding box center [1169, 528] width 199 height 19
click at [1117, 528] on input "Link Target" at bounding box center [1169, 528] width 199 height 19
paste input "https://form.jotform.com/251756180366158"
click at [1084, 585] on span "Open link in new window" at bounding box center [1172, 582] width 194 height 24
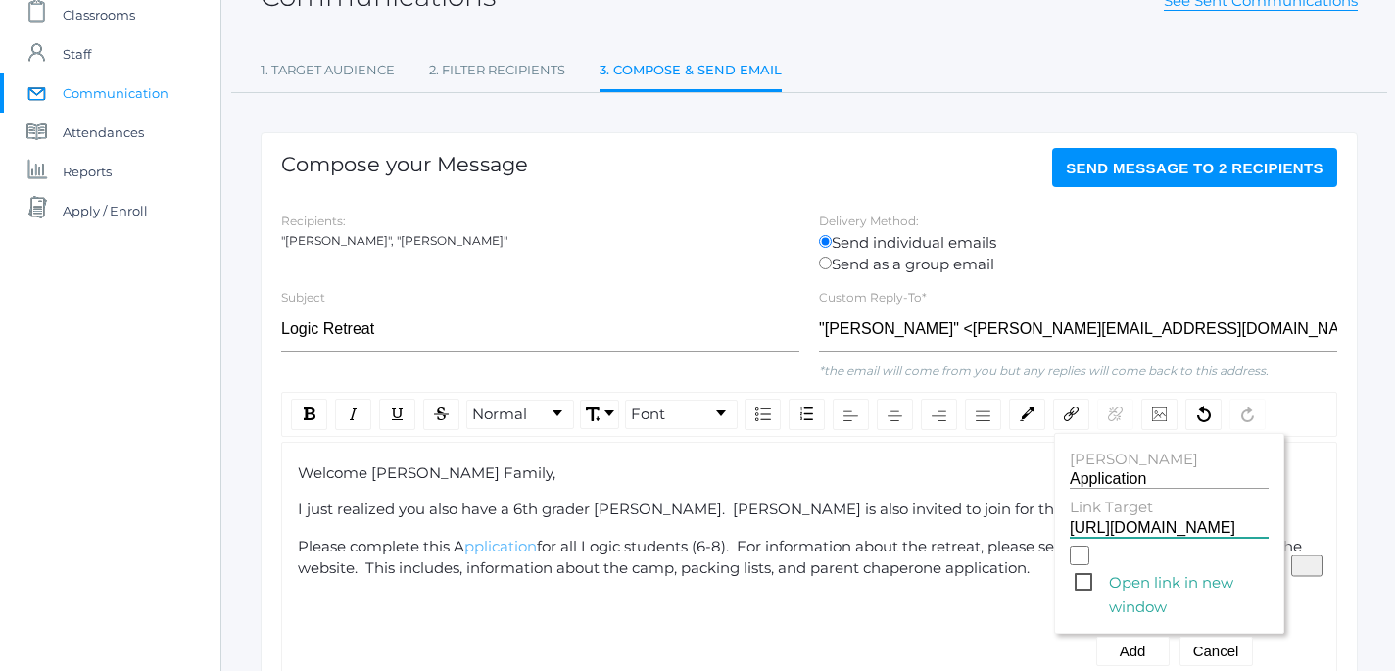
type input "https://form.jotform.com/251756180366158"
click at [1084, 565] on input "Open link in new window" at bounding box center [1080, 556] width 20 height 20
checkbox input "true"
click at [1142, 651] on button "Add" at bounding box center [1132, 651] width 73 height 29
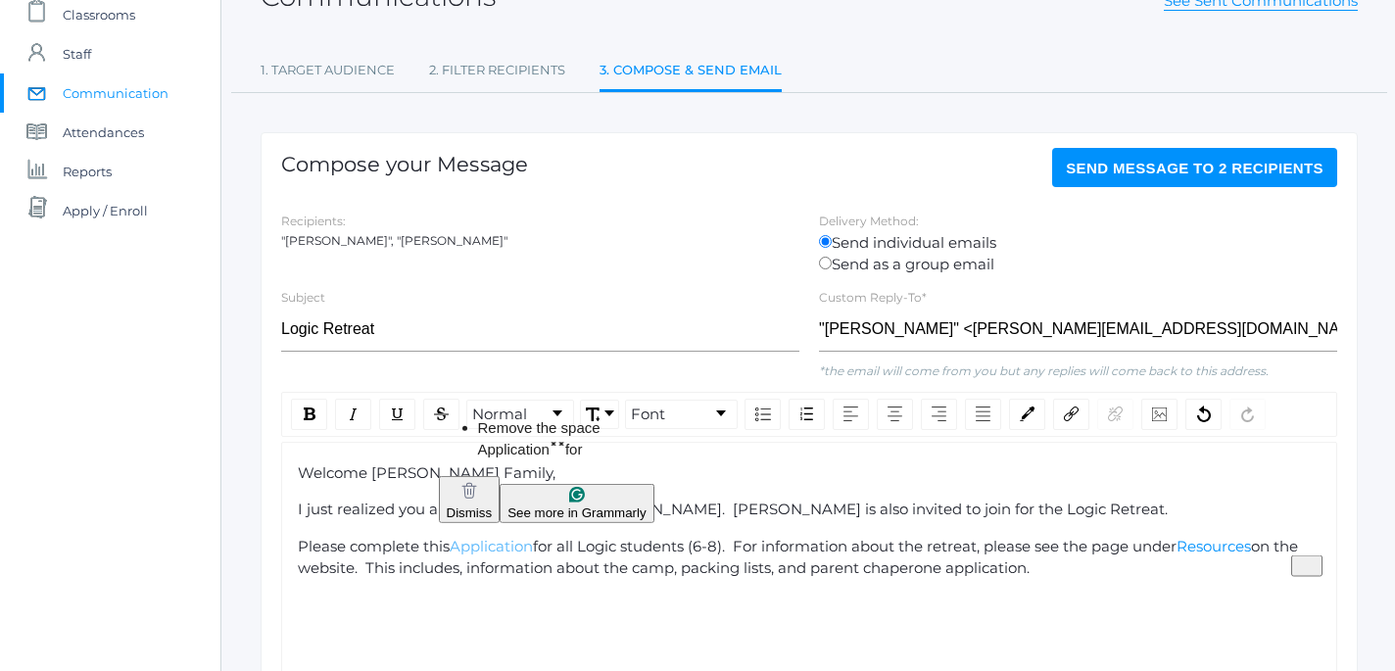
click at [548, 546] on span "for all Logic students (6-8). For information about the retreat, please see the…" at bounding box center [855, 546] width 644 height 19
click at [853, 601] on div "Welcome Harris Family, I just realized you also have a 6th grader Avery. Avery …" at bounding box center [809, 576] width 1056 height 269
click at [1279, 549] on span "on the website. This includes, information about the camp, packing lists, and p…" at bounding box center [800, 557] width 1004 height 41
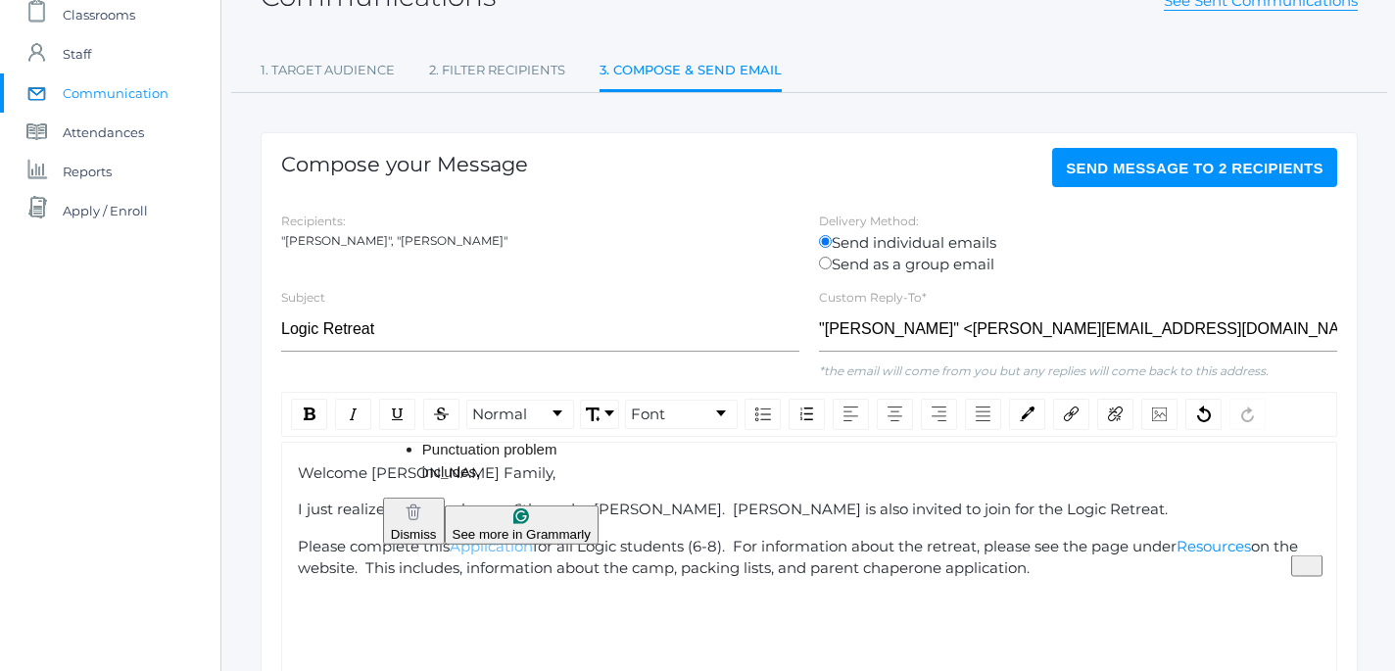
click at [465, 573] on span "on the website. This includes, information about the camp, packing lists, and p…" at bounding box center [800, 557] width 1004 height 41
click at [1078, 568] on div "Please complete this Application for all Logic students (6-8). For information …" at bounding box center [810, 558] width 1024 height 44
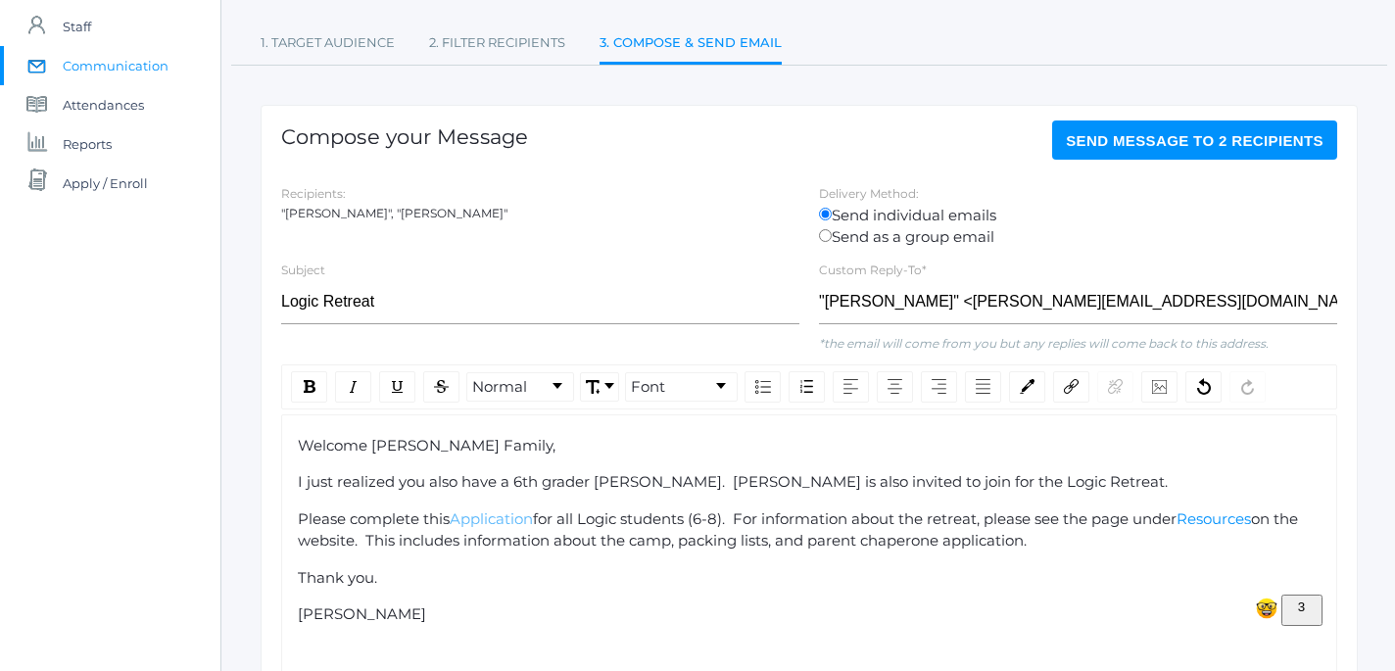
scroll to position [203, 0]
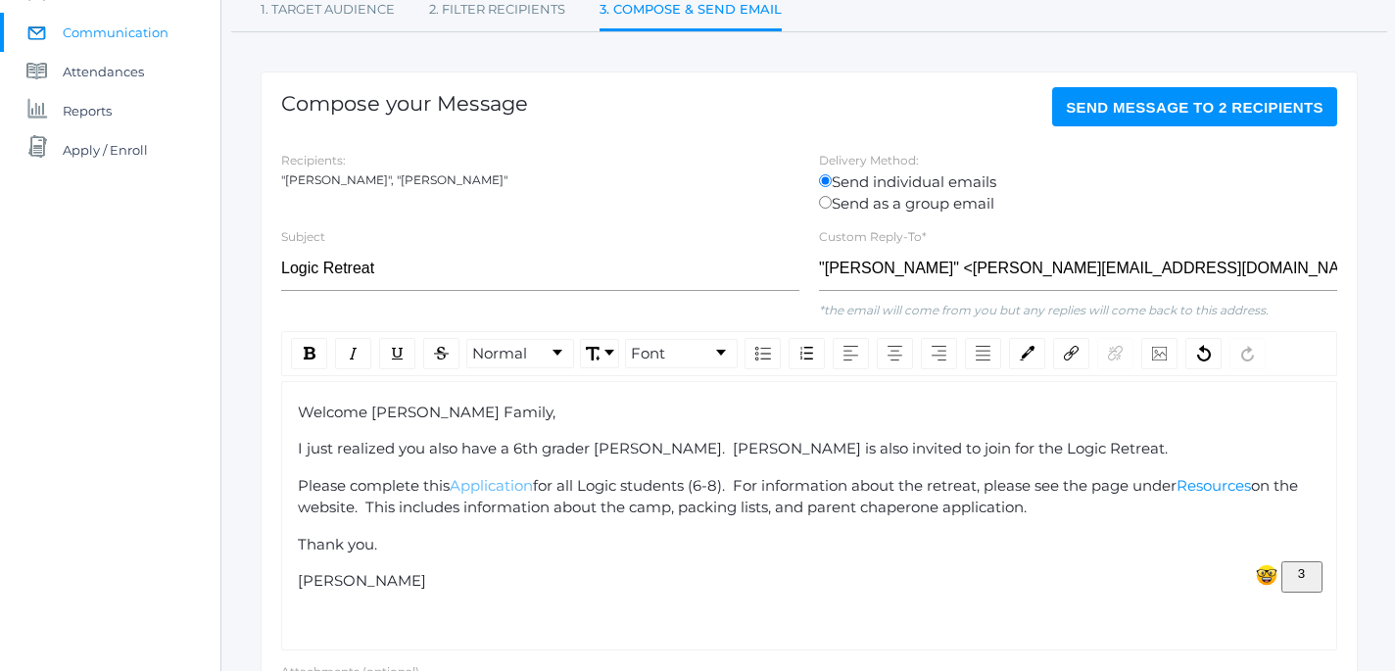
click at [1136, 118] on button "Send Message to 2 recipients" at bounding box center [1194, 106] width 285 height 39
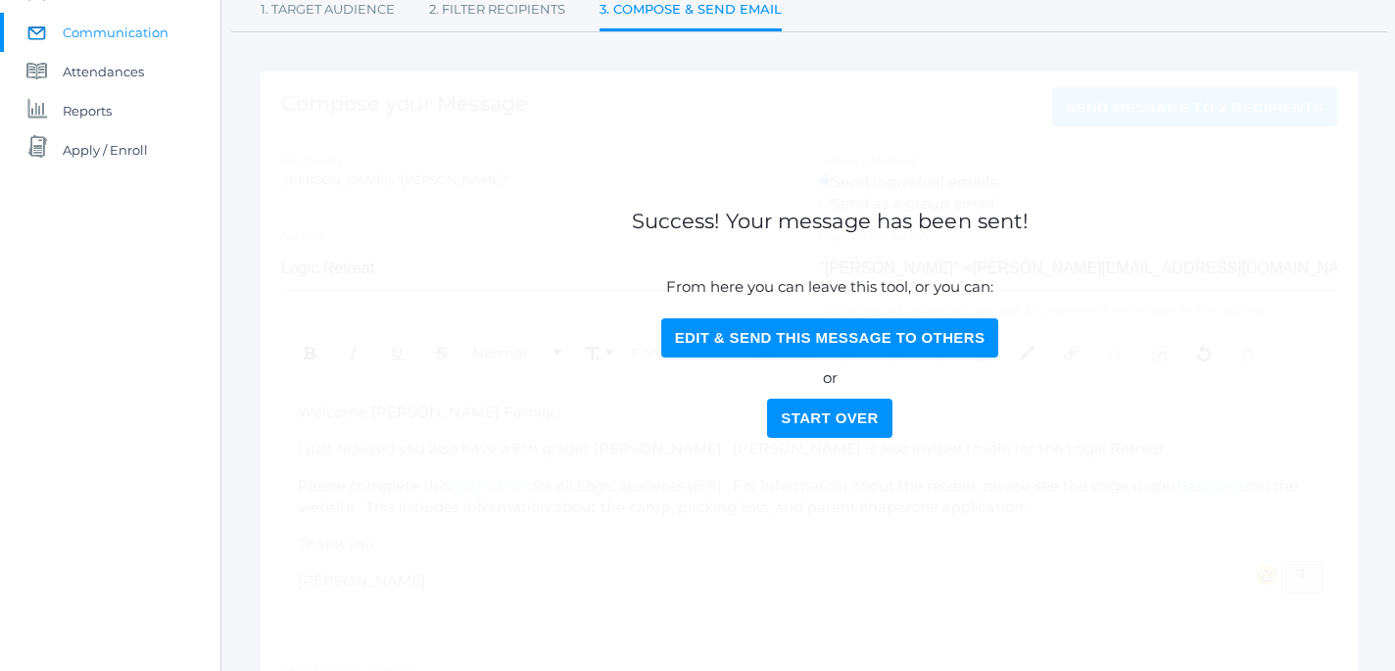
scroll to position [0, 0]
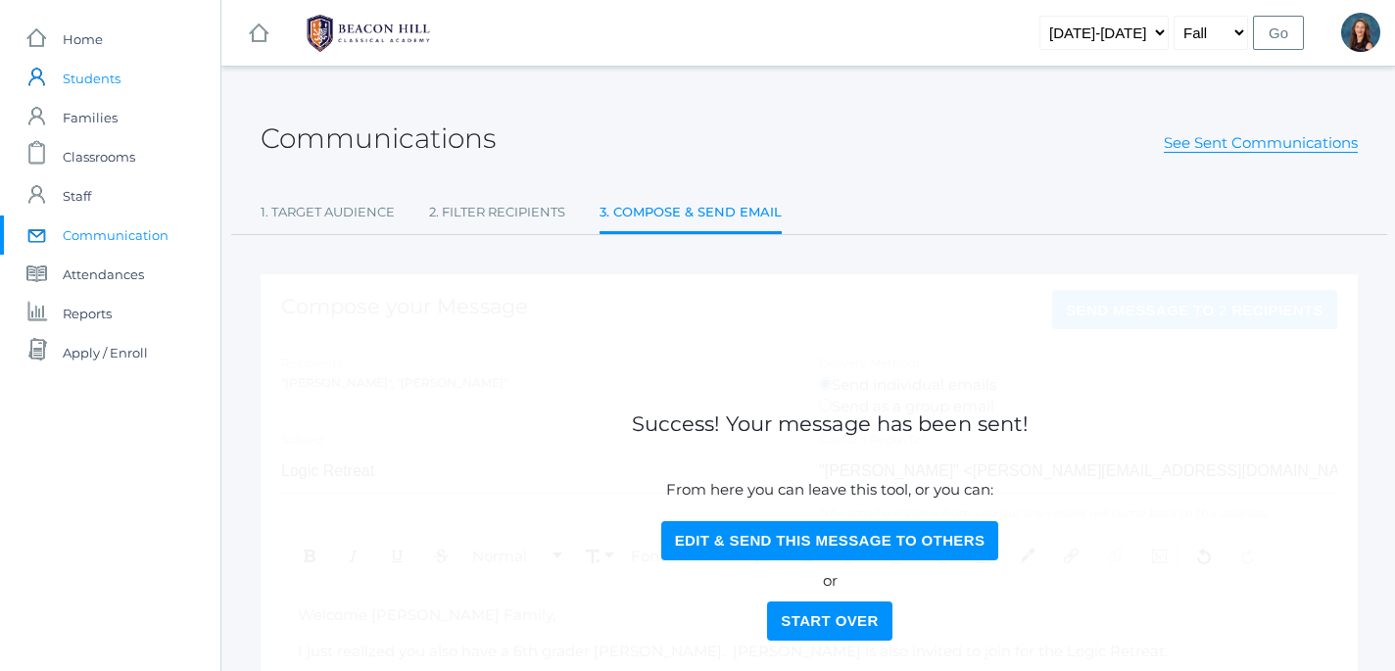
click at [89, 74] on span "Students" at bounding box center [92, 78] width 58 height 39
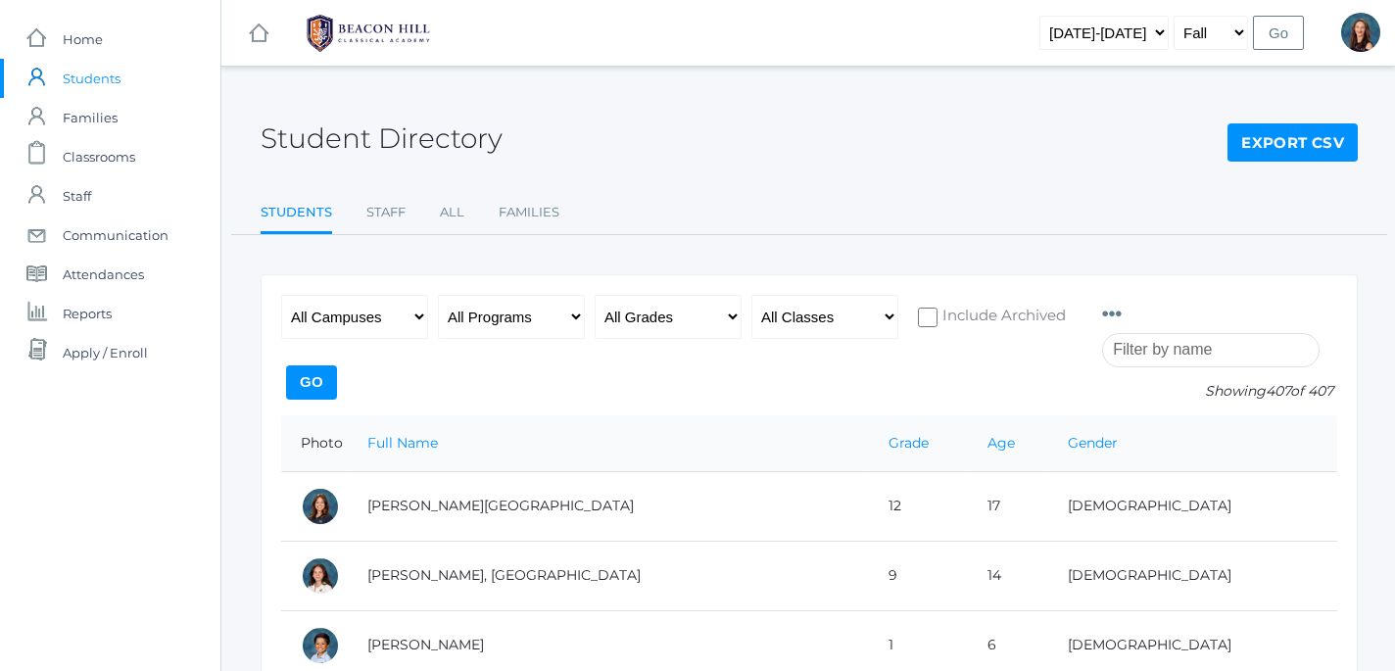
click at [1152, 350] on input "search" at bounding box center [1210, 350] width 217 height 34
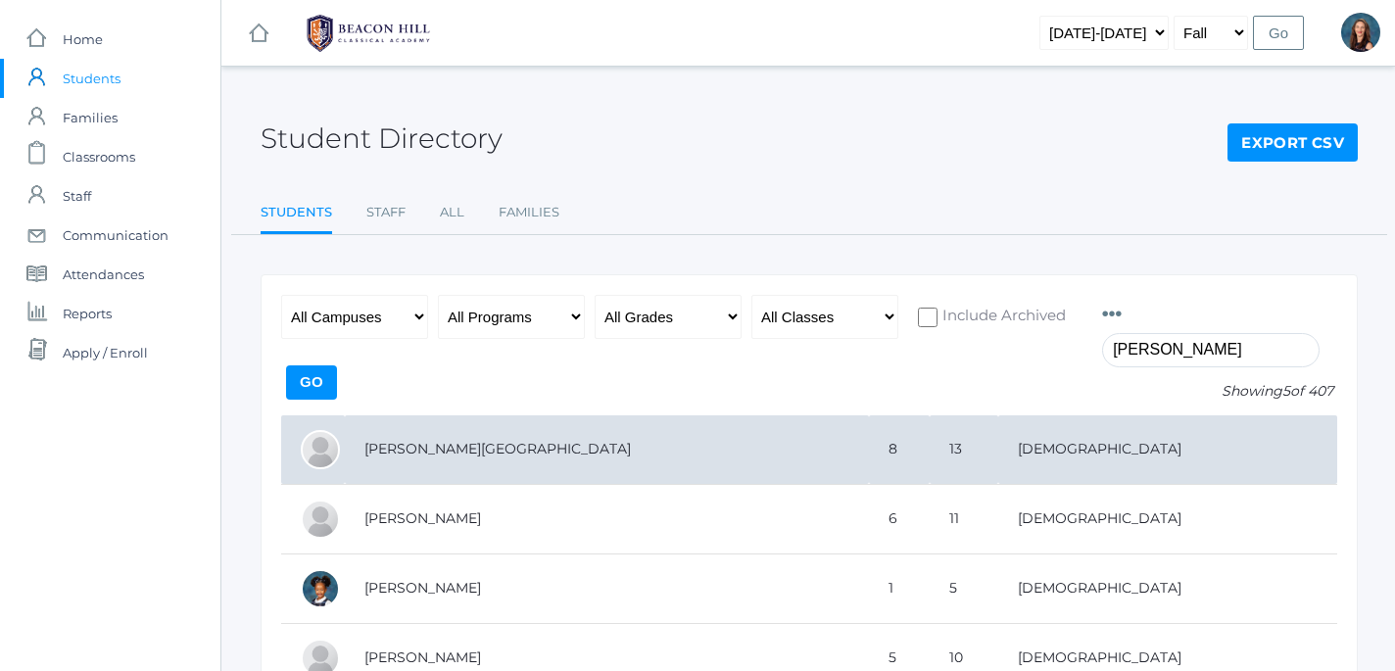
type input "harris"
click at [384, 454] on td "[PERSON_NAME][GEOGRAPHIC_DATA]" at bounding box center [607, 450] width 524 height 70
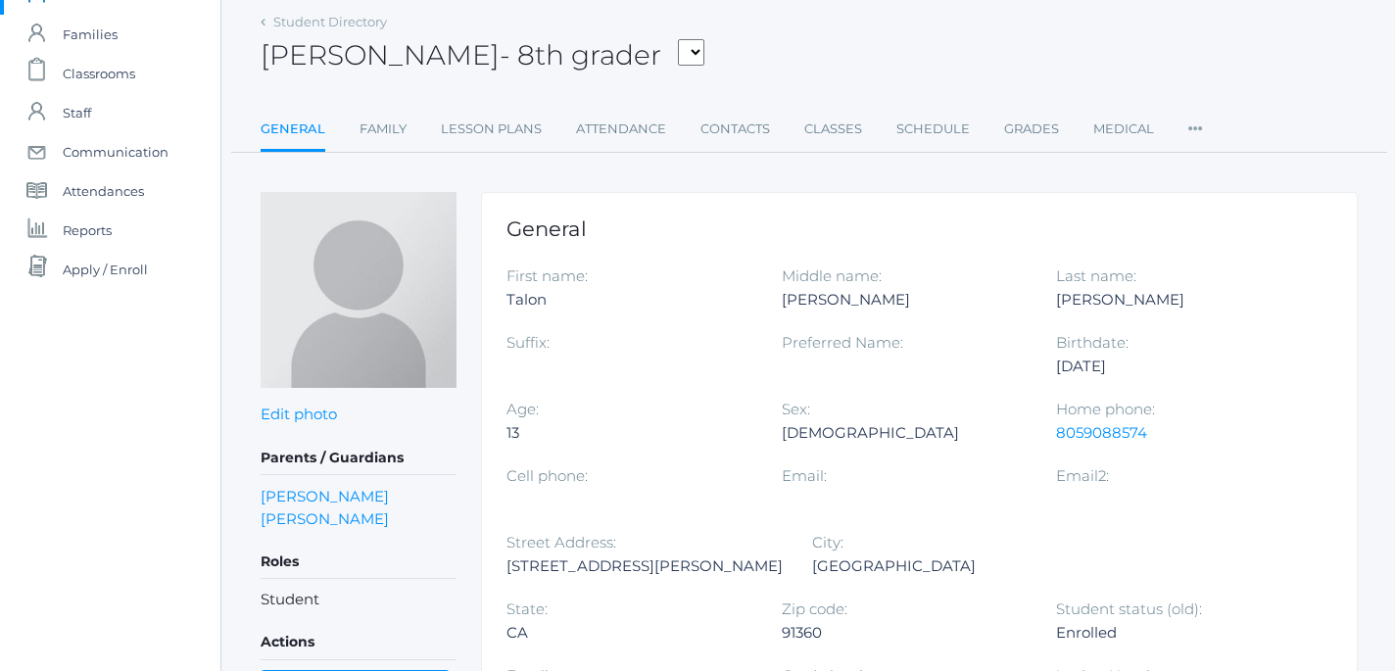
scroll to position [83, 2]
click at [318, 501] on link "[PERSON_NAME]" at bounding box center [323, 496] width 128 height 23
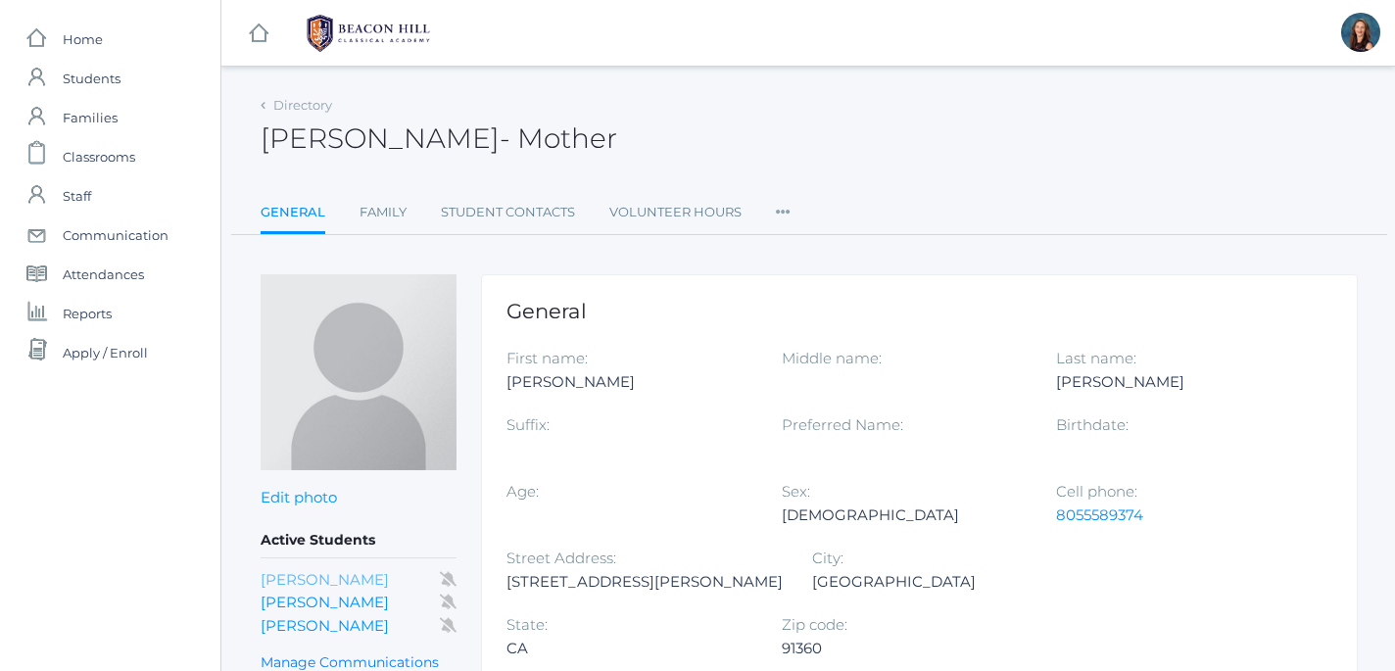
click at [322, 574] on link "Pauline Harris" at bounding box center [325, 579] width 128 height 19
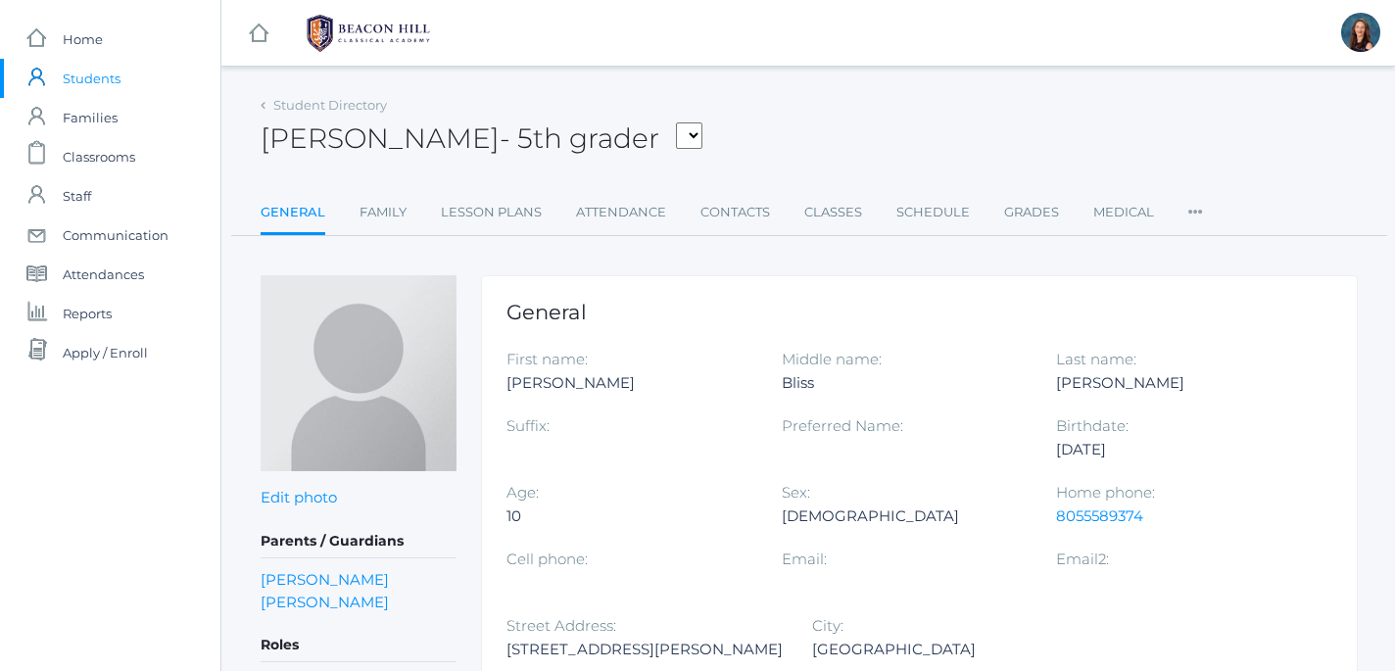
click at [101, 80] on span "Students" at bounding box center [92, 78] width 58 height 39
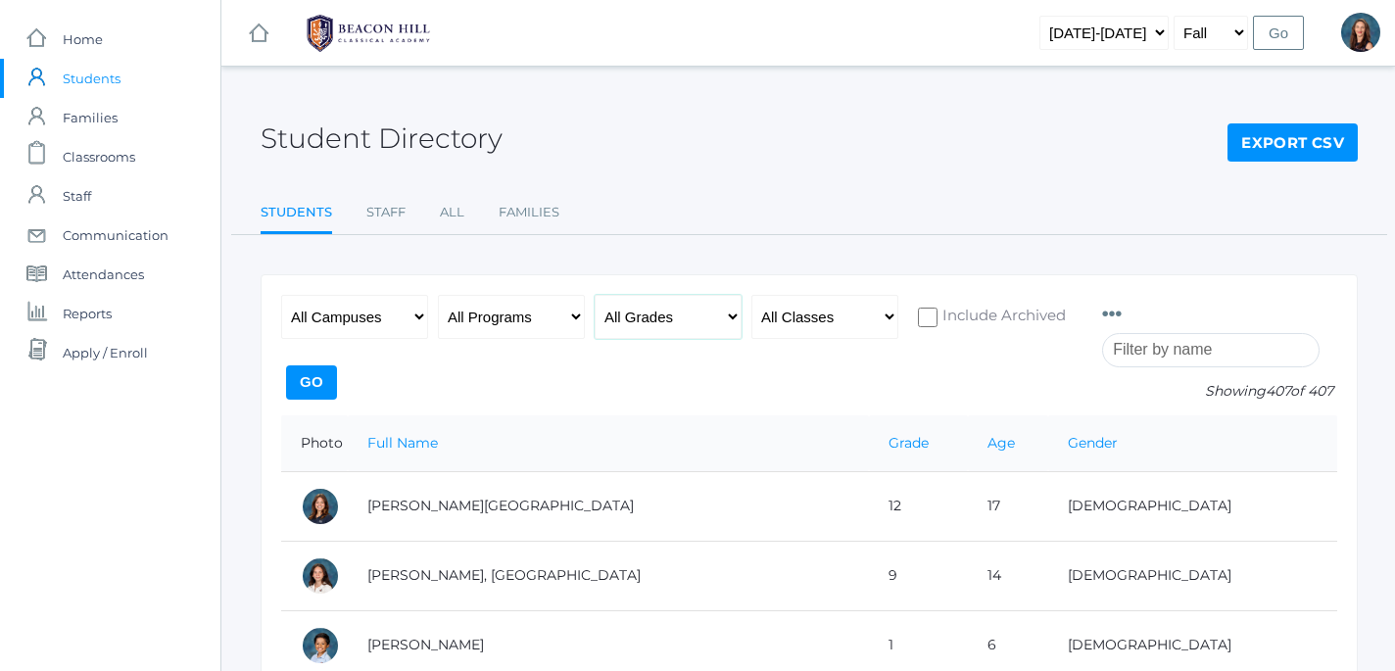
click at [595, 295] on select "All Grades Grammar - Kindergarten - 1st Grade - 2nd Grade - 3rd Grade - 4th Gra…" at bounding box center [668, 317] width 147 height 44
select select "6"
click option "- 6th Grade" at bounding box center [0, 0] width 0 height 0
click at [337, 371] on input "Go" at bounding box center [311, 382] width 51 height 34
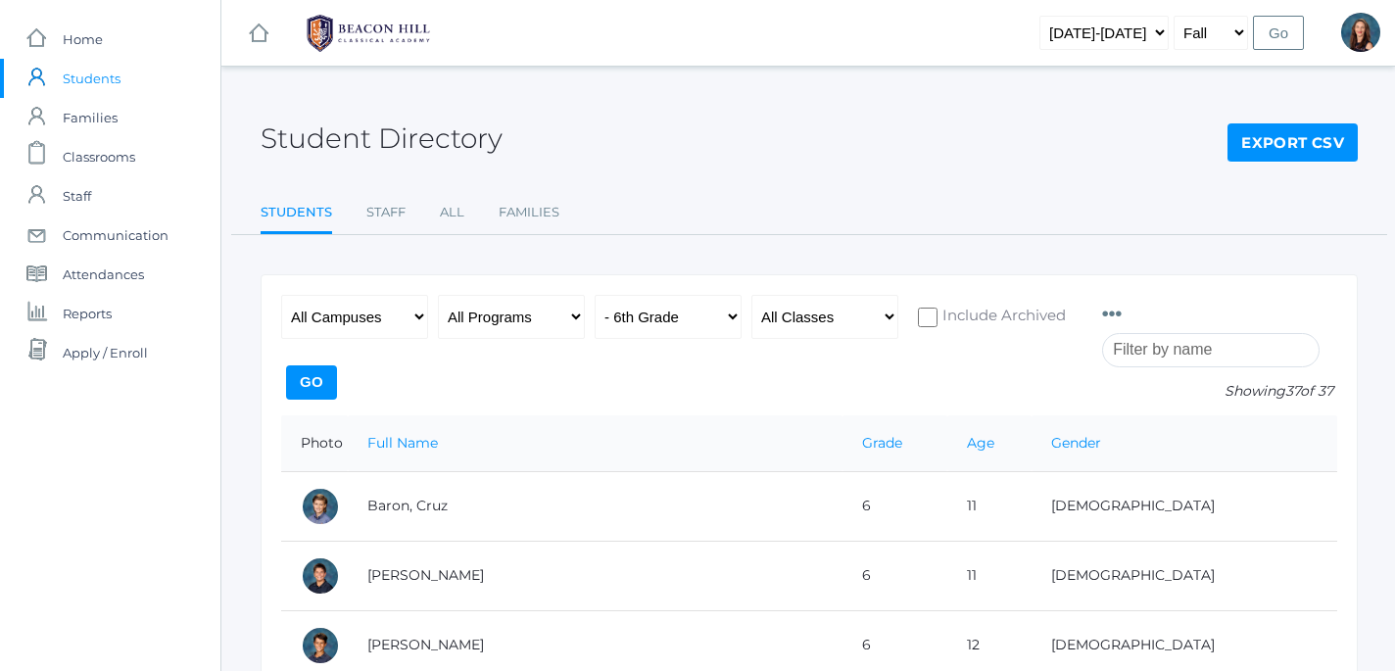
click at [86, 82] on span "Students" at bounding box center [92, 78] width 58 height 39
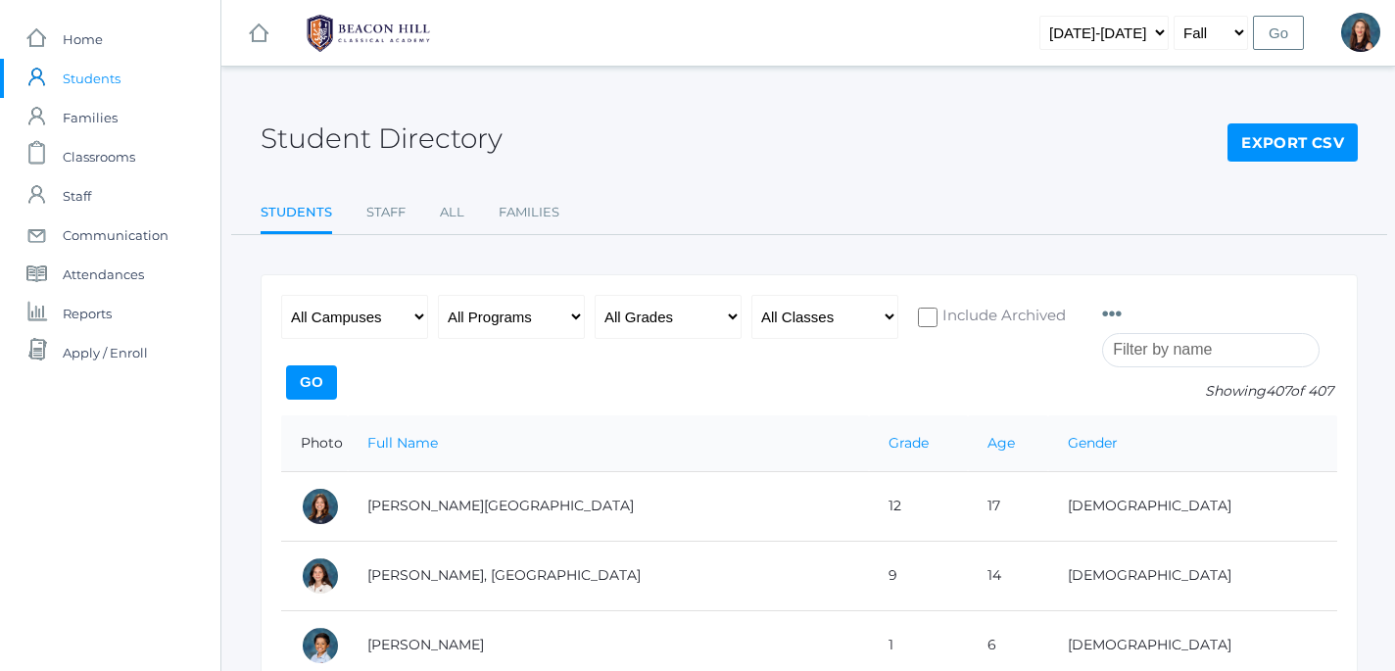
click at [1153, 345] on input "search" at bounding box center [1210, 350] width 217 height 34
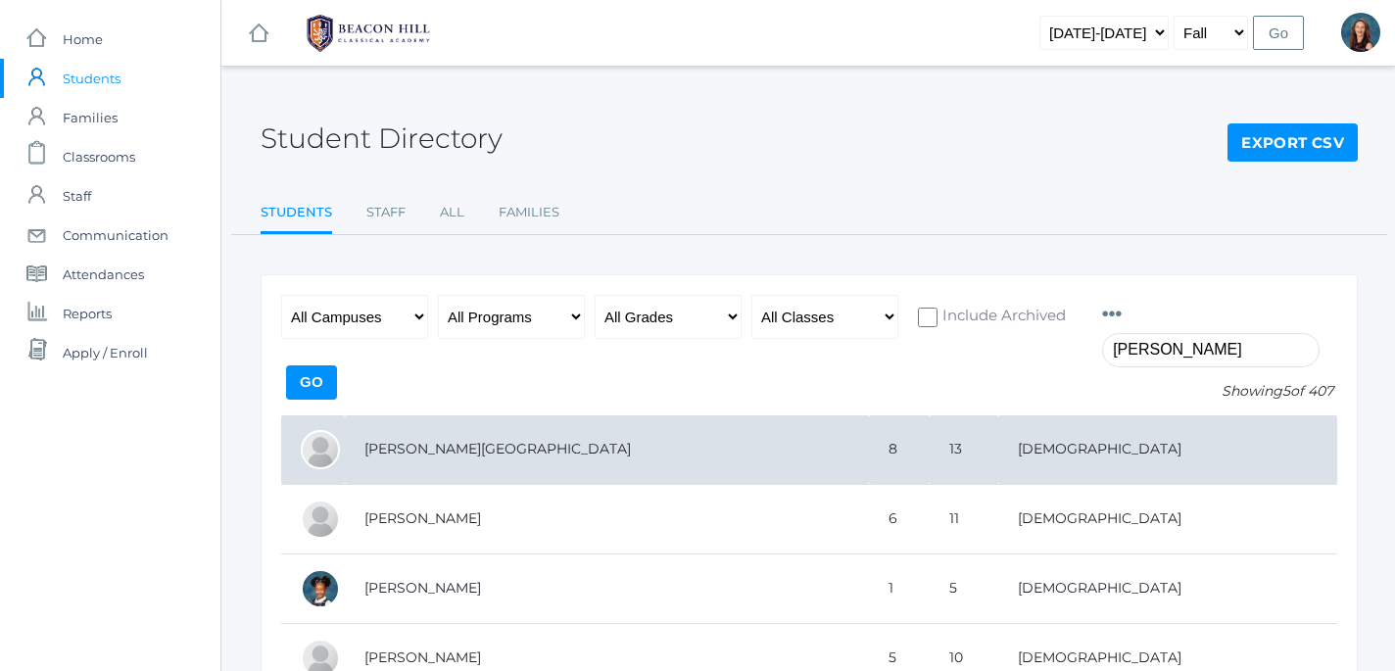
type input "[PERSON_NAME]"
click at [382, 454] on td "[PERSON_NAME][GEOGRAPHIC_DATA]" at bounding box center [607, 450] width 524 height 70
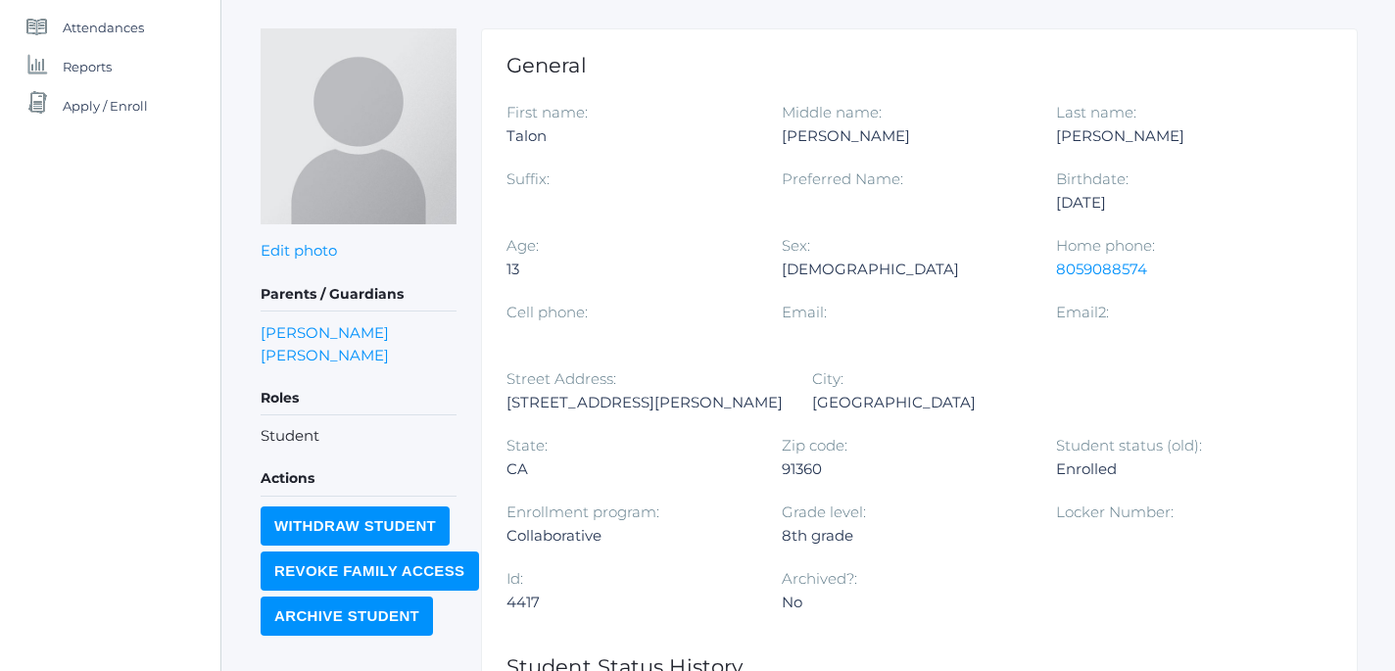
scroll to position [236, 0]
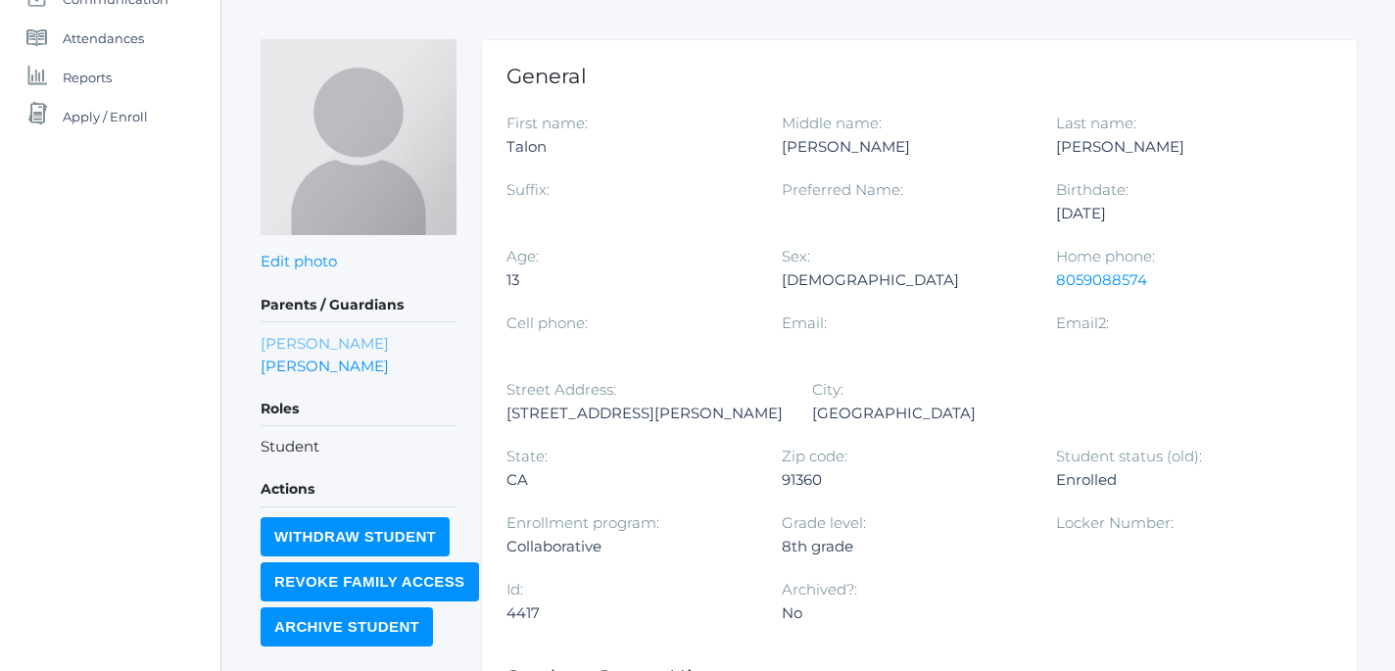
click at [319, 334] on link "[PERSON_NAME]" at bounding box center [325, 343] width 128 height 23
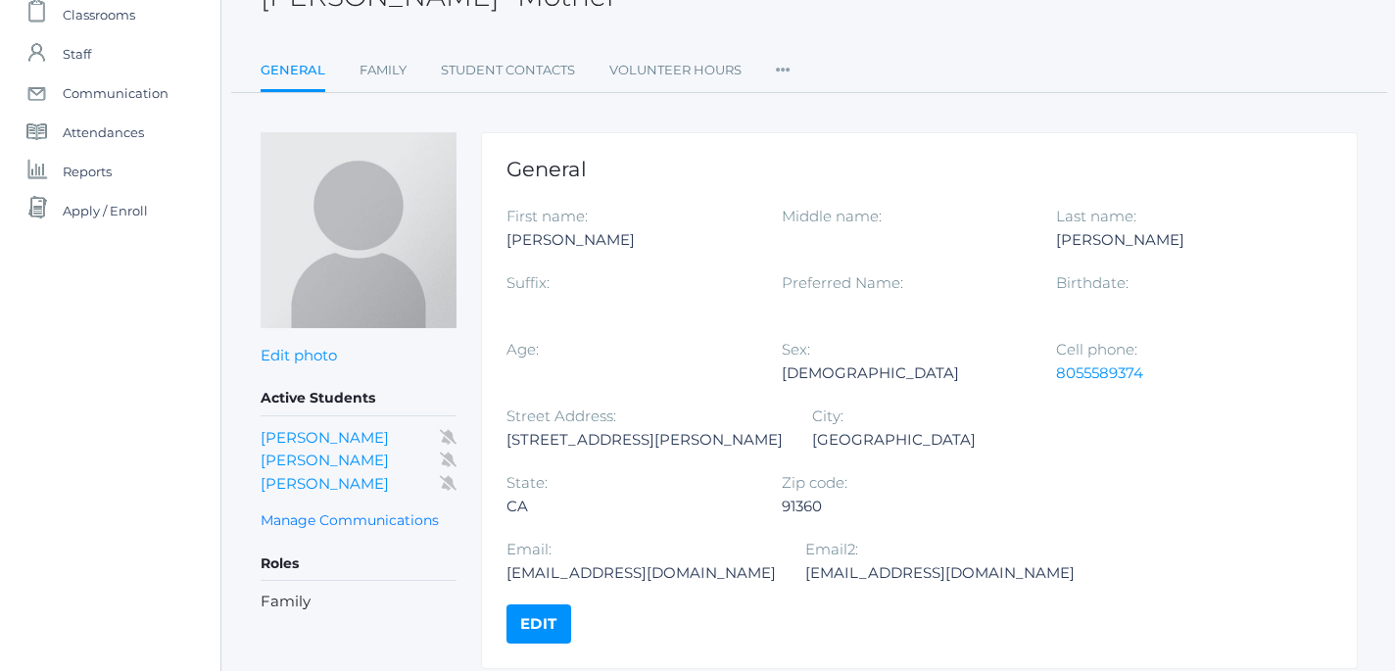
scroll to position [145, 0]
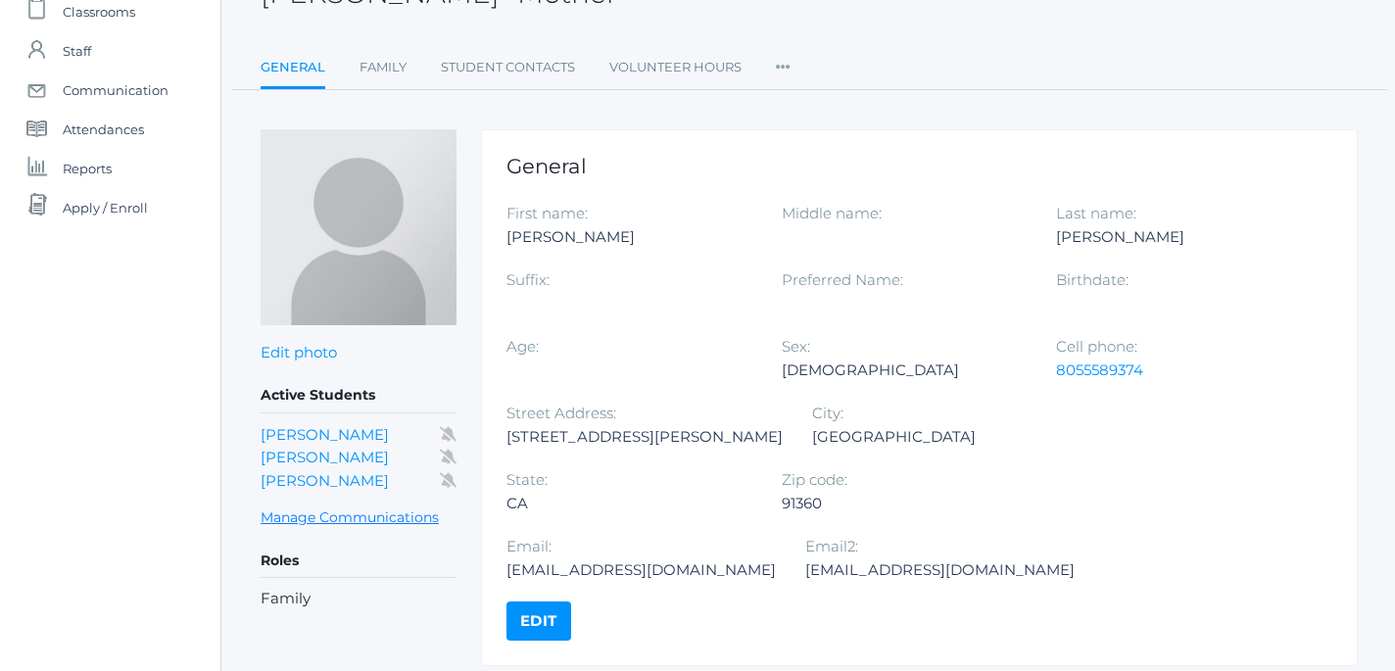
click at [362, 519] on link "Manage Communications" at bounding box center [350, 517] width 178 height 23
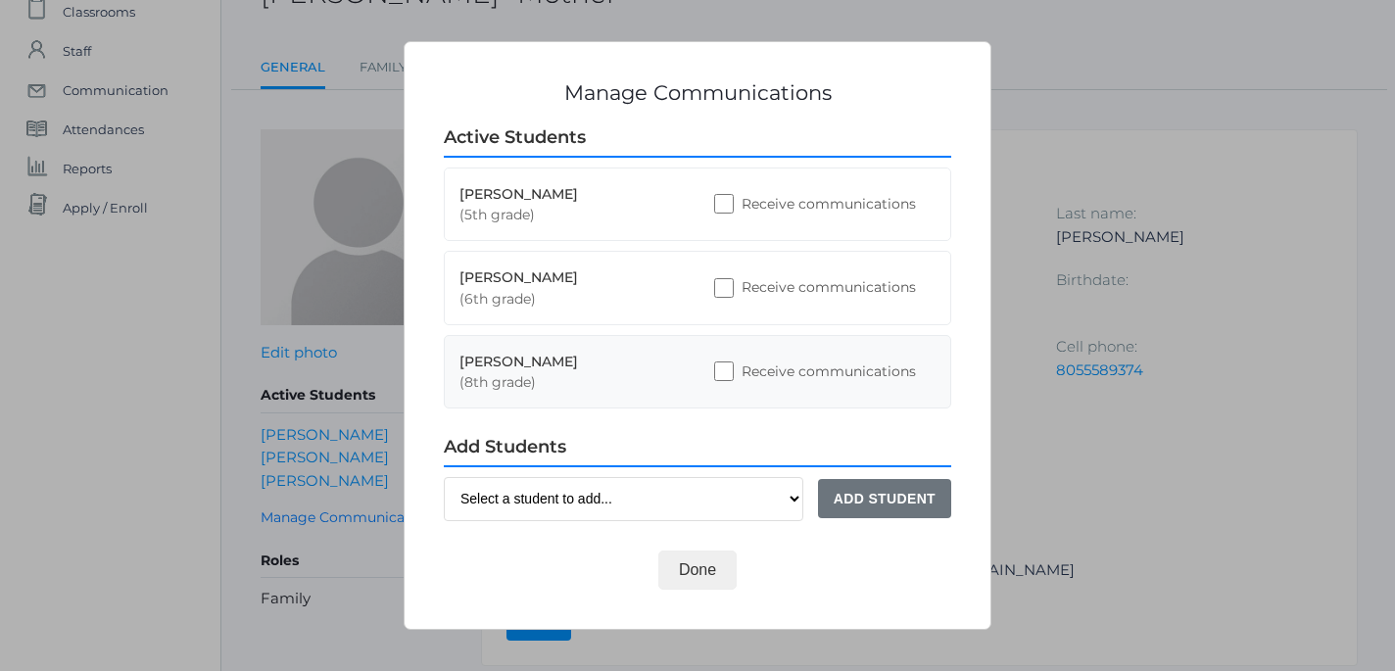
scroll to position [153, 0]
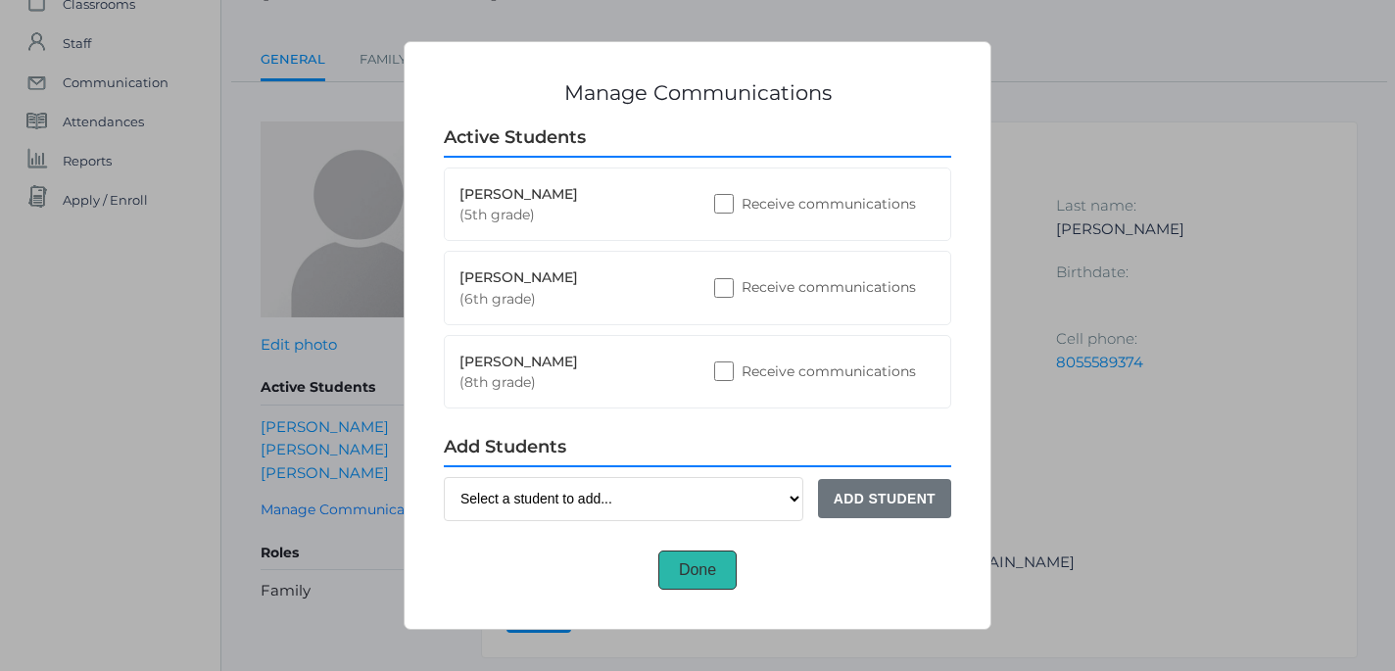
click at [706, 582] on button "Done" at bounding box center [697, 570] width 78 height 39
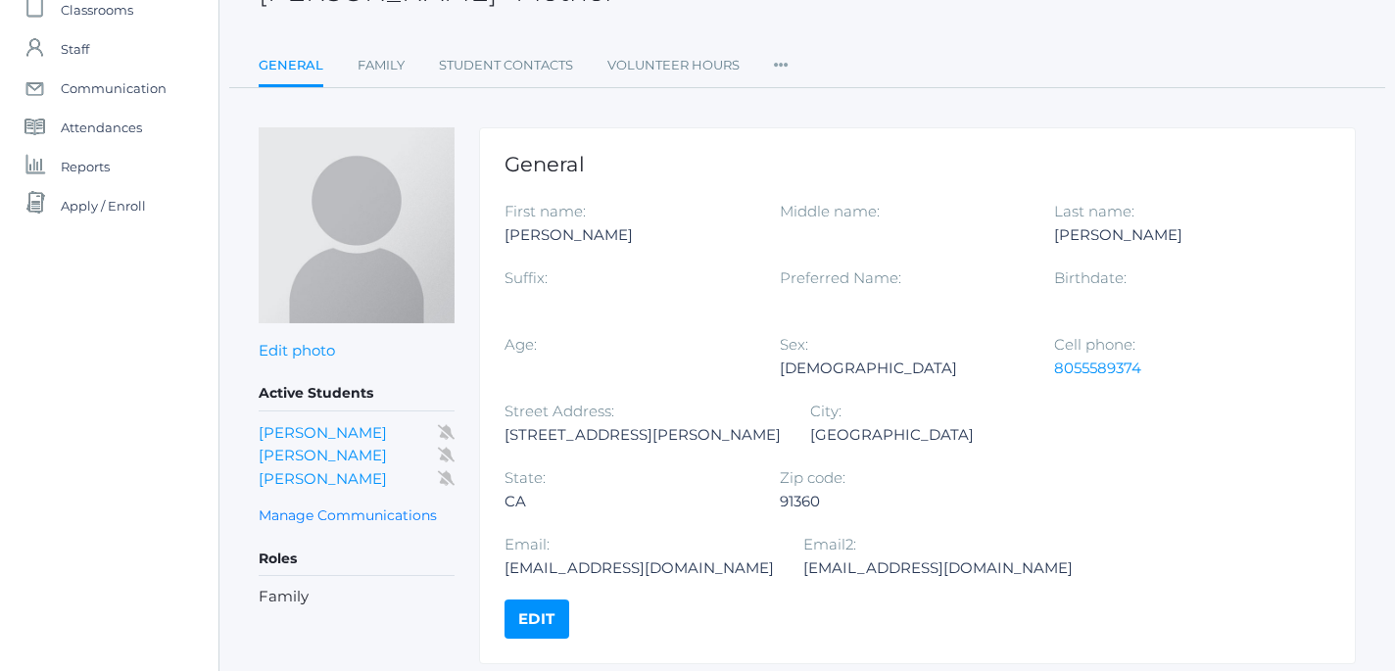
scroll to position [137, 2]
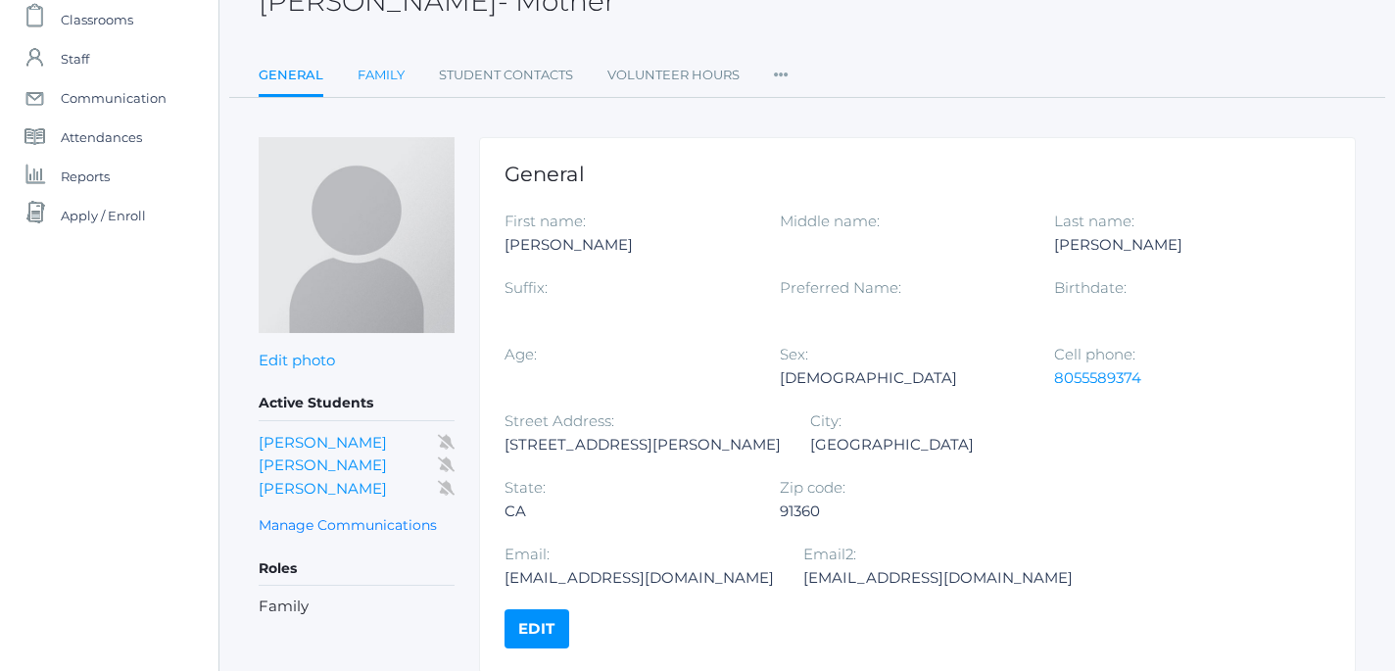
click at [373, 73] on link "Family" at bounding box center [381, 75] width 47 height 39
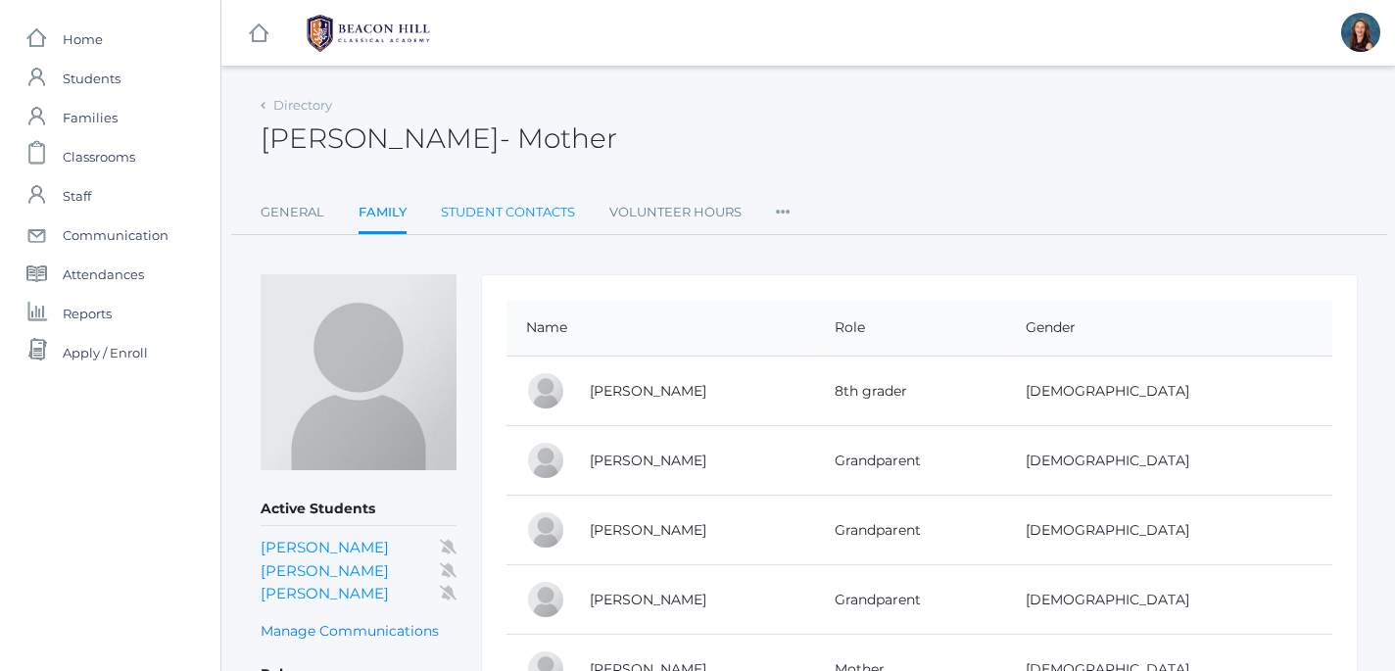
click at [509, 215] on link "Student Contacts" at bounding box center [508, 212] width 134 height 39
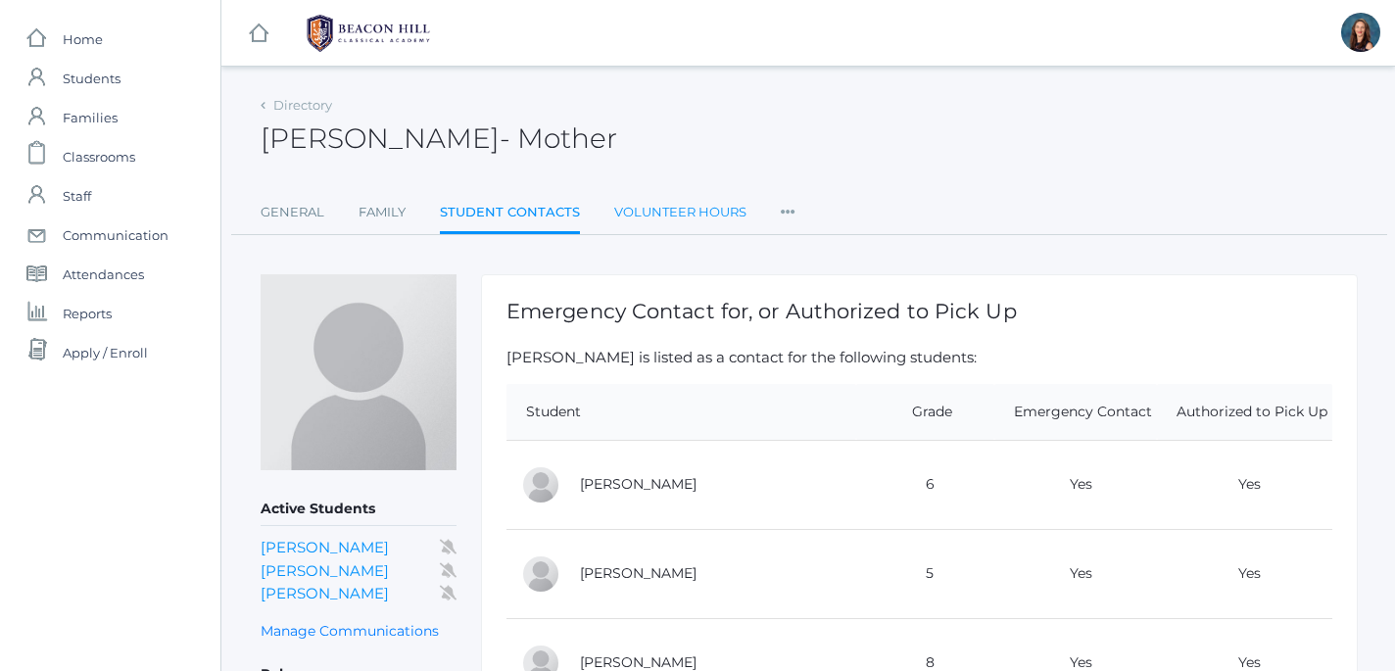
click at [683, 209] on link "Volunteer Hours" at bounding box center [680, 212] width 132 height 39
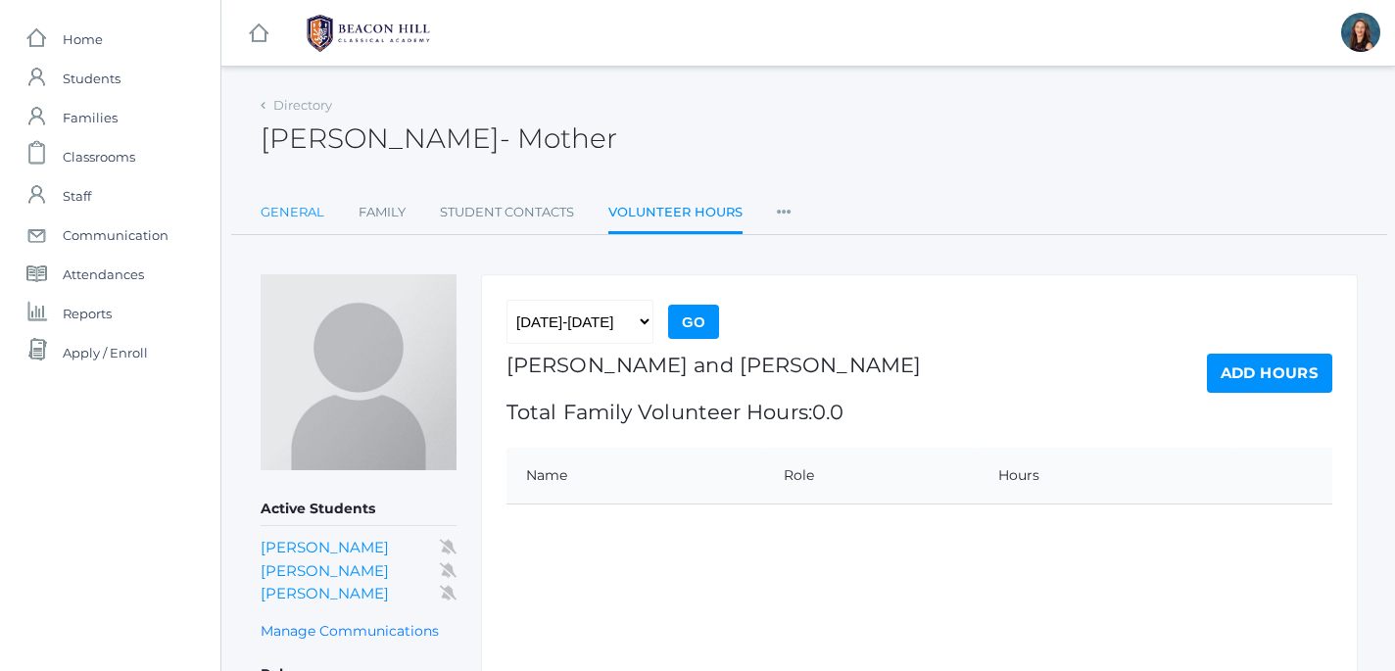
click at [289, 216] on link "General" at bounding box center [293, 212] width 64 height 39
